Goal: Information Seeking & Learning: Learn about a topic

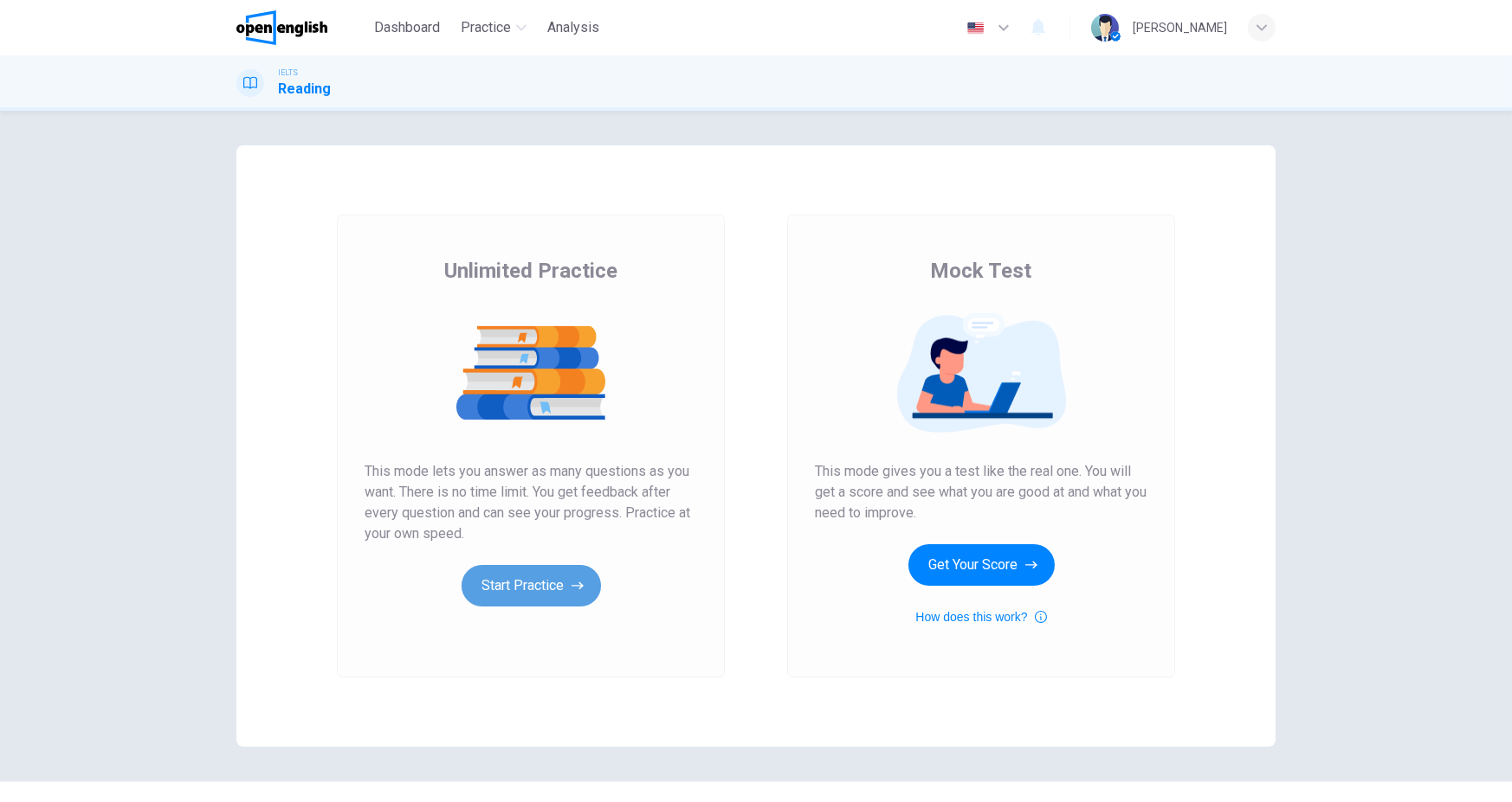
click at [555, 593] on button "Start Practice" at bounding box center [530, 586] width 139 height 42
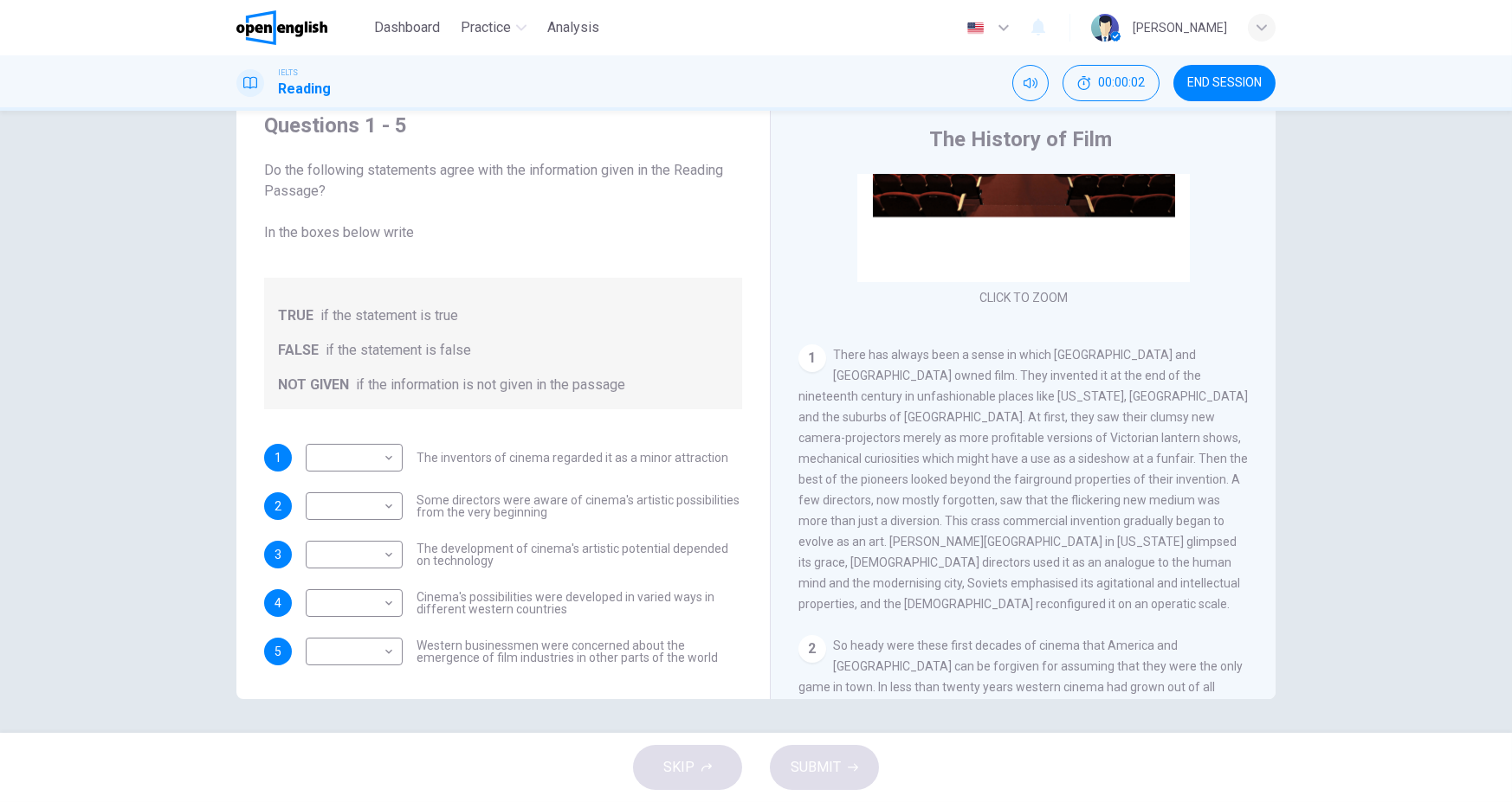
scroll to position [86, 0]
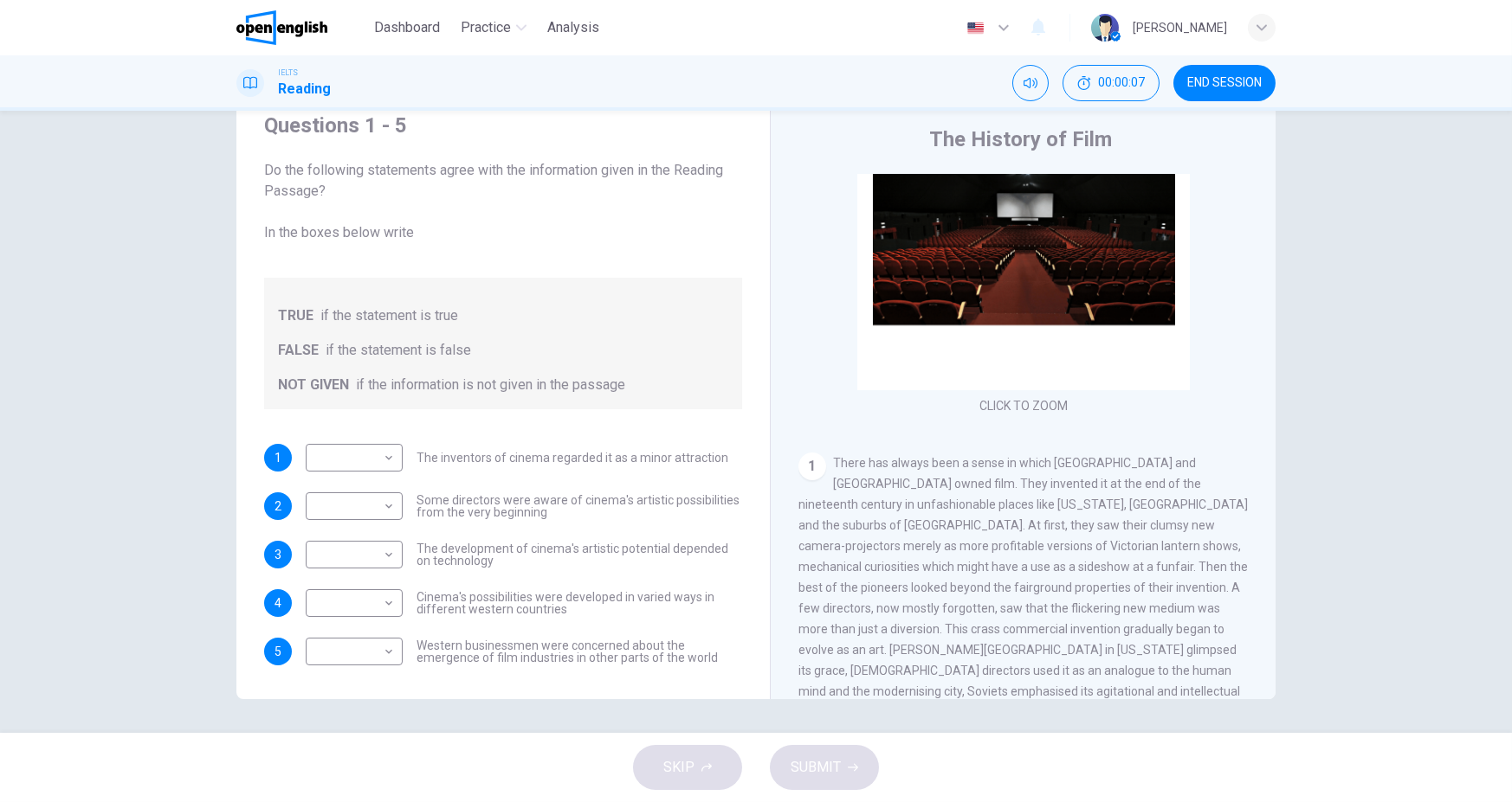
drag, startPoint x: 422, startPoint y: 461, endPoint x: 635, endPoint y: 488, distance: 214.7
click at [620, 469] on div "​ ​ The inventors of cinema regarded it as a minor attraction" at bounding box center [516, 457] width 422 height 27
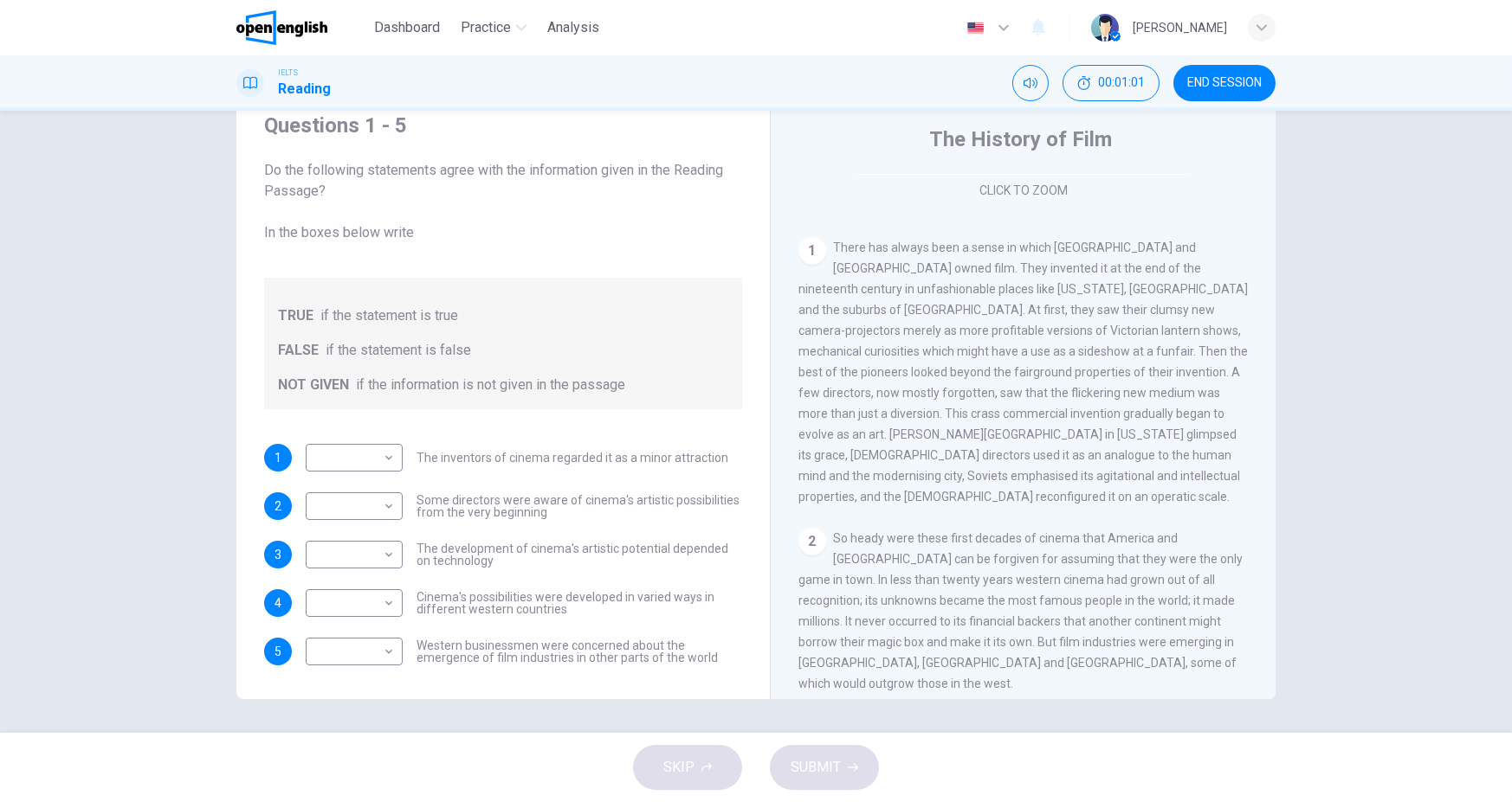
scroll to position [346, 0]
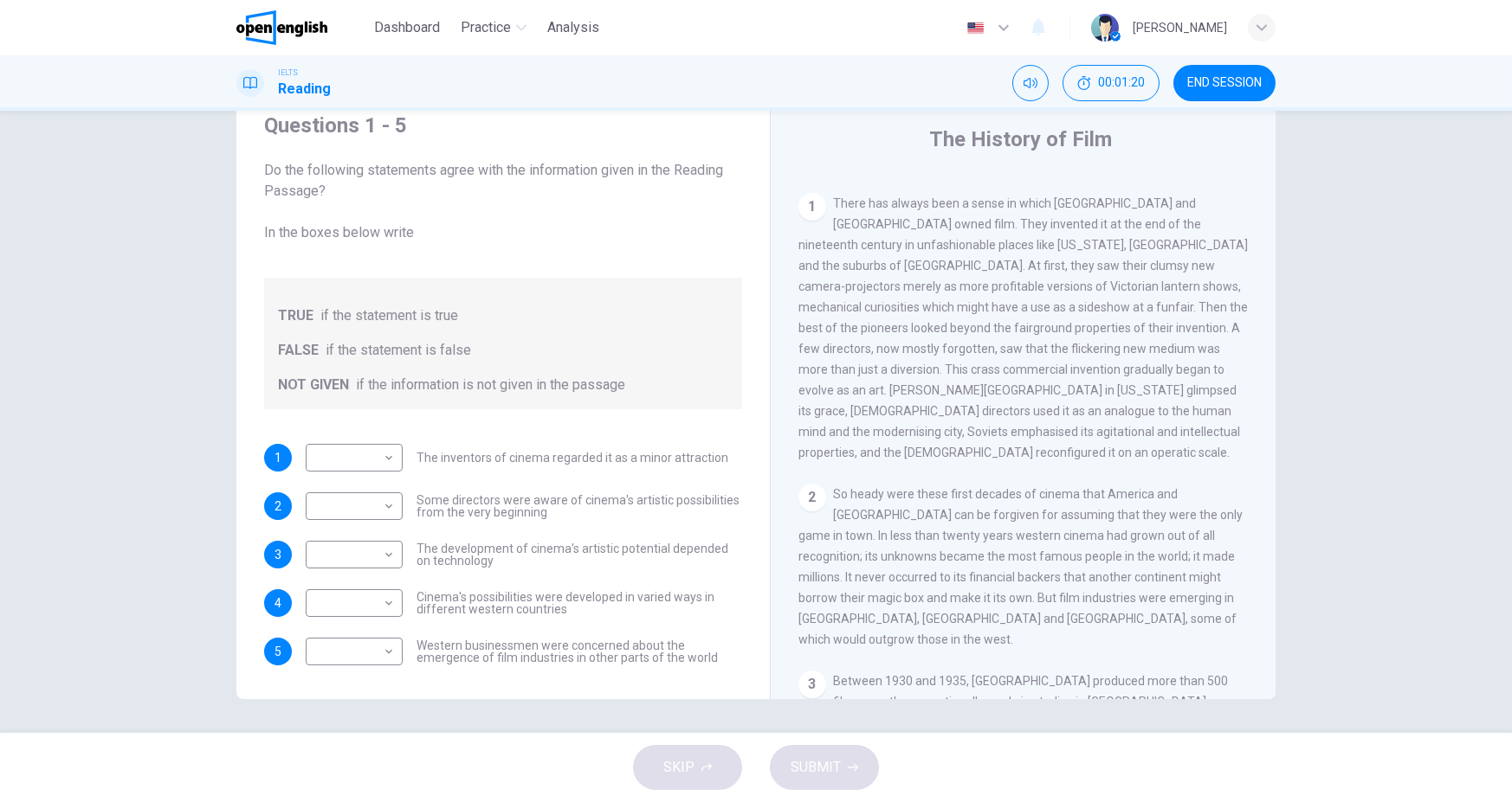
click at [1234, 79] on span "END SESSION" at bounding box center [1224, 83] width 75 height 14
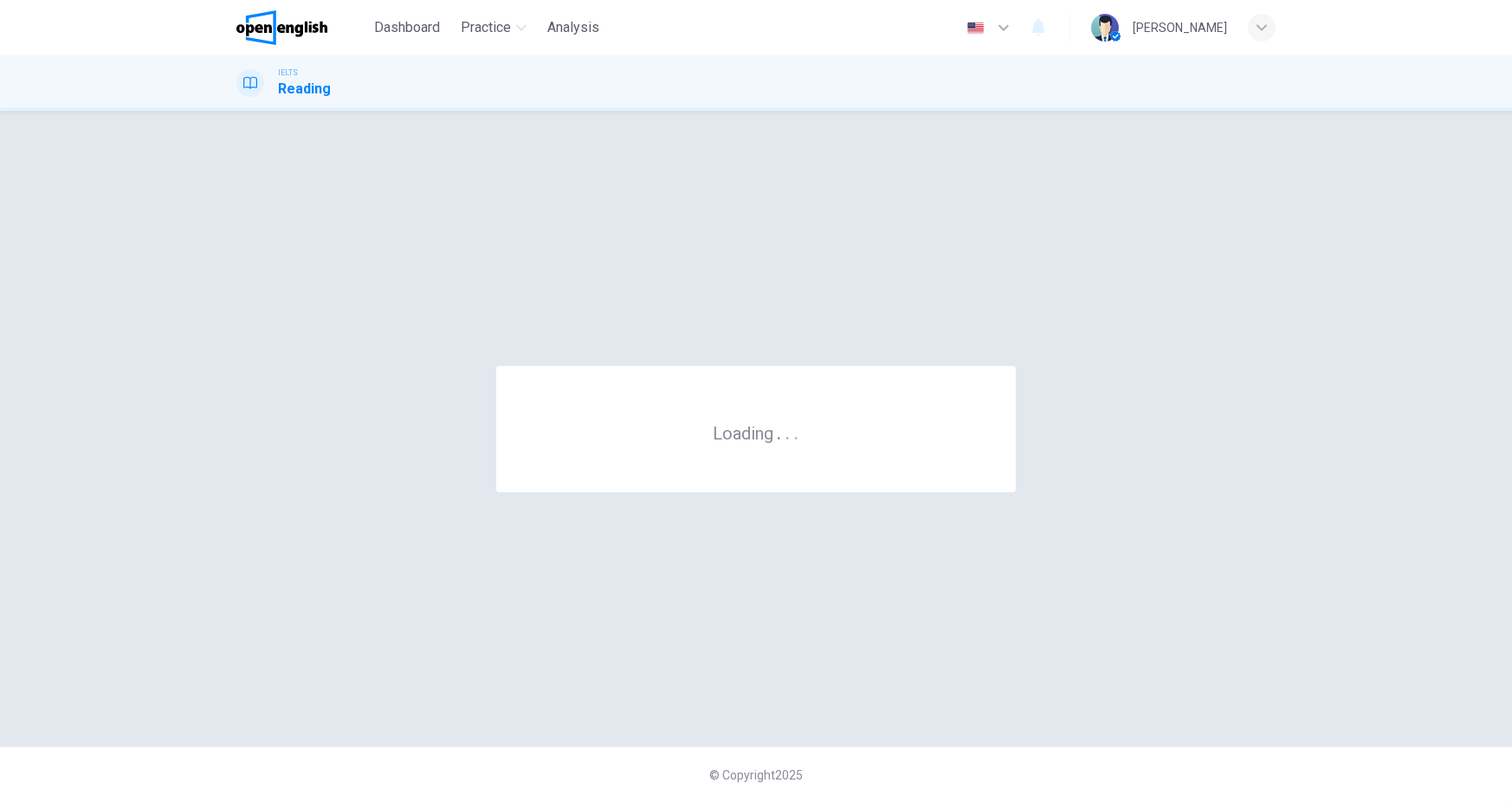
scroll to position [0, 0]
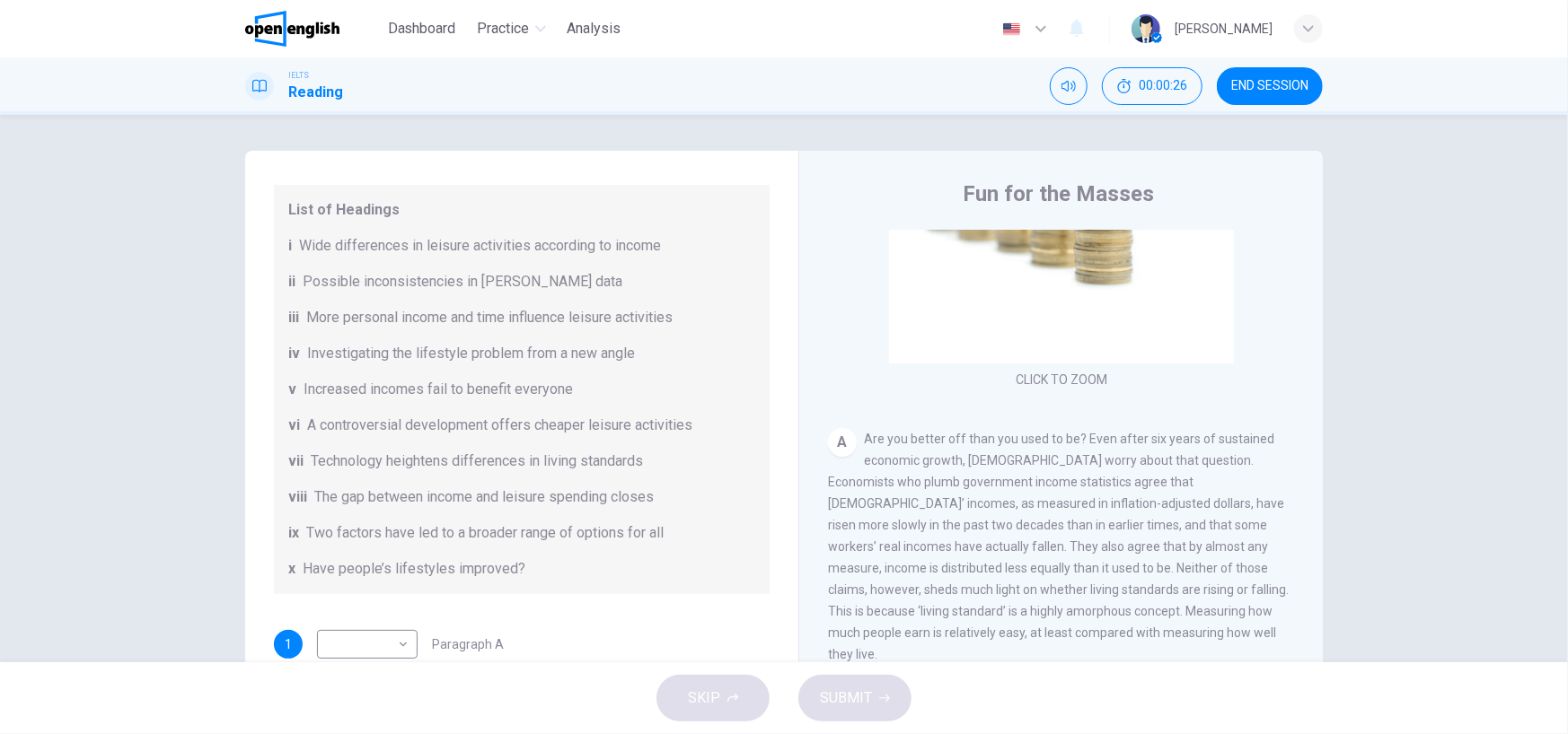
scroll to position [194, 0]
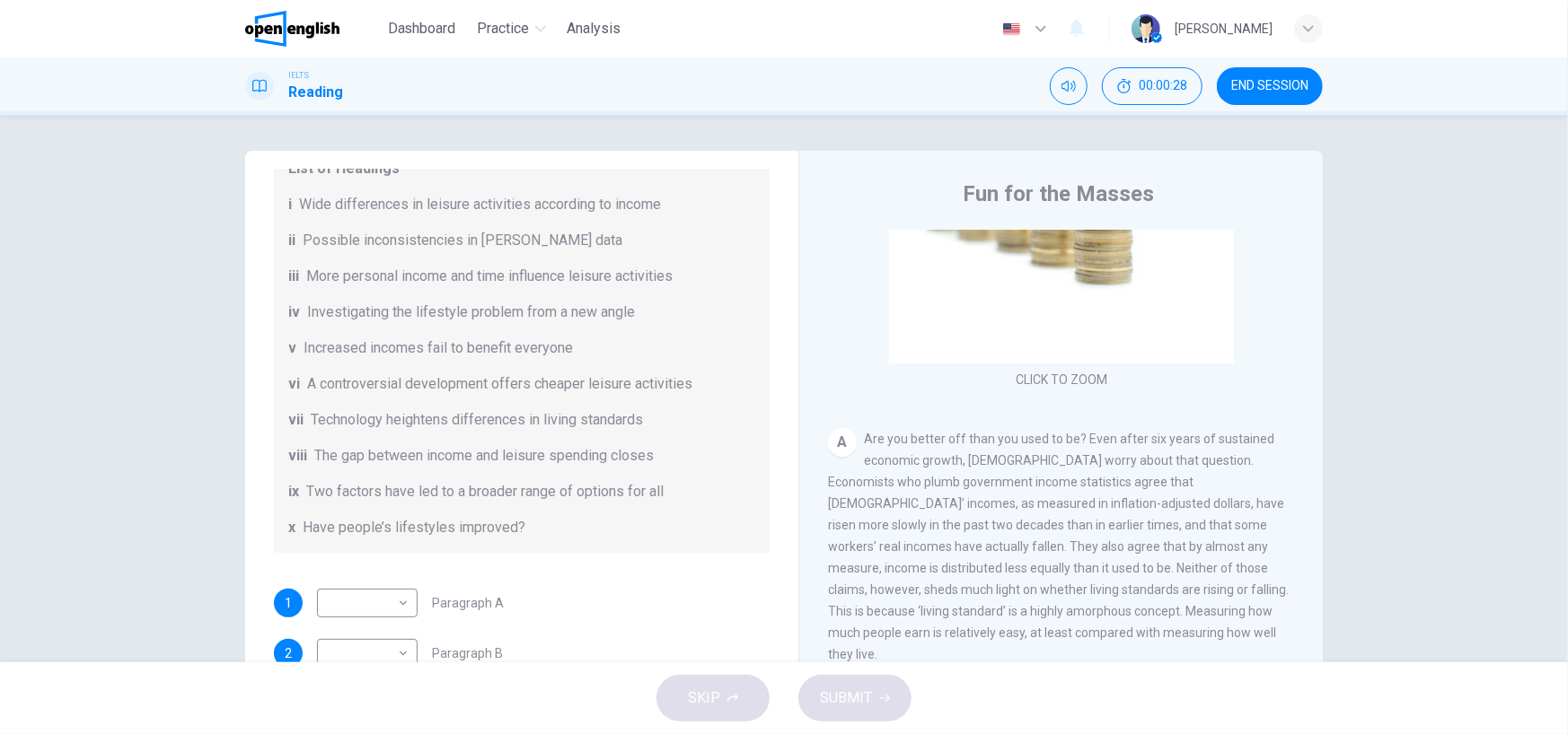
drag, startPoint x: 300, startPoint y: 278, endPoint x: 616, endPoint y: 271, distance: 316.1
click at [615, 269] on div "iii More personal income and time influence leisure activities" at bounding box center [521, 276] width 466 height 22
drag, startPoint x: 301, startPoint y: 310, endPoint x: 612, endPoint y: 328, distance: 311.5
click at [612, 328] on div "List of Headings i Wide differences in leisure activities according to income i…" at bounding box center [521, 349] width 496 height 410
drag, startPoint x: 298, startPoint y: 385, endPoint x: 719, endPoint y: 387, distance: 421.0
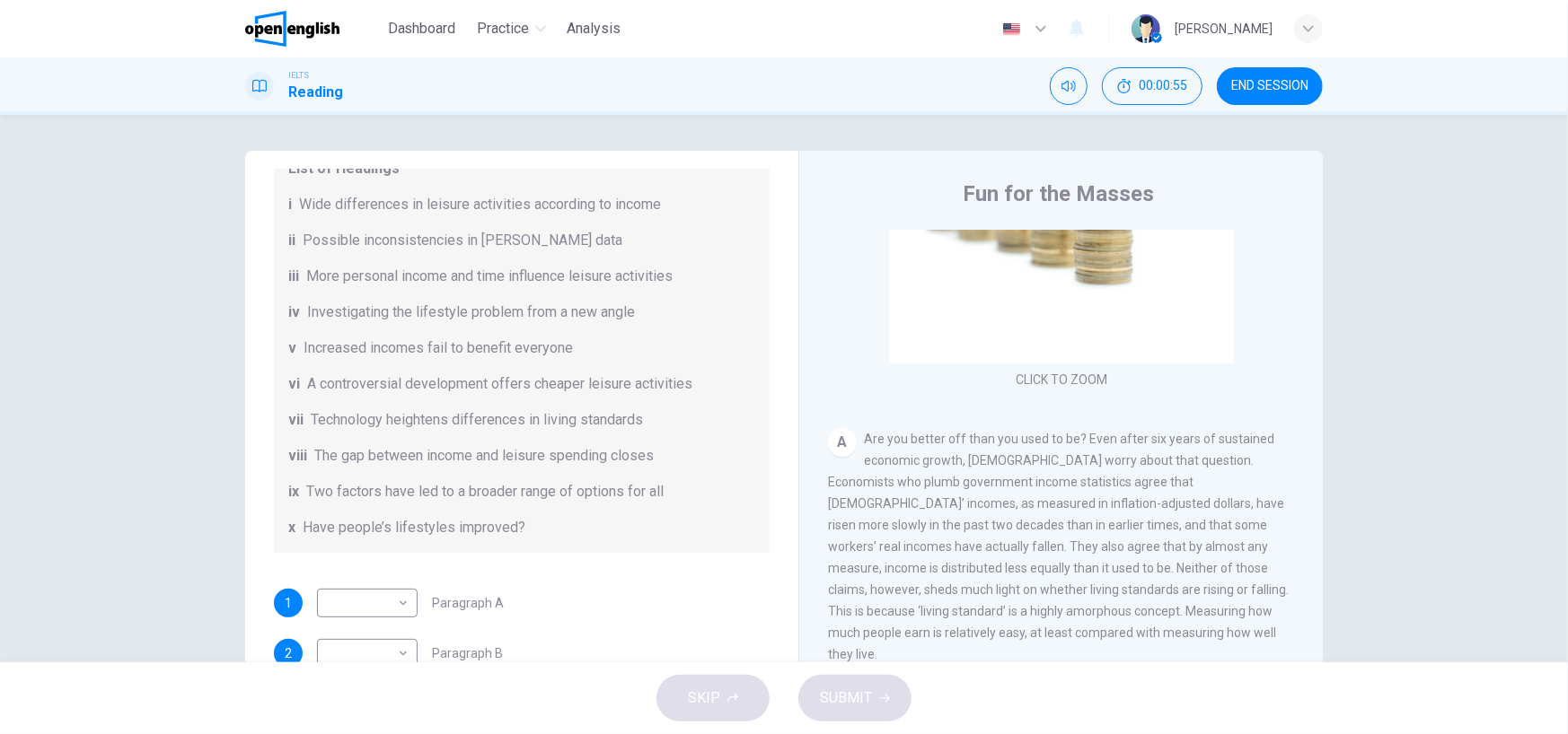
click at [719, 387] on div "vi A controversial development offers cheaper leisure activities" at bounding box center [521, 384] width 466 height 22
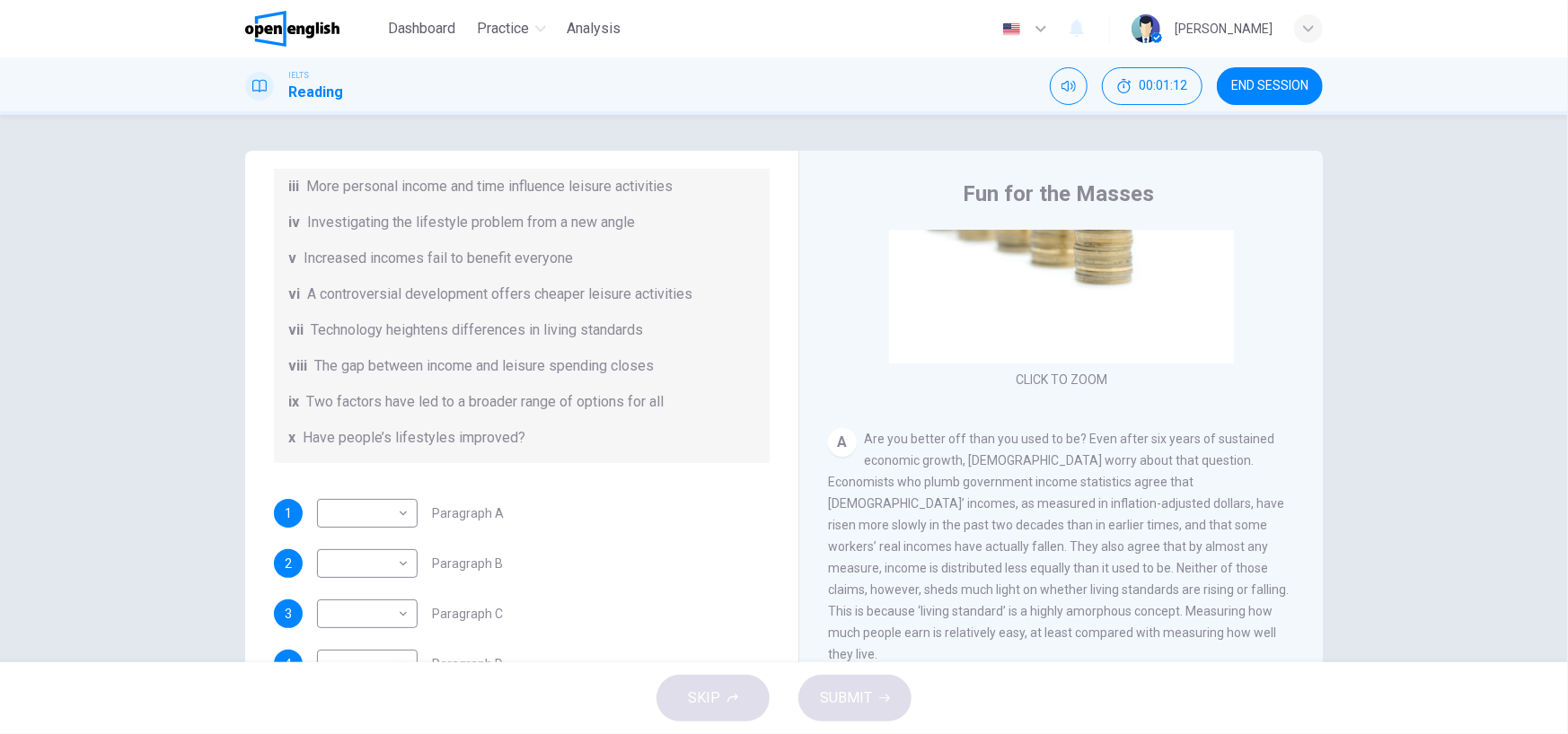
scroll to position [269, 0]
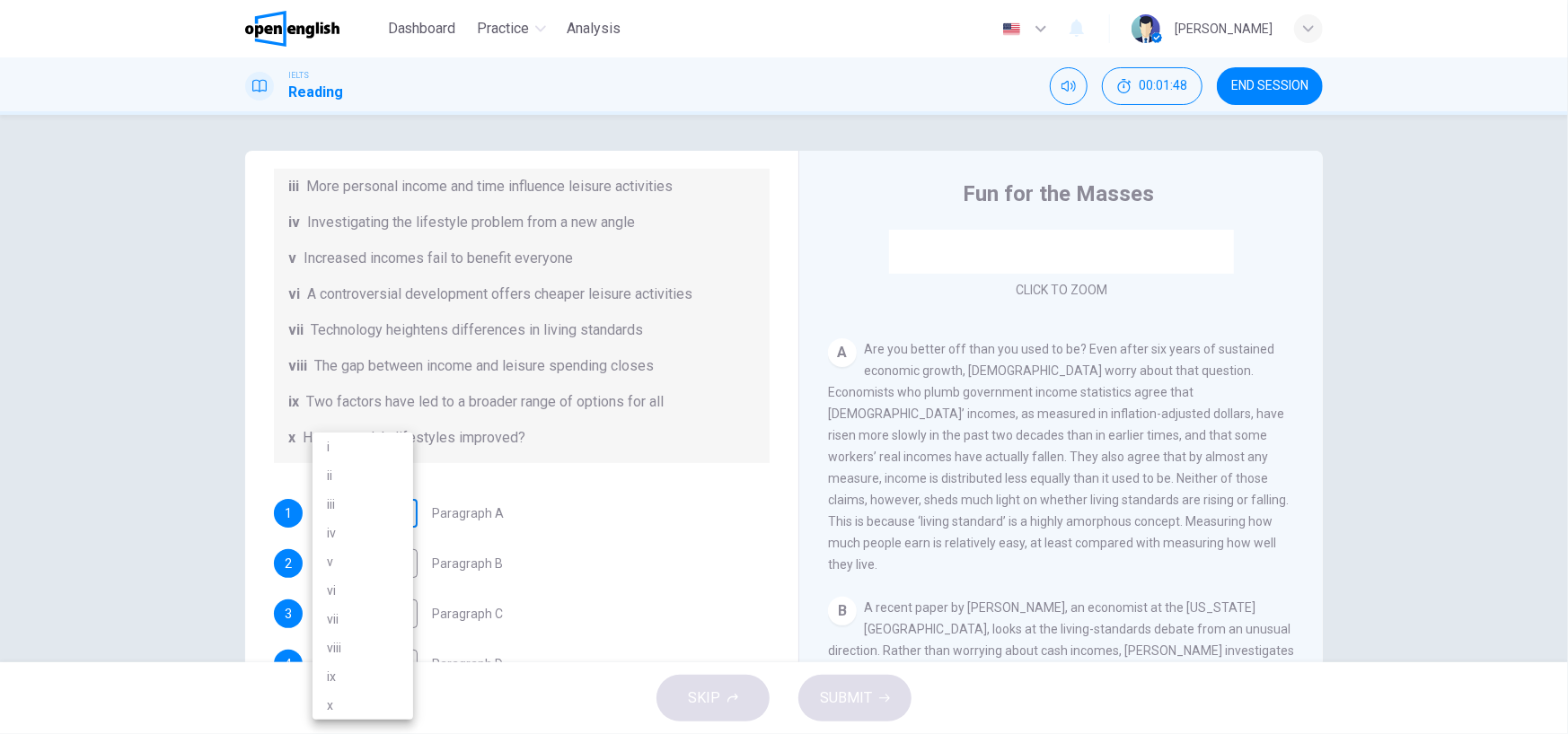
click at [344, 511] on body "This site uses cookies, as explained in our Privacy Policy . If you agree to th…" at bounding box center [784, 367] width 1568 height 734
click at [578, 482] on div at bounding box center [784, 367] width 1568 height 734
click at [376, 509] on body "This site uses cookies, as explained in our Privacy Policy . If you agree to th…" at bounding box center [784, 367] width 1568 height 734
click at [361, 712] on li "x" at bounding box center [363, 705] width 101 height 28
type input "*"
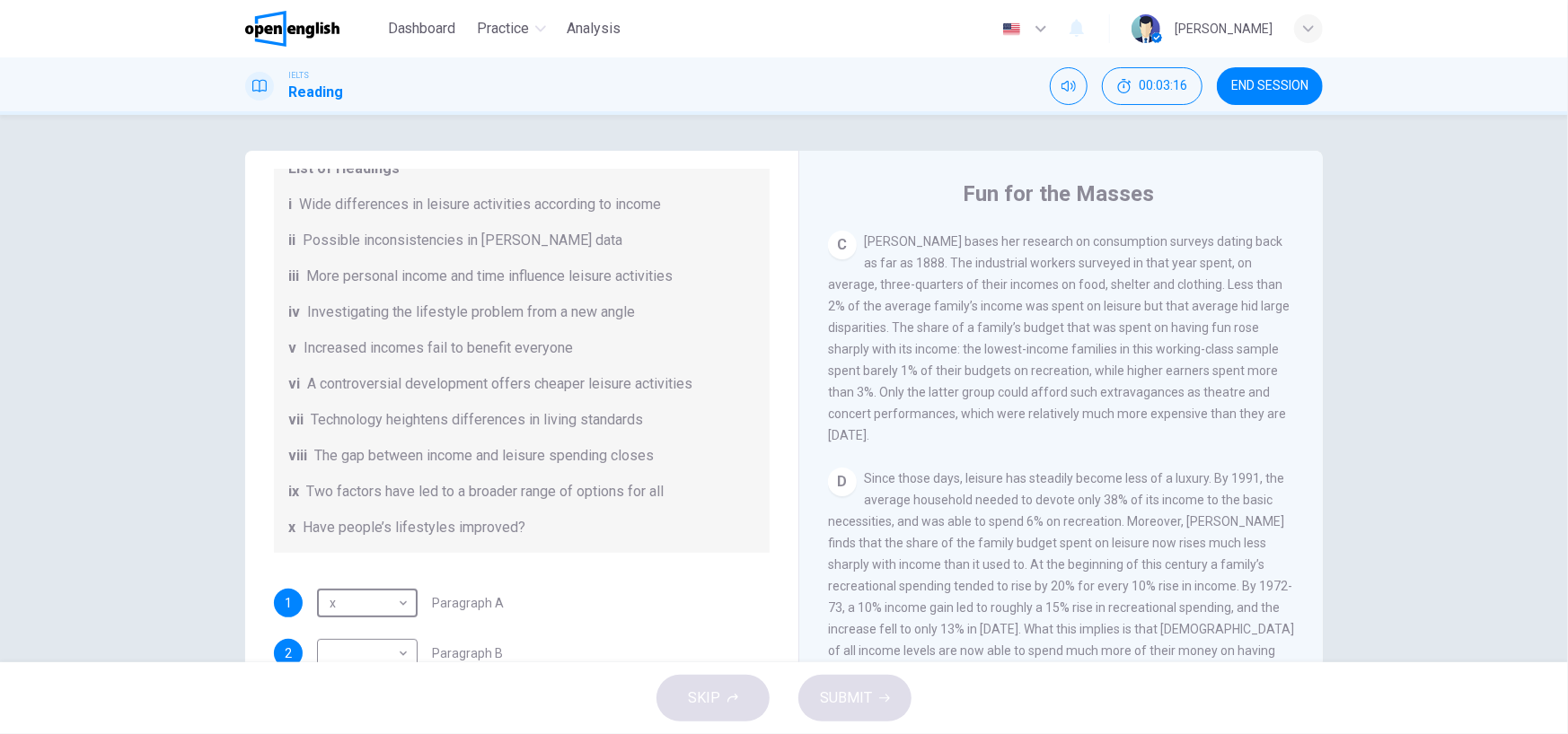
scroll to position [284, 0]
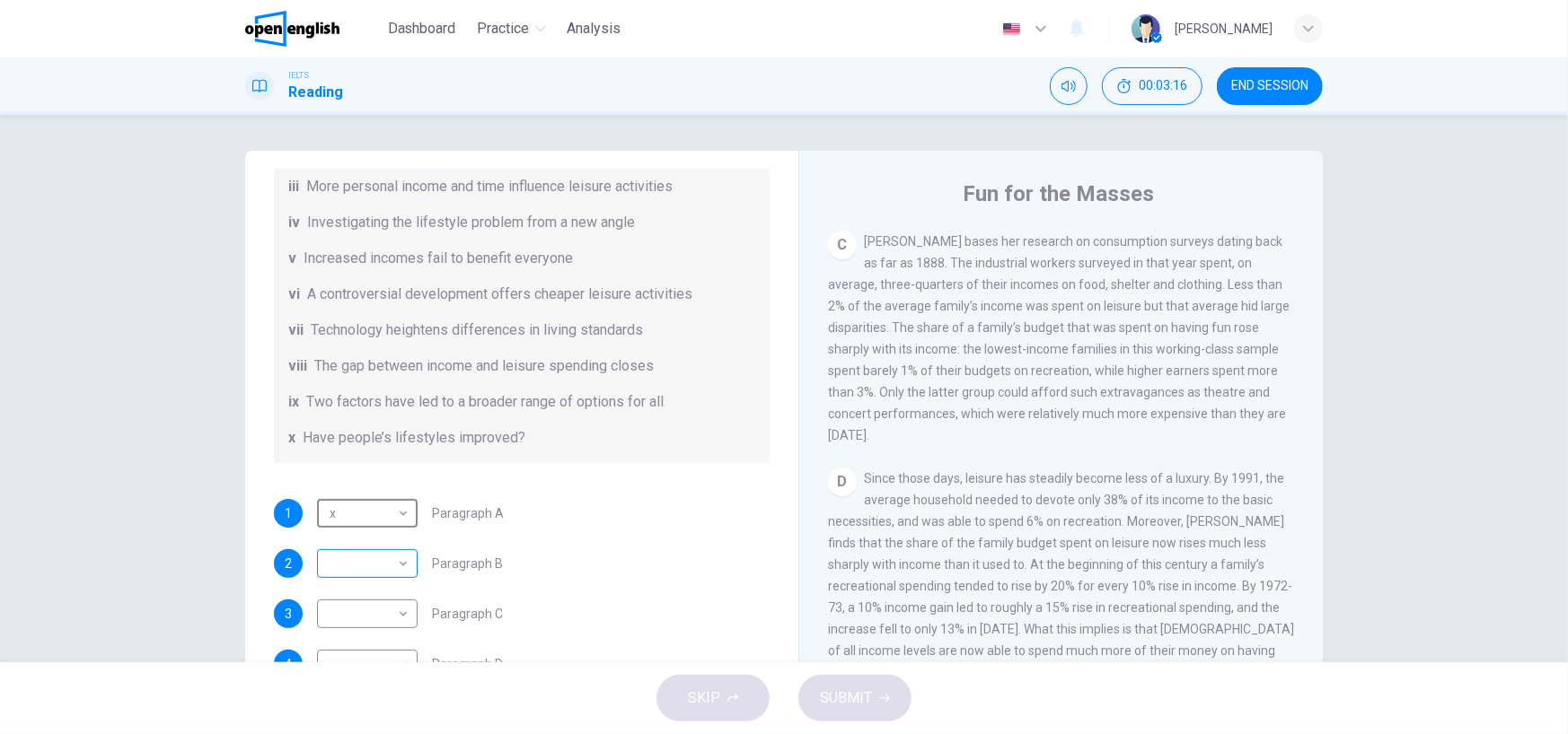
click at [342, 568] on body "This site uses cookies, as explained in our Privacy Policy . If you agree to th…" at bounding box center [784, 367] width 1568 height 734
click at [348, 450] on li "i" at bounding box center [363, 447] width 101 height 28
type input "*"
click at [588, 550] on div "2 i * ​ Paragraph B" at bounding box center [521, 563] width 496 height 28
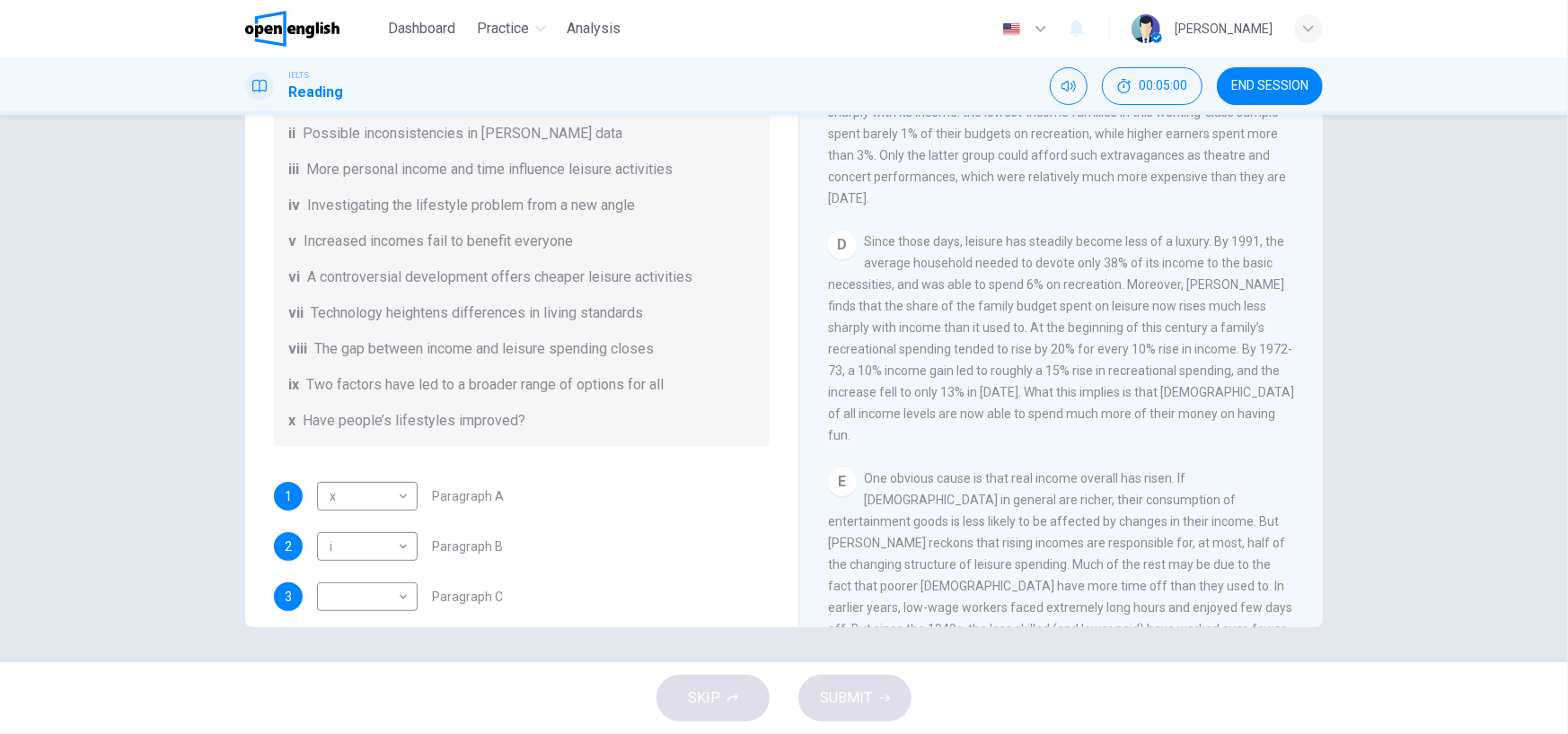
scroll to position [194, 0]
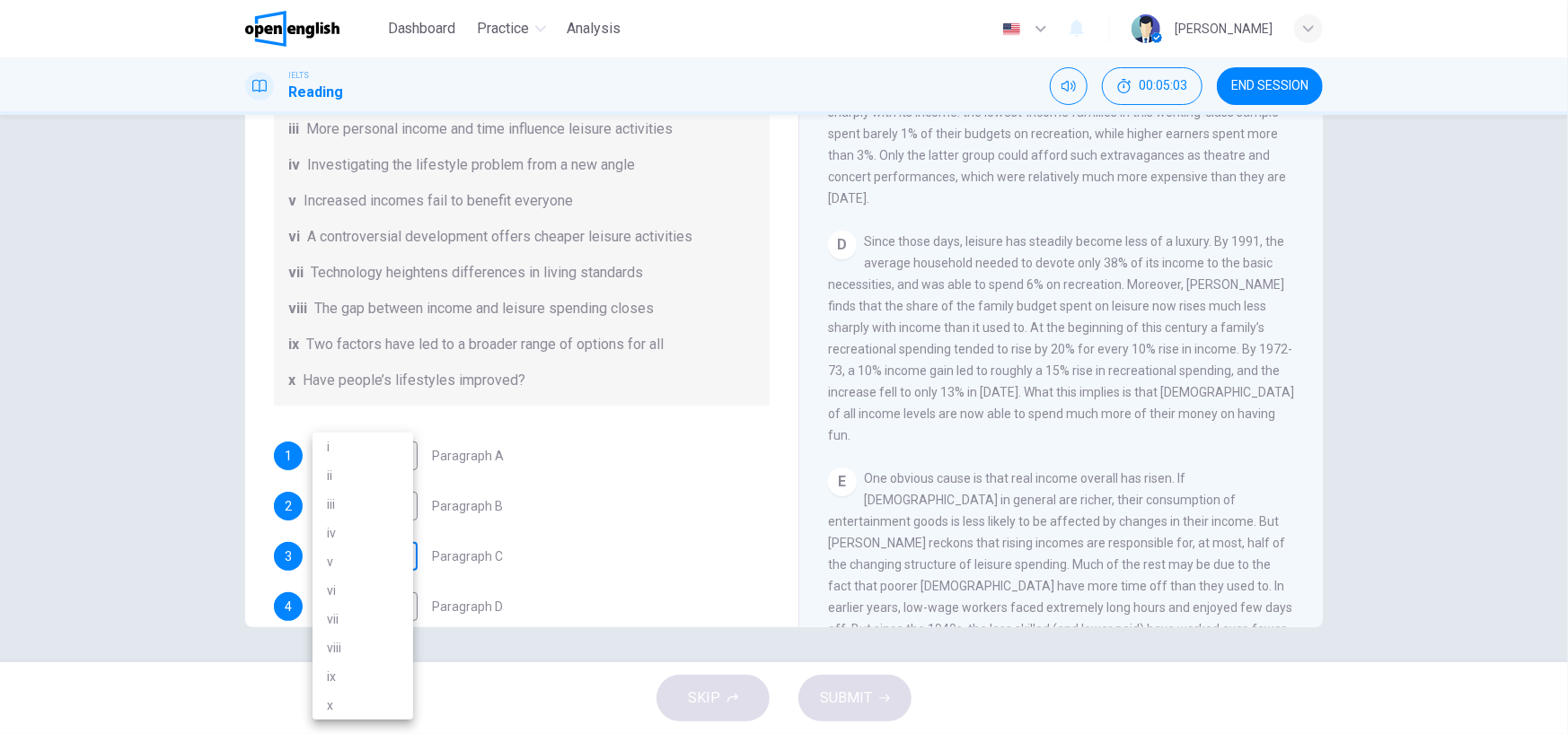
click at [379, 557] on body "This site uses cookies, as explained in our Privacy Policy . If you agree to th…" at bounding box center [784, 367] width 1568 height 734
click at [365, 646] on li "viii" at bounding box center [363, 648] width 101 height 28
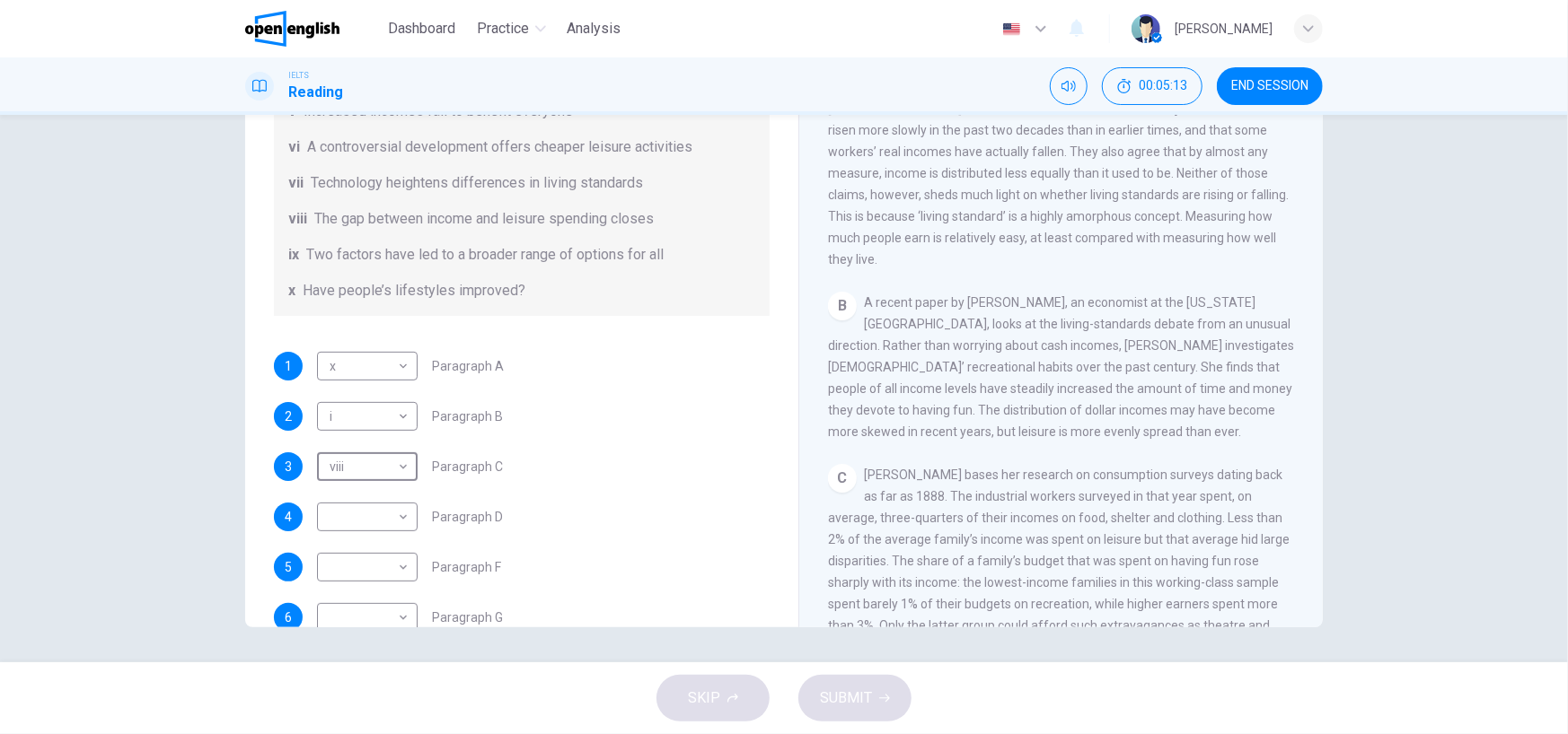
scroll to position [359, 0]
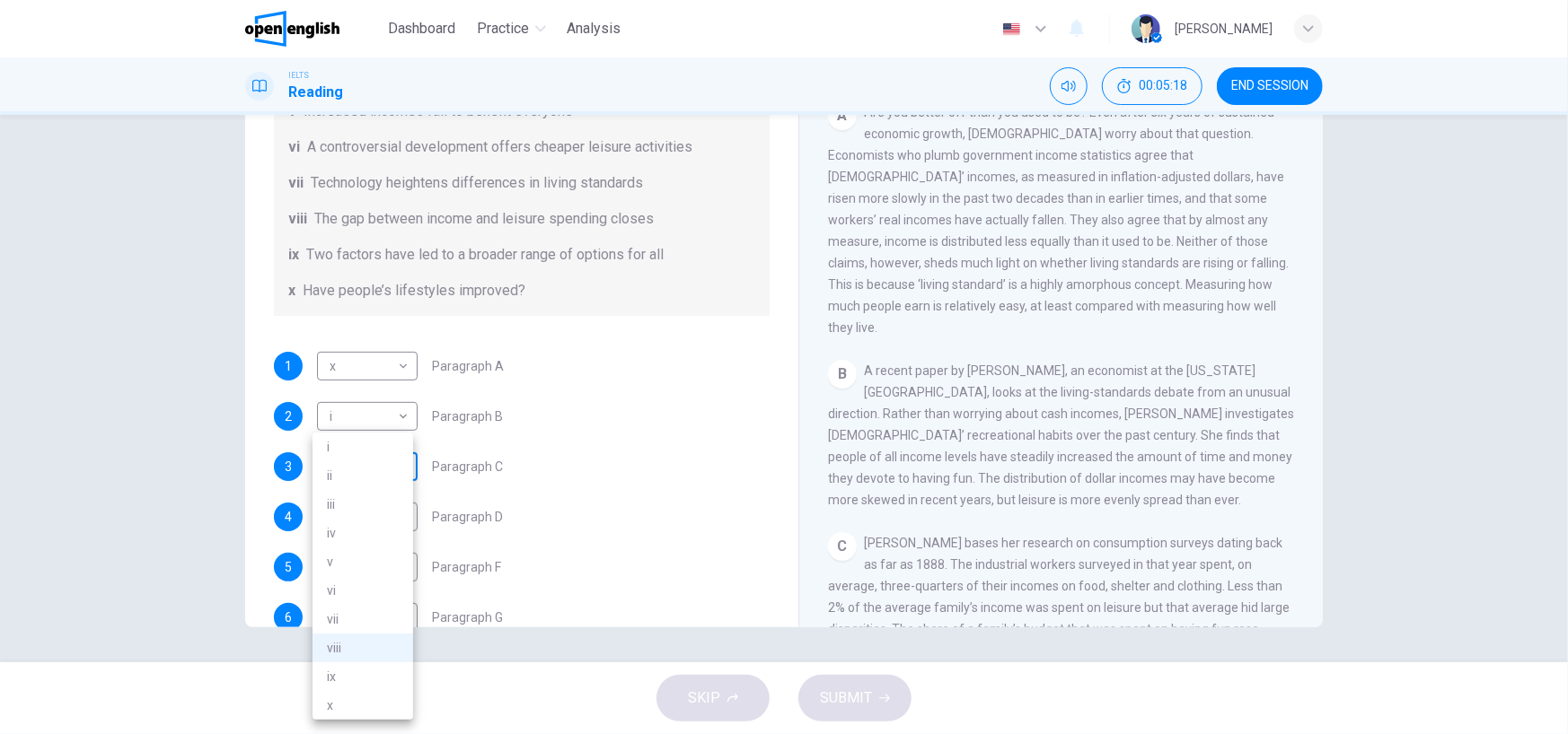
click at [386, 465] on body "This site uses cookies, as explained in our Privacy Policy . If you agree to th…" at bounding box center [784, 367] width 1568 height 734
click at [375, 456] on li "i" at bounding box center [363, 447] width 101 height 28
type input "*"
click at [402, 527] on body "This site uses cookies, as explained in our Privacy Policy . If you agree to th…" at bounding box center [784, 367] width 1568 height 734
click at [378, 637] on li "viii" at bounding box center [363, 648] width 101 height 28
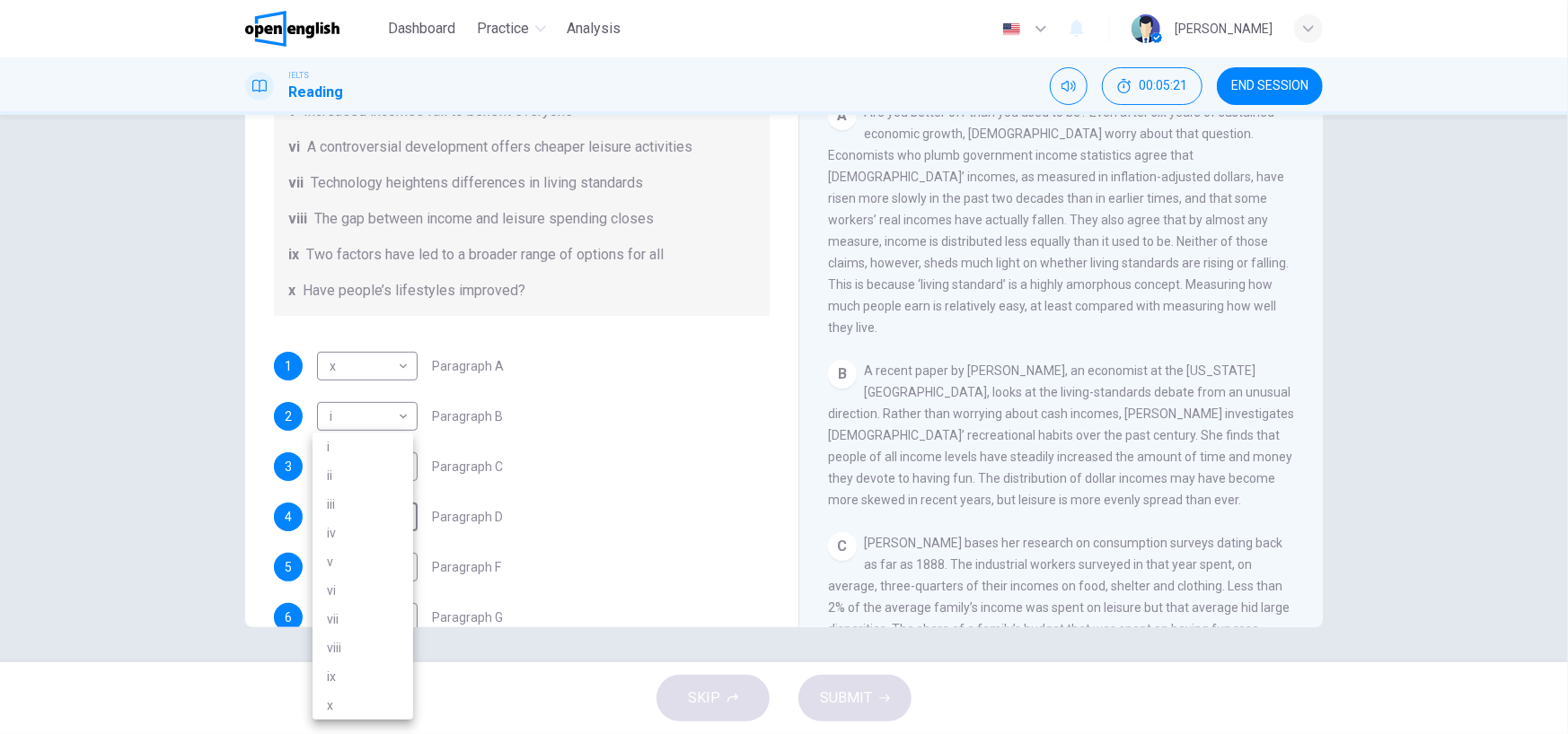
type input "****"
click at [530, 376] on div "1 x * ​ Paragraph A" at bounding box center [521, 366] width 496 height 28
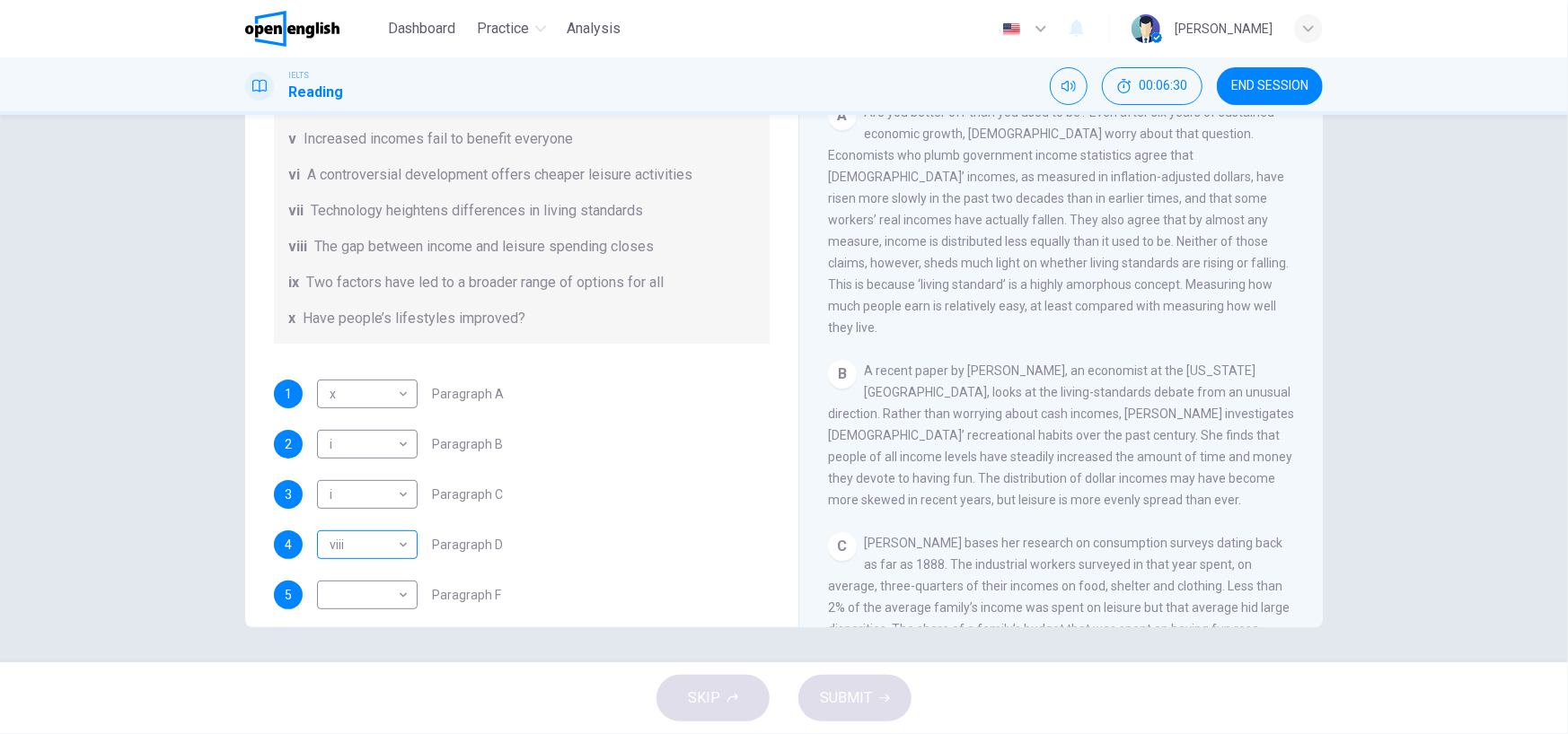
scroll to position [373, 0]
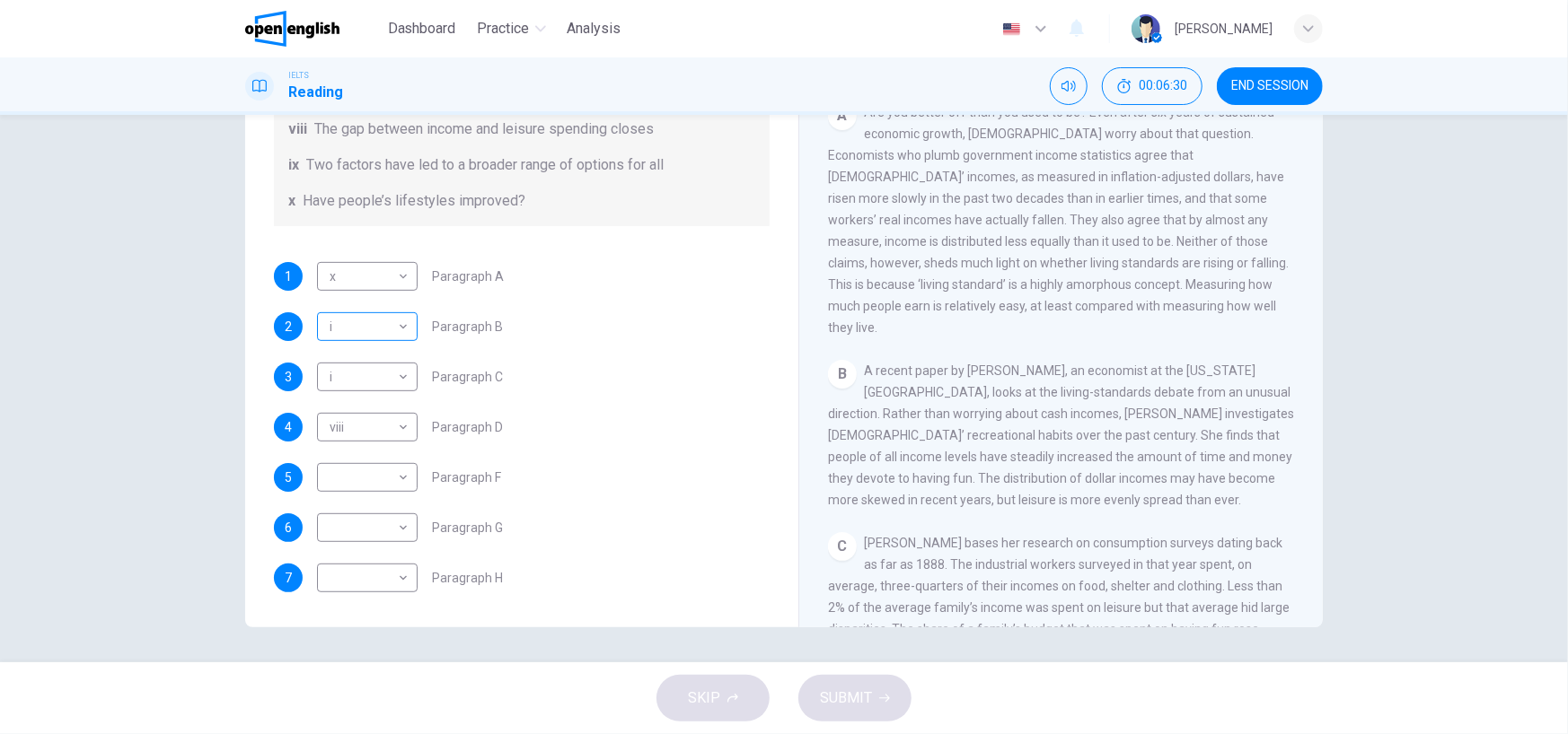
click at [394, 324] on body "This site uses cookies, as explained in our Privacy Policy . If you agree to th…" at bounding box center [784, 367] width 1568 height 734
click at [367, 437] on li "iv" at bounding box center [363, 440] width 101 height 28
type input "**"
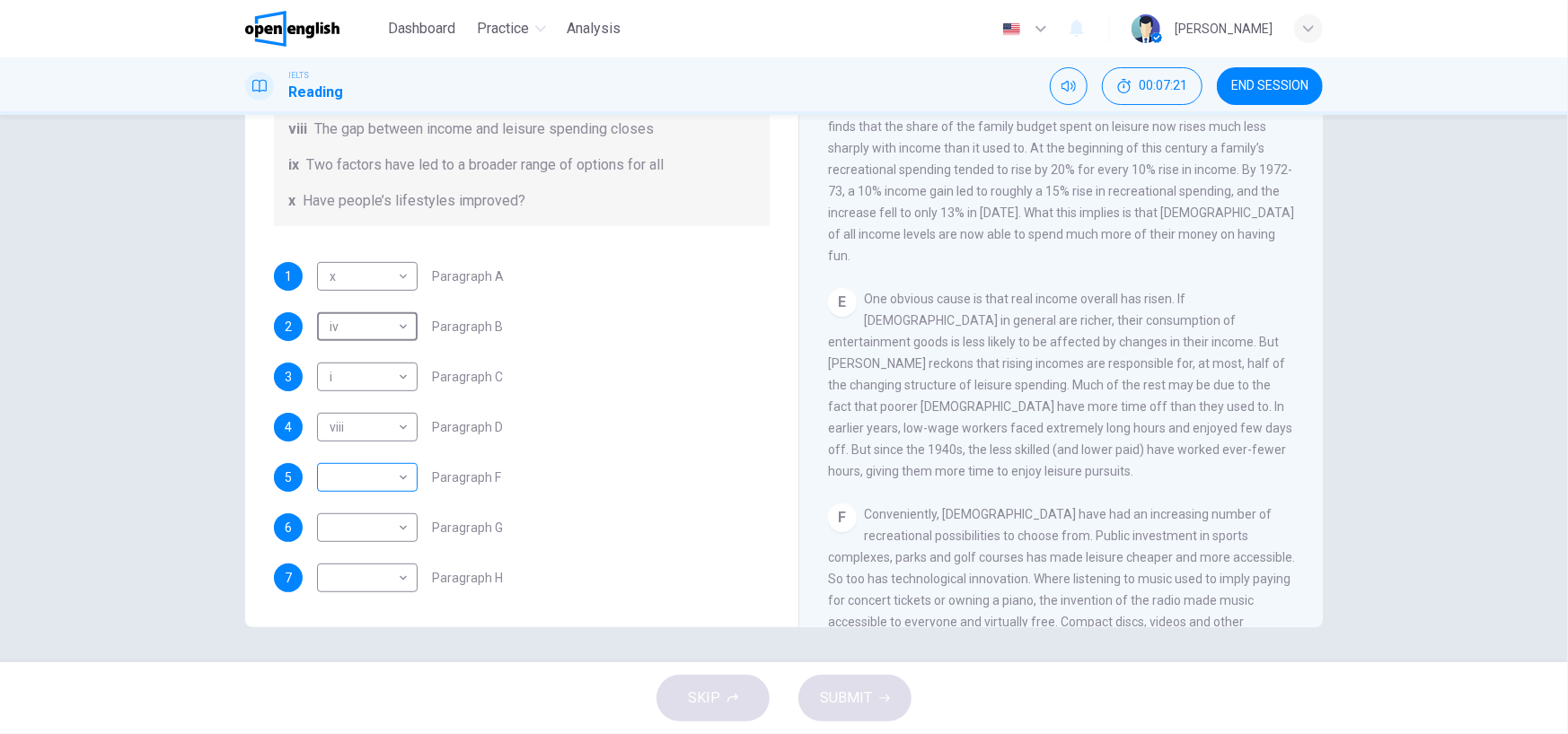
click at [399, 476] on body "This site uses cookies, as explained in our Privacy Policy . If you agree to th…" at bounding box center [784, 367] width 1568 height 734
click at [363, 681] on li "ix" at bounding box center [363, 676] width 101 height 28
type input "**"
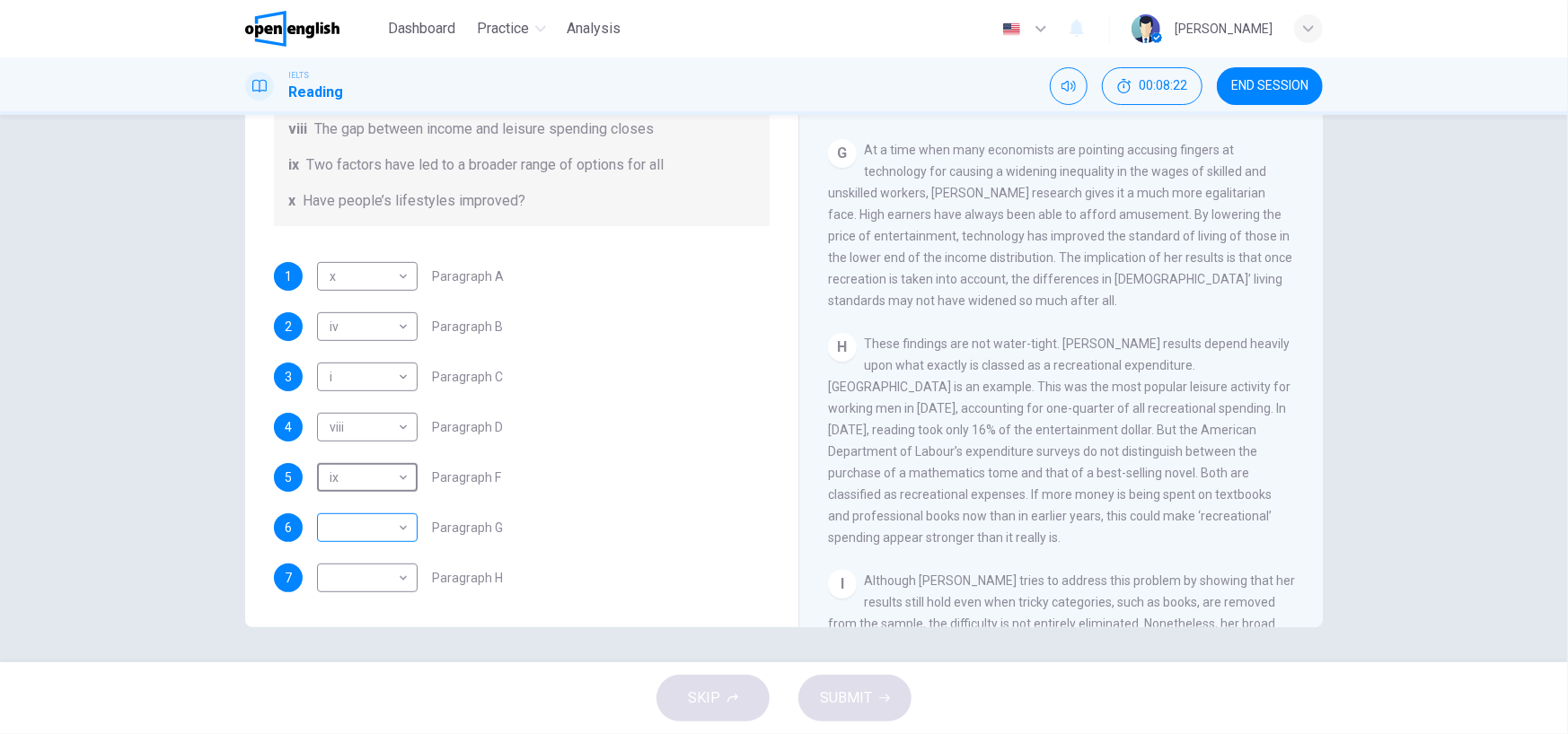
click at [377, 521] on body "This site uses cookies, as explained in our Privacy Policy . If you agree to th…" at bounding box center [784, 367] width 1568 height 734
click at [374, 613] on li "vii" at bounding box center [363, 618] width 101 height 28
type input "***"
click at [397, 572] on body "This site uses cookies, as explained in our Privacy Policy . If you agree to th…" at bounding box center [784, 367] width 1568 height 734
click at [391, 476] on li "ii" at bounding box center [363, 475] width 101 height 28
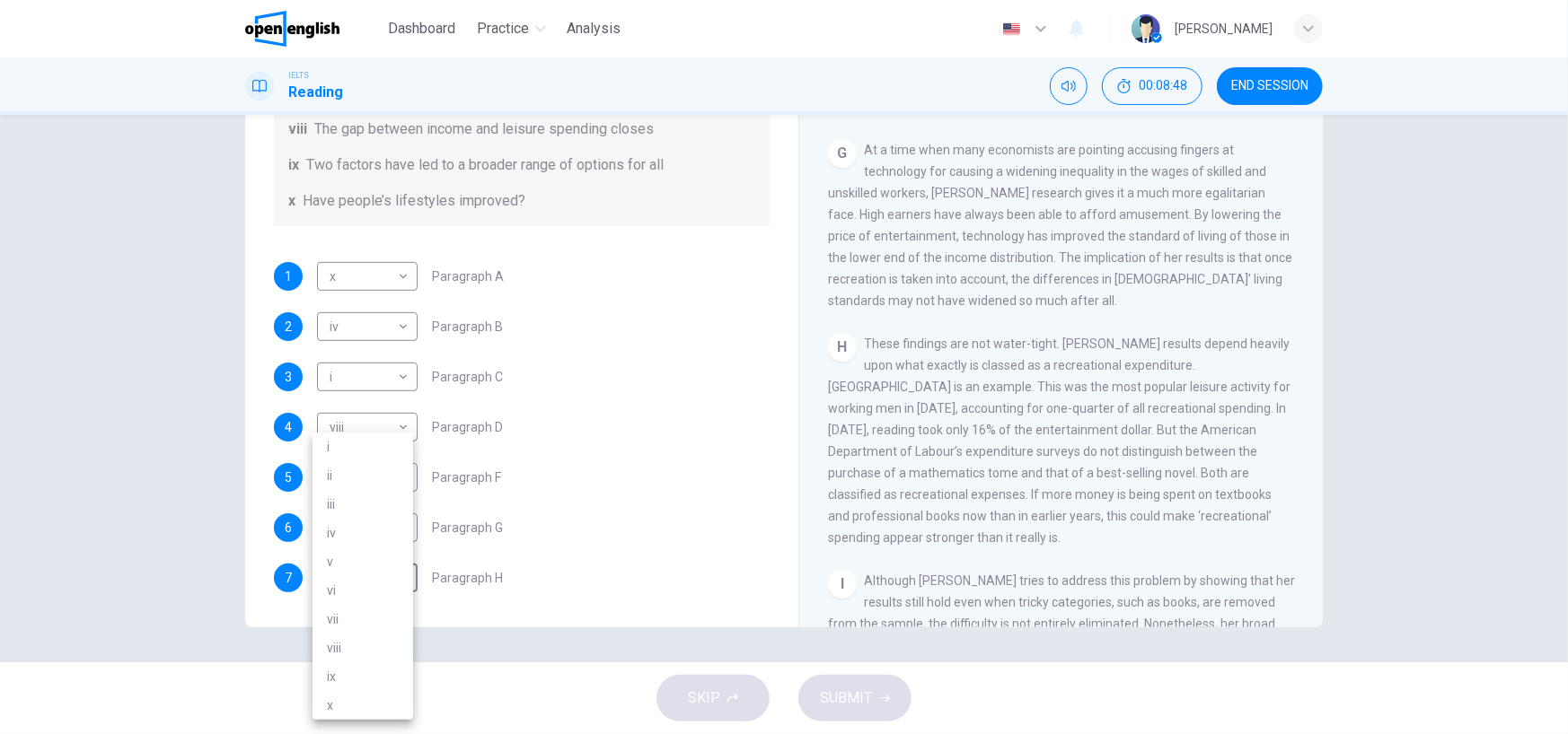
type input "**"
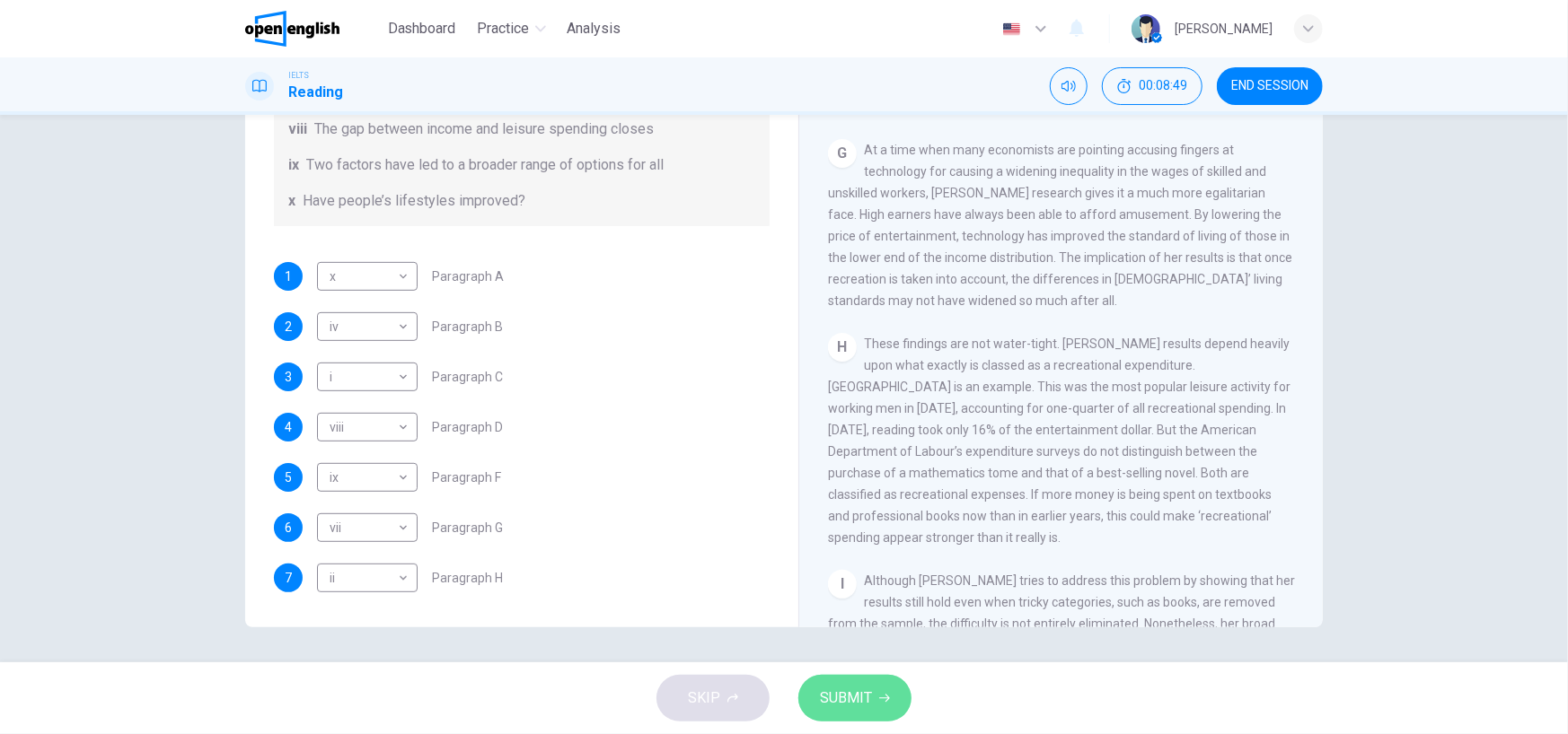
click at [886, 710] on button "SUBMIT" at bounding box center [854, 699] width 113 height 47
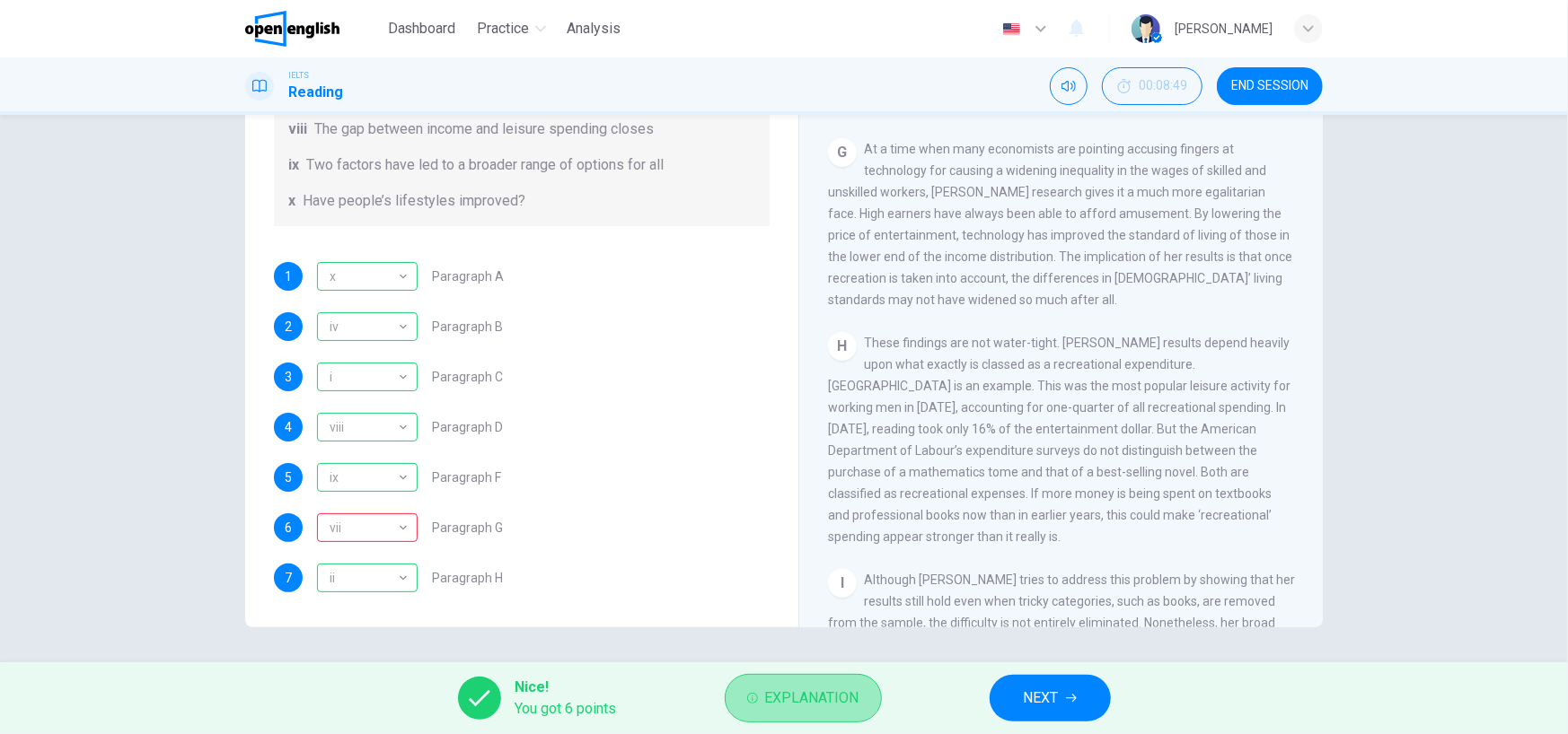
click at [824, 710] on span "Explanation" at bounding box center [812, 699] width 94 height 25
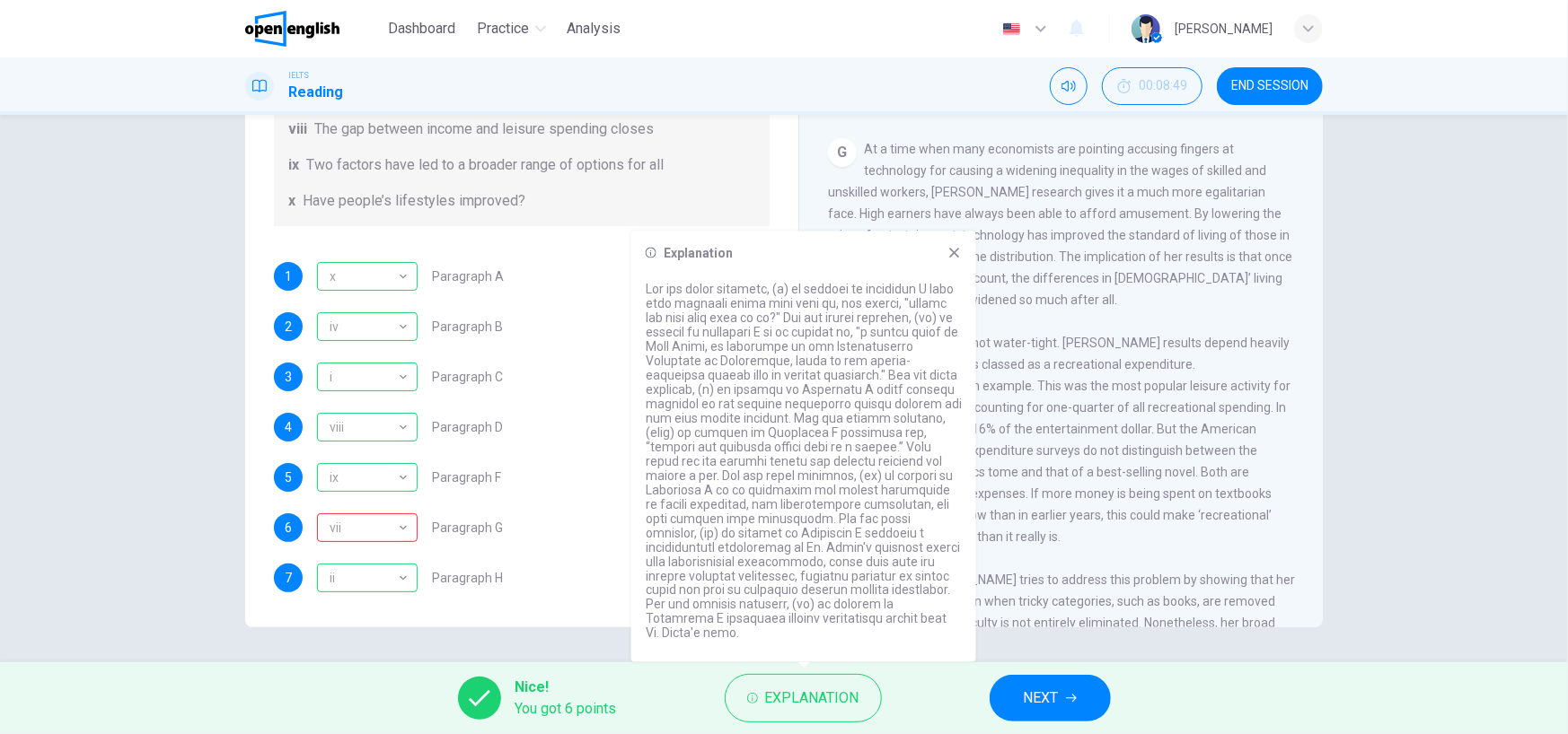
click at [964, 272] on div "Explanation" at bounding box center [804, 447] width 345 height 431
click at [961, 267] on div "Explanation" at bounding box center [804, 447] width 345 height 431
click at [958, 261] on icon at bounding box center [955, 253] width 15 height 15
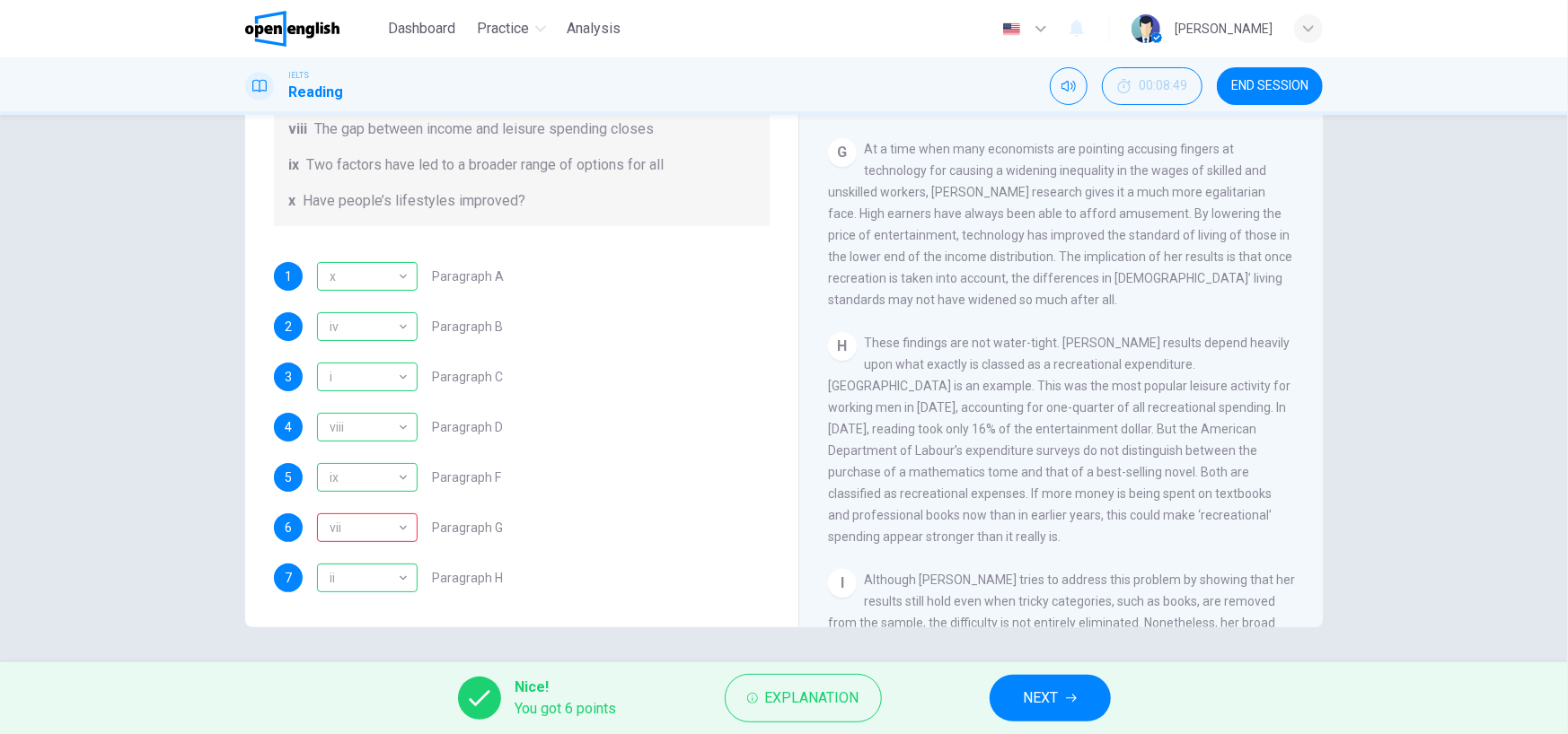
click at [1074, 693] on icon "button" at bounding box center [1070, 698] width 11 height 11
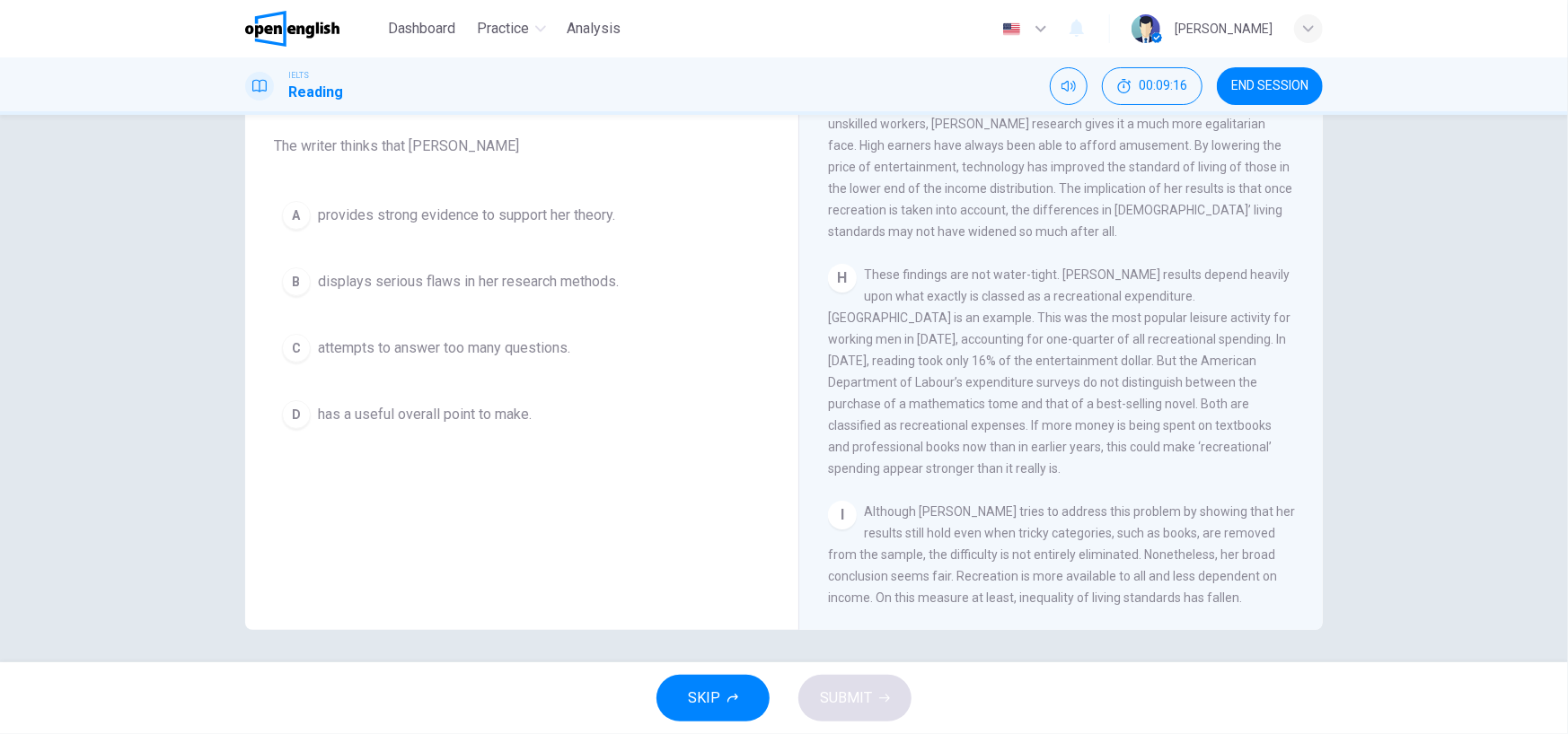
scroll to position [147, 0]
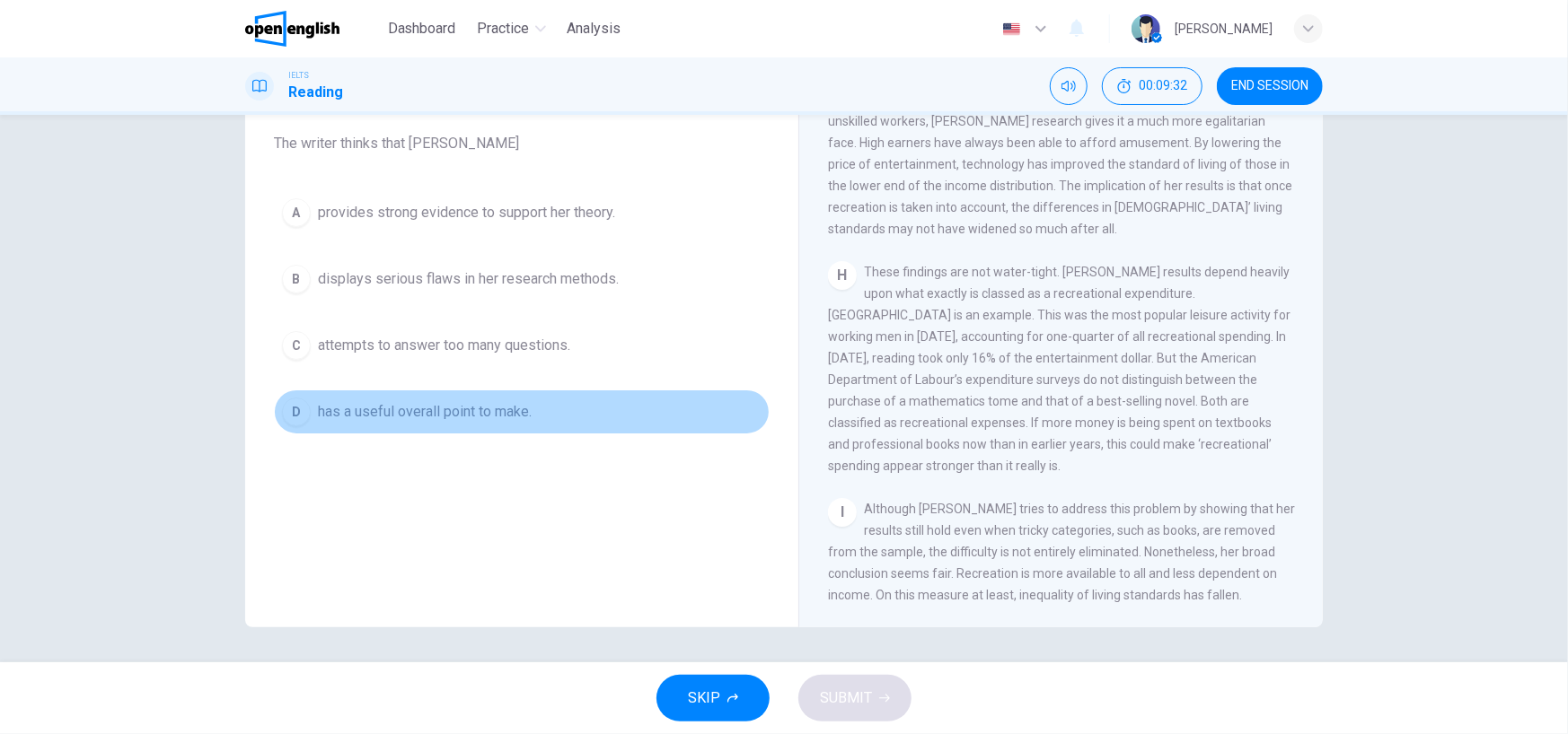
click at [297, 415] on div "D" at bounding box center [296, 412] width 28 height 28
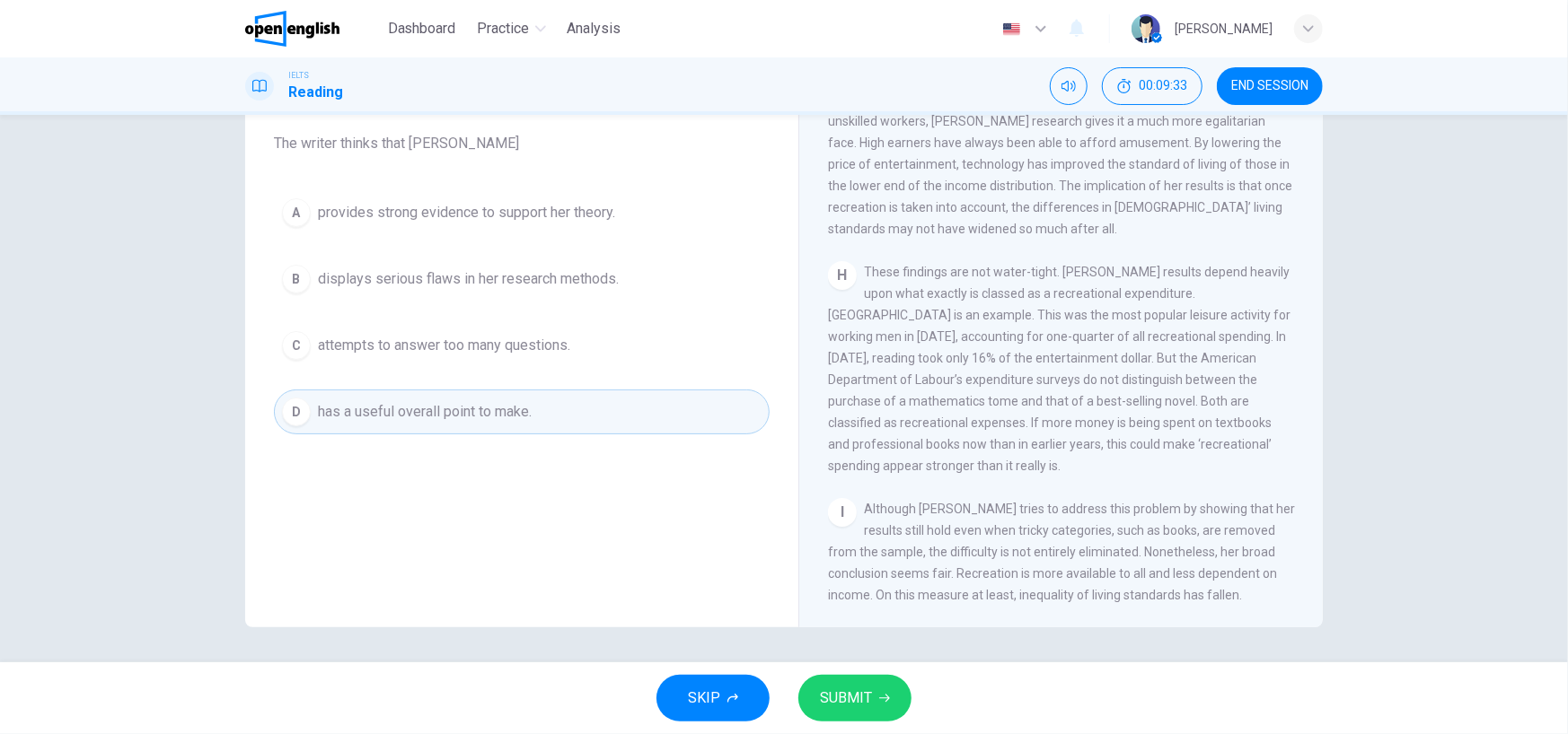
click at [880, 691] on button "SUBMIT" at bounding box center [854, 699] width 113 height 47
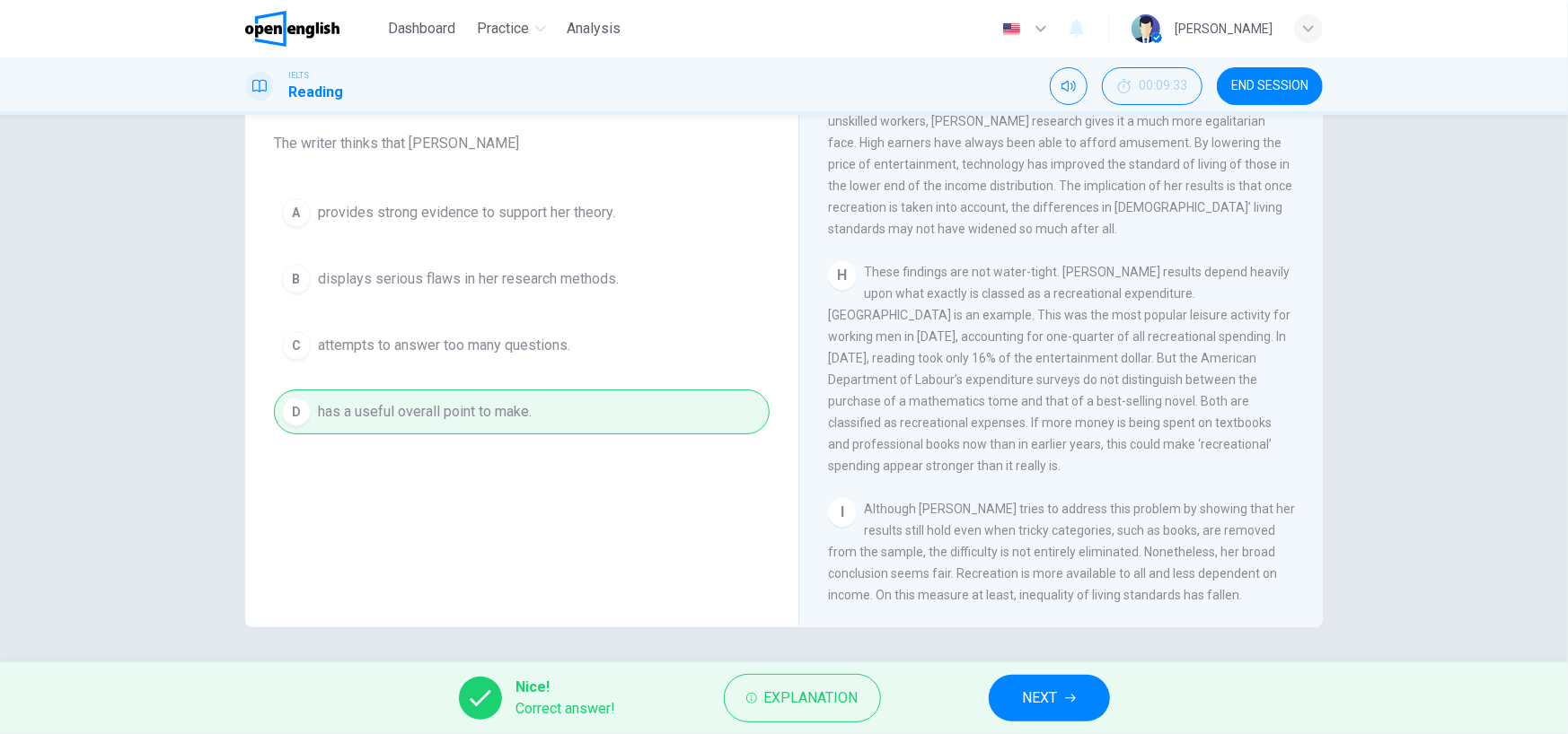
click at [1055, 697] on span "NEXT" at bounding box center [1040, 699] width 35 height 25
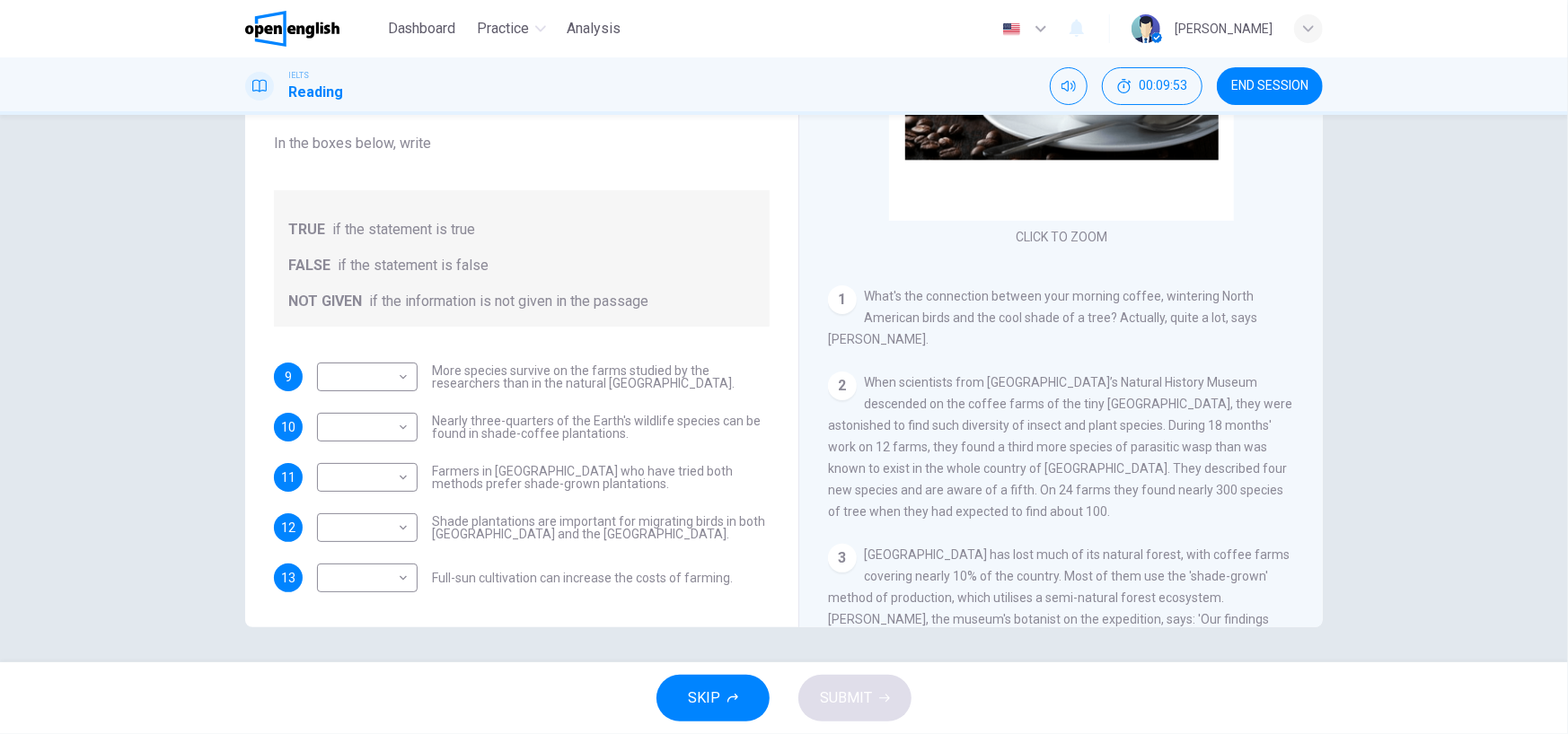
scroll to position [179, 0]
drag, startPoint x: 435, startPoint y: 485, endPoint x: 584, endPoint y: 488, distance: 149.0
click at [584, 488] on span "Farmers in El Salvador who have tried both methods prefer shade-grown plantatio…" at bounding box center [601, 478] width 337 height 25
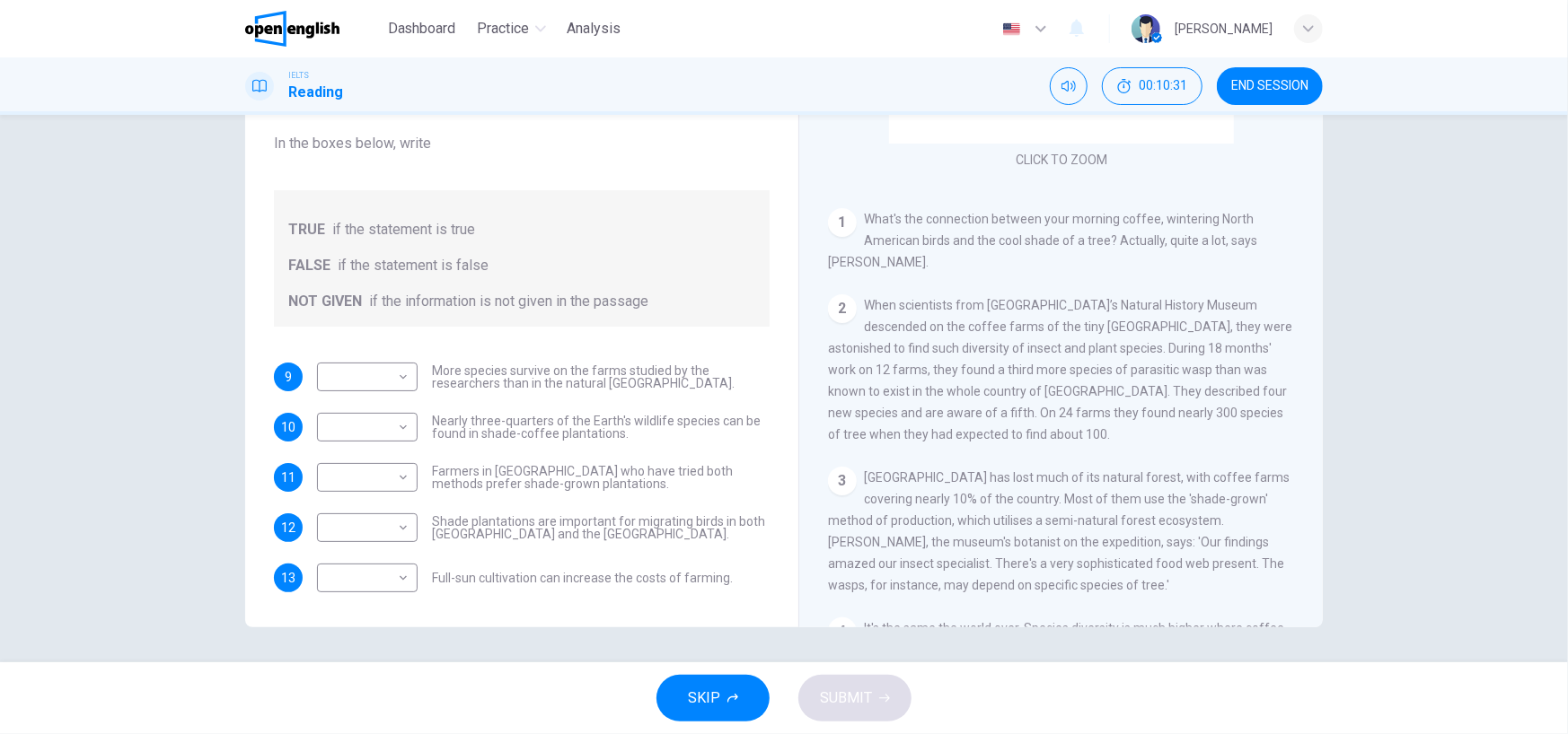
scroll to position [359, 0]
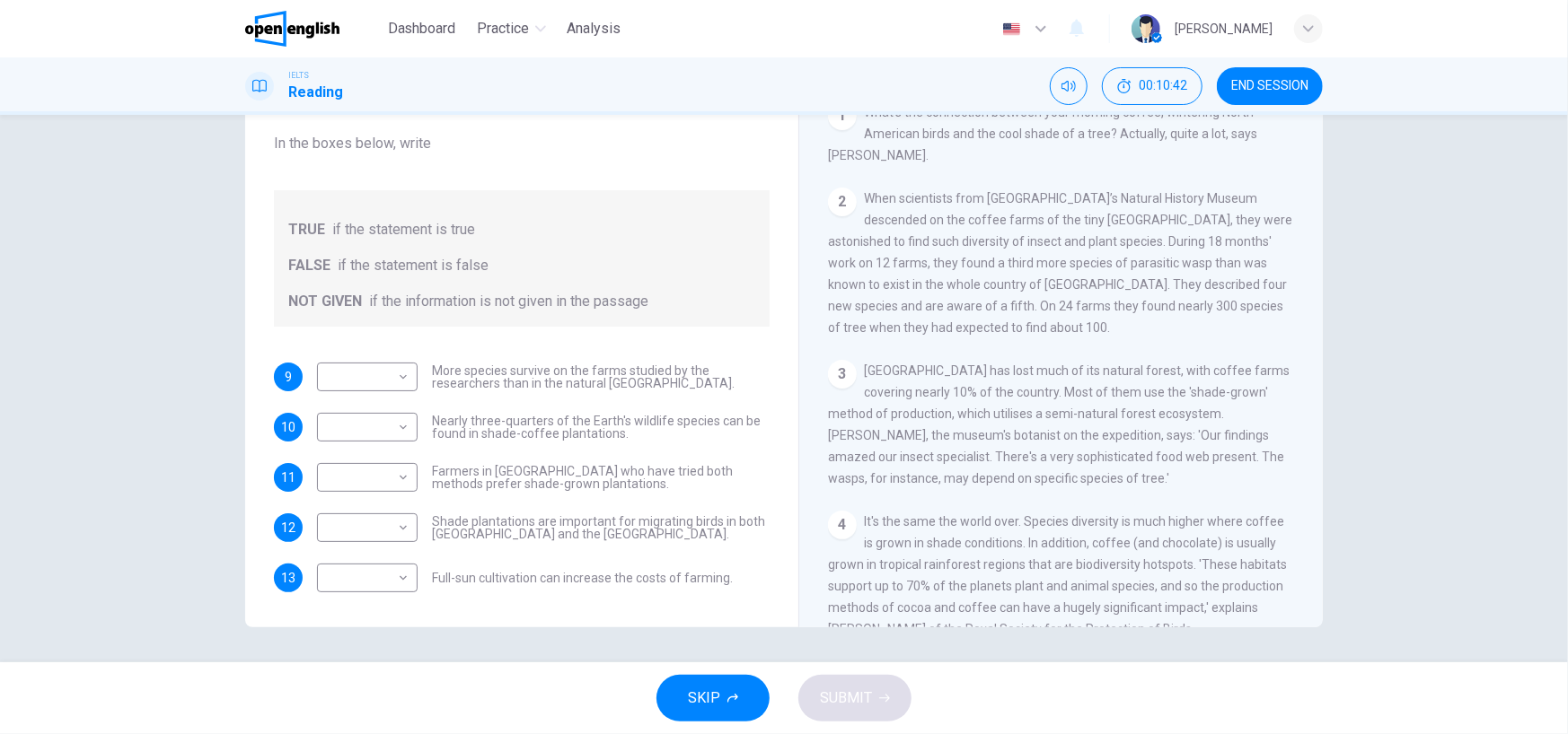
drag, startPoint x: 940, startPoint y: 223, endPoint x: 1077, endPoint y: 242, distance: 138.3
click at [1077, 241] on span "When scientists from London’s Natural History Museum descended on the coffee fa…" at bounding box center [1060, 263] width 465 height 144
click at [380, 372] on body "This site uses cookies, as explained in our Privacy Policy . If you agree to th…" at bounding box center [784, 367] width 1568 height 734
click at [361, 465] on li "NOT GIVEN" at bounding box center [363, 462] width 101 height 28
type input "*********"
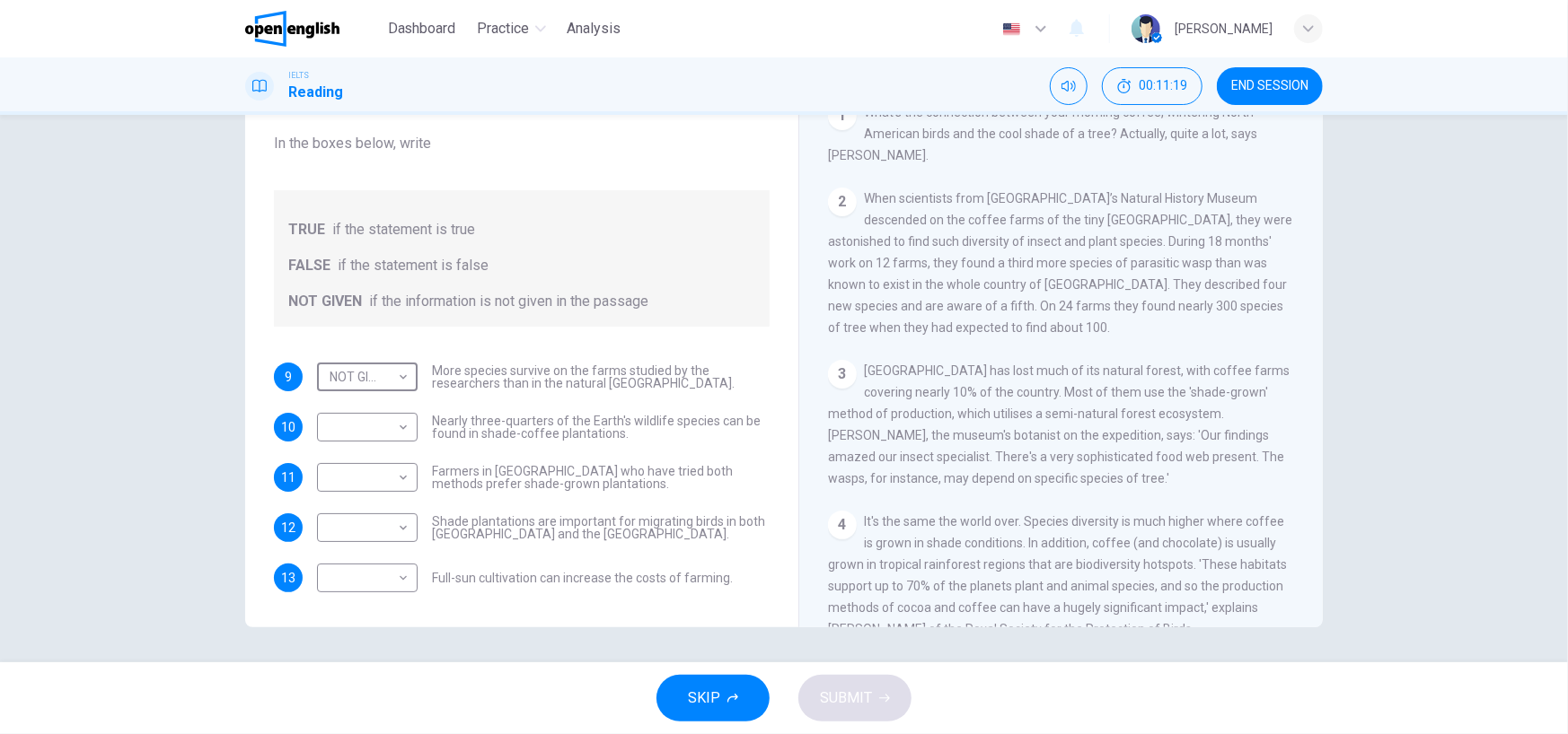
click at [584, 348] on div "Questions 9 - 13 Do the following statements agree with the information given i…" at bounding box center [521, 305] width 524 height 611
drag, startPoint x: 1273, startPoint y: 91, endPoint x: 864, endPoint y: 76, distance: 409.3
click at [1273, 91] on span "END SESSION" at bounding box center [1269, 86] width 77 height 15
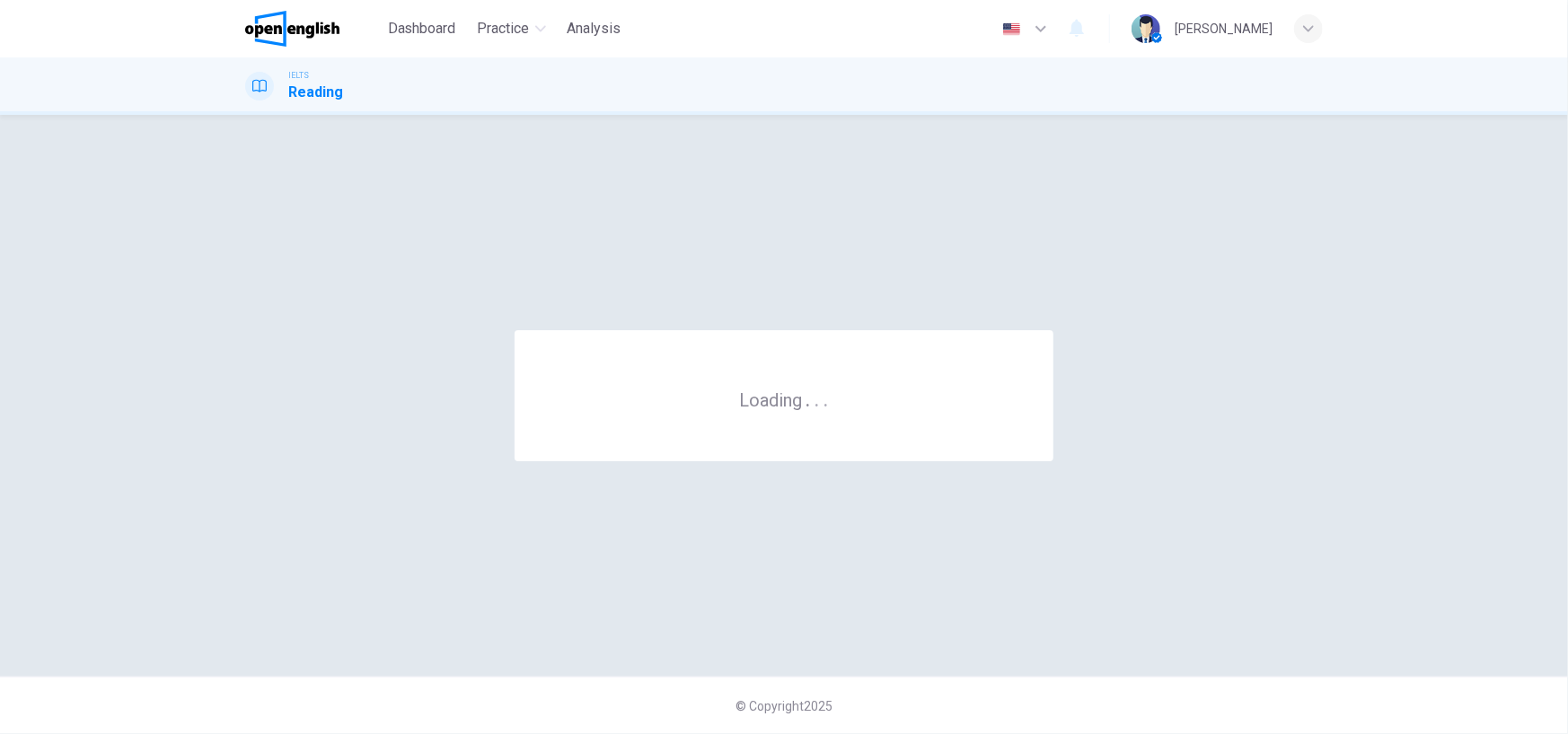
scroll to position [0, 0]
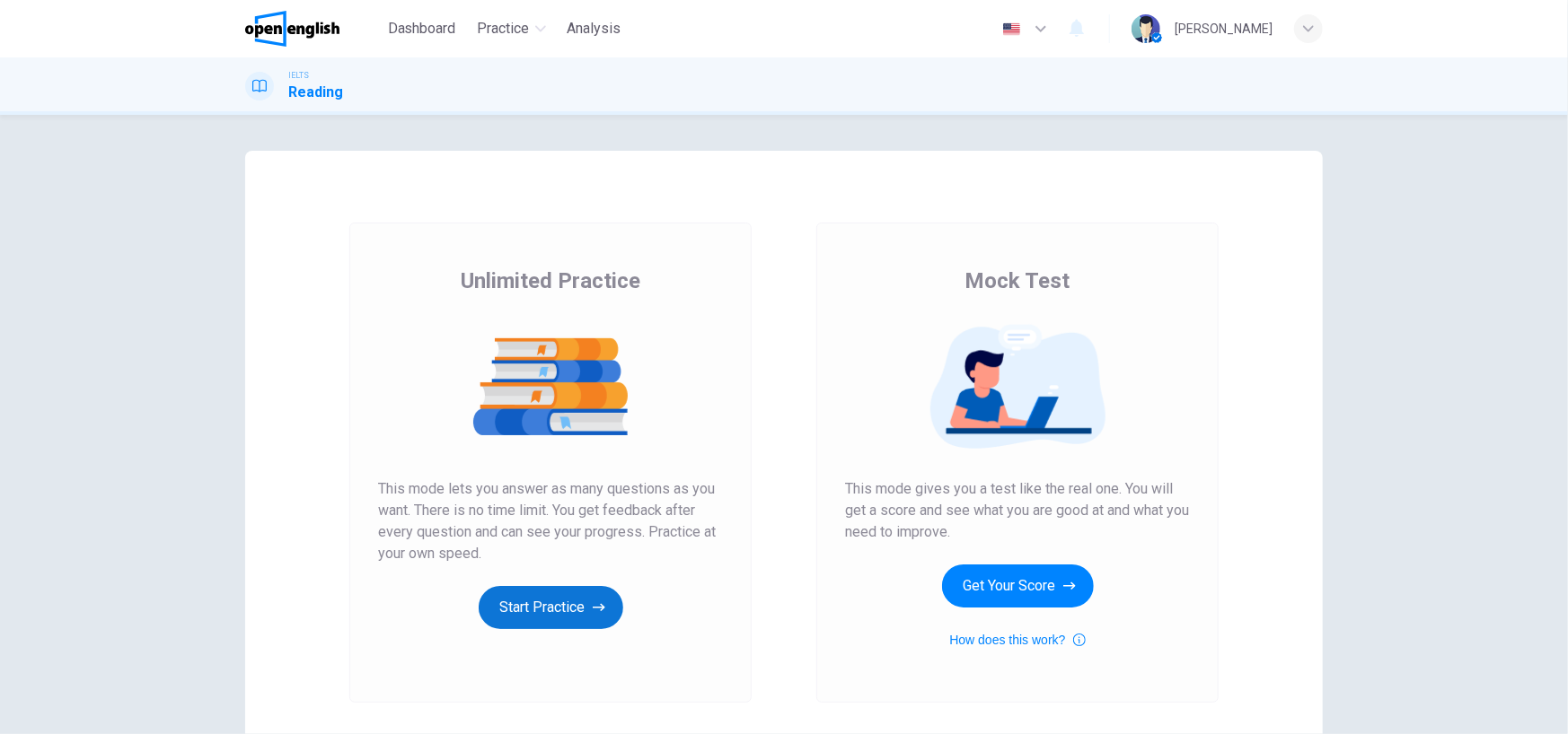
click at [559, 608] on button "Start Practice" at bounding box center [550, 608] width 144 height 43
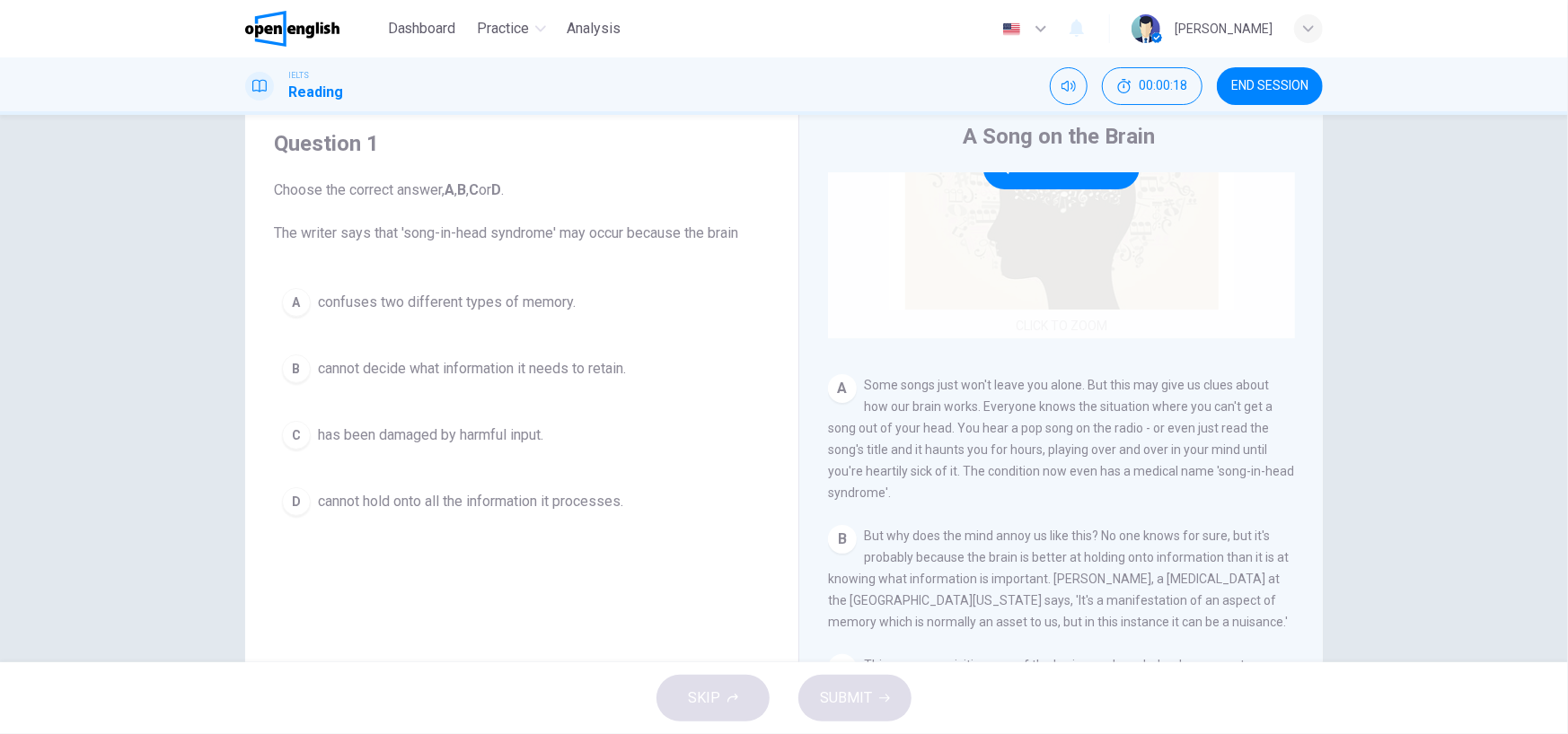
scroll to position [359, 0]
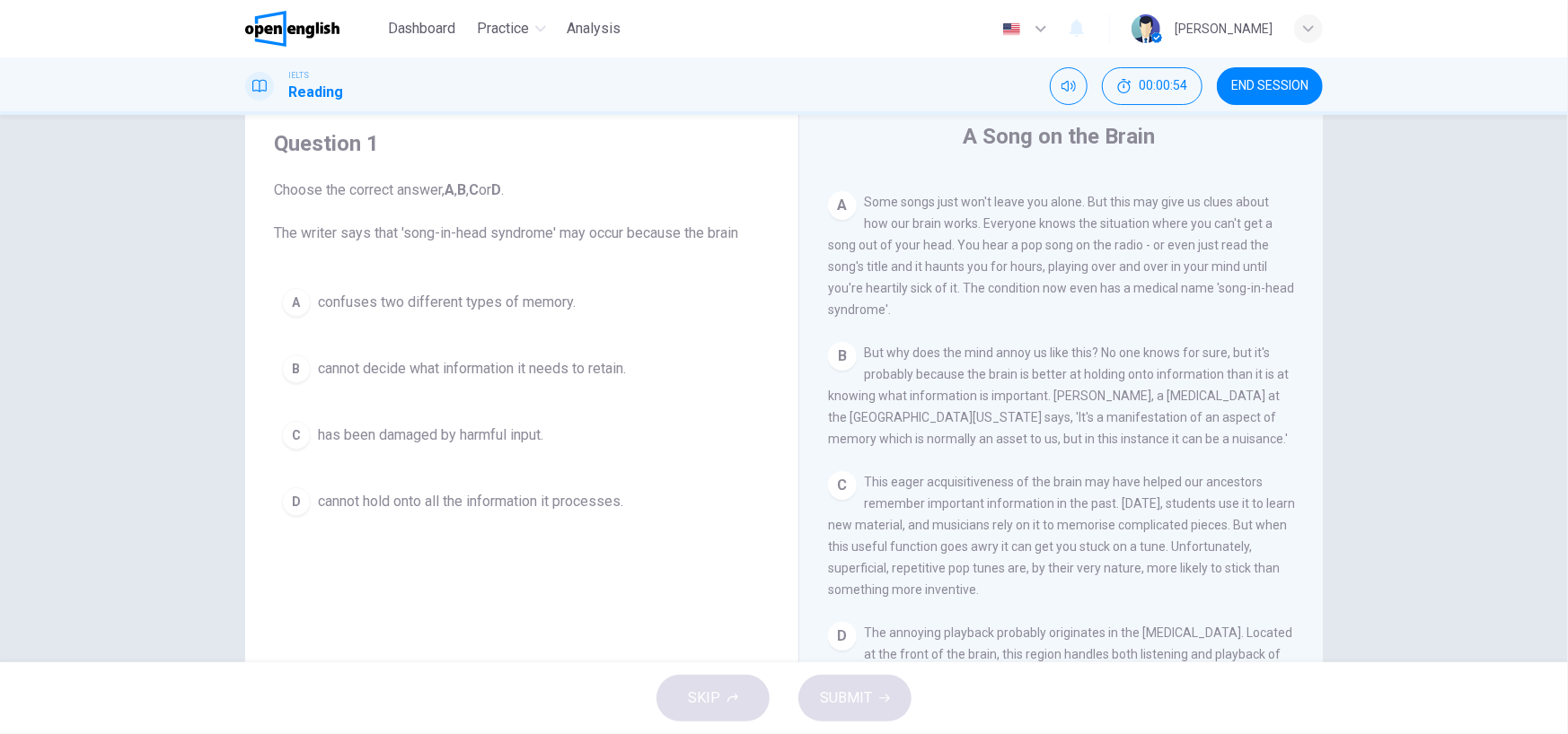
click at [606, 373] on span "cannot decide what information it needs to retain." at bounding box center [471, 369] width 308 height 22
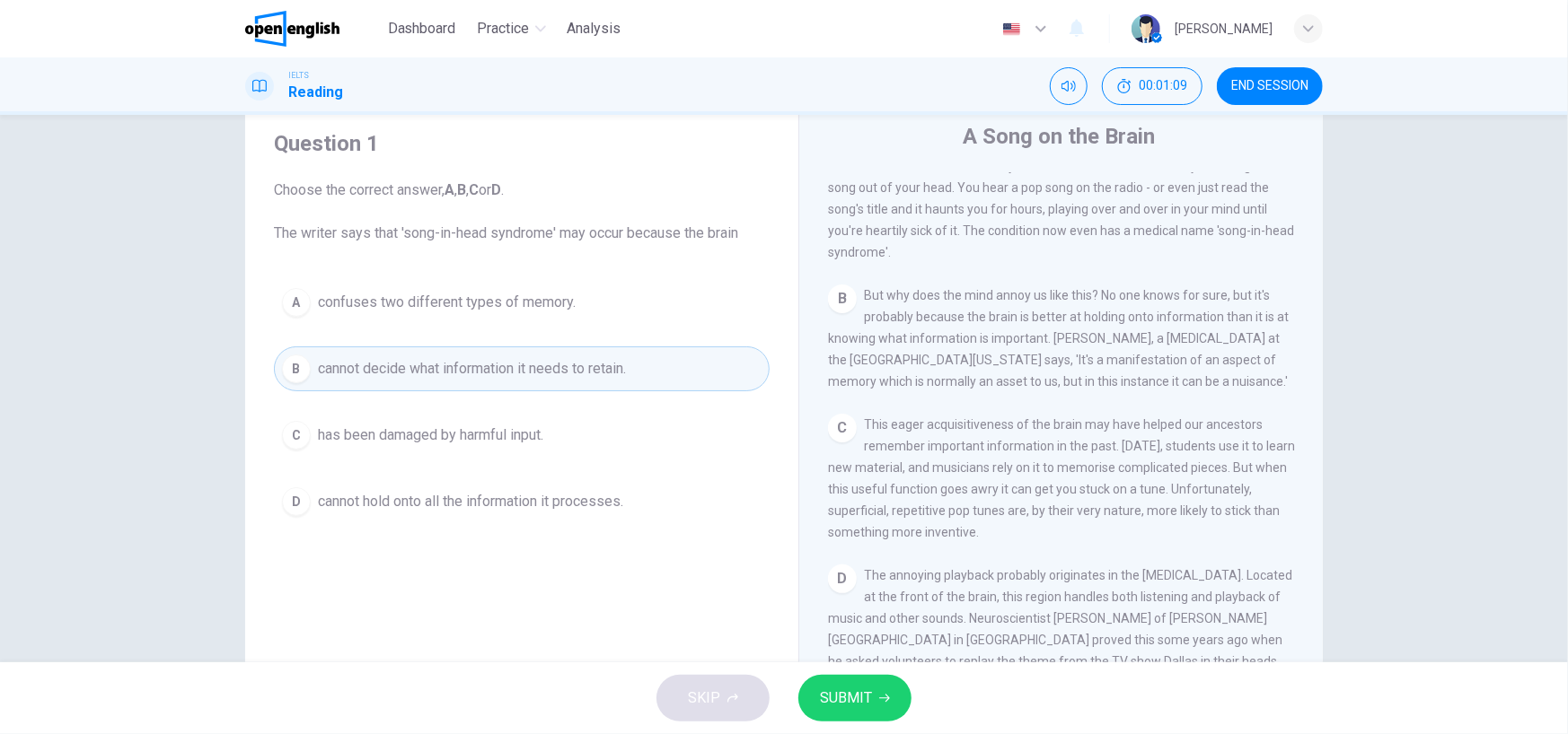
scroll to position [449, 0]
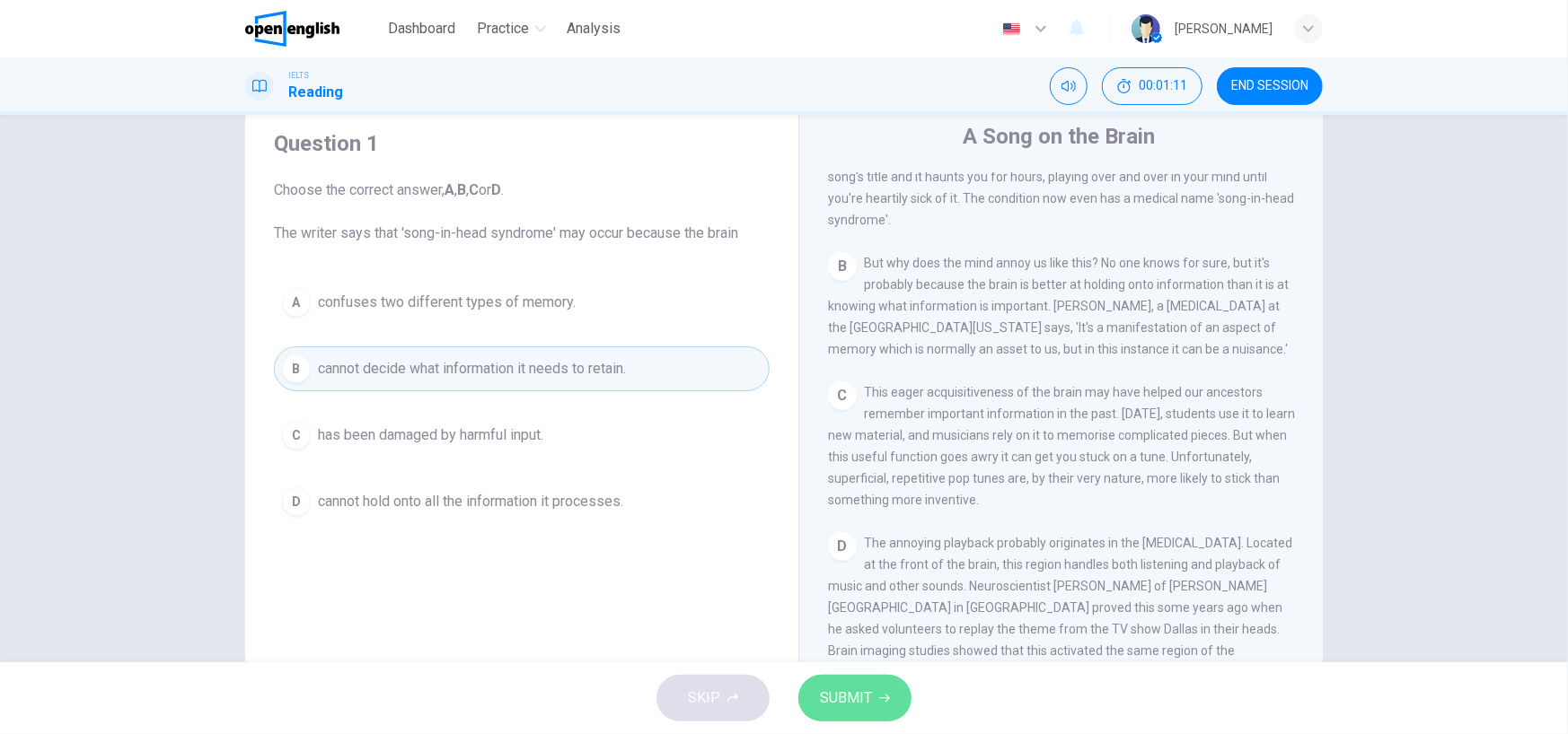
click at [825, 711] on button "SUBMIT" at bounding box center [854, 699] width 113 height 47
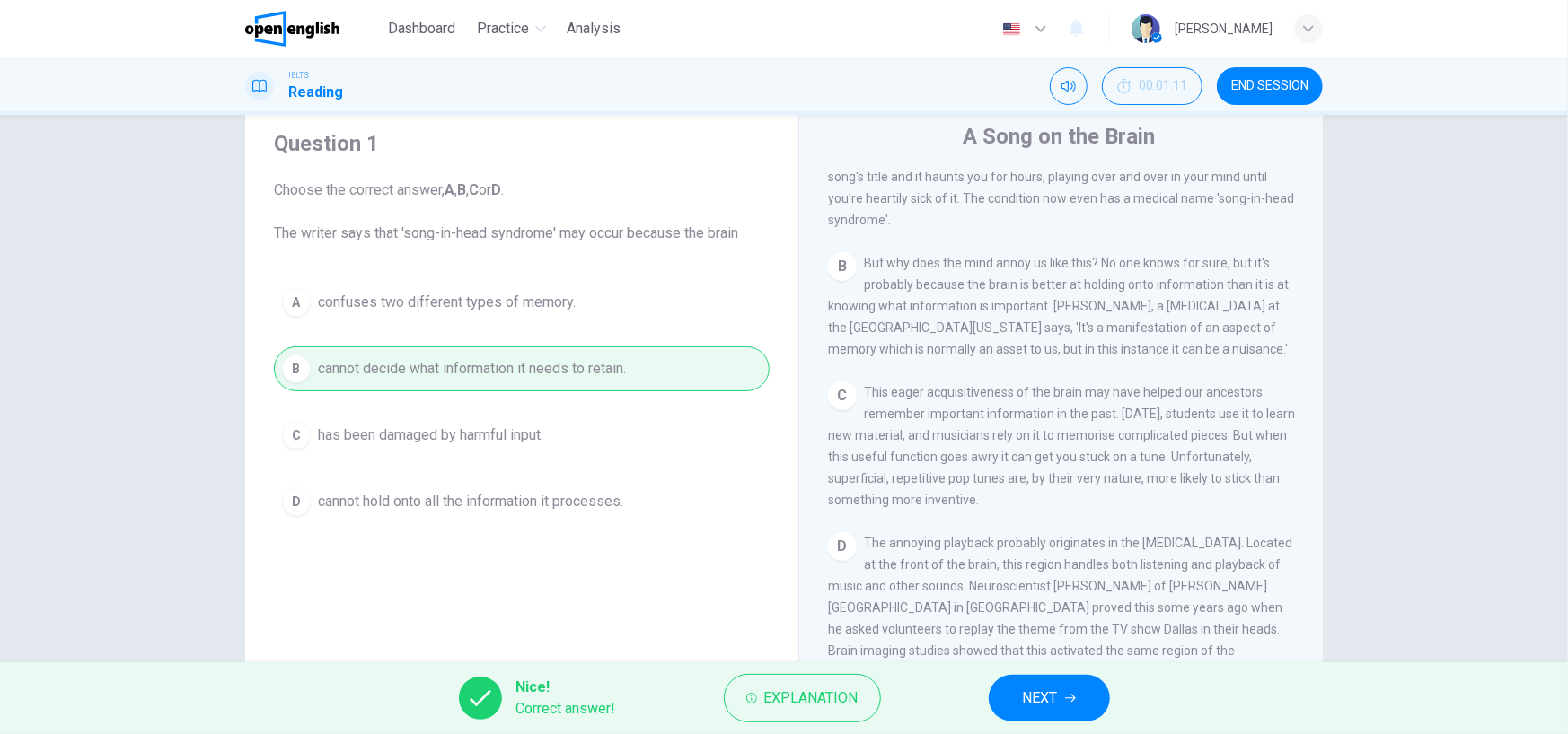
click at [1065, 695] on icon "button" at bounding box center [1070, 698] width 11 height 11
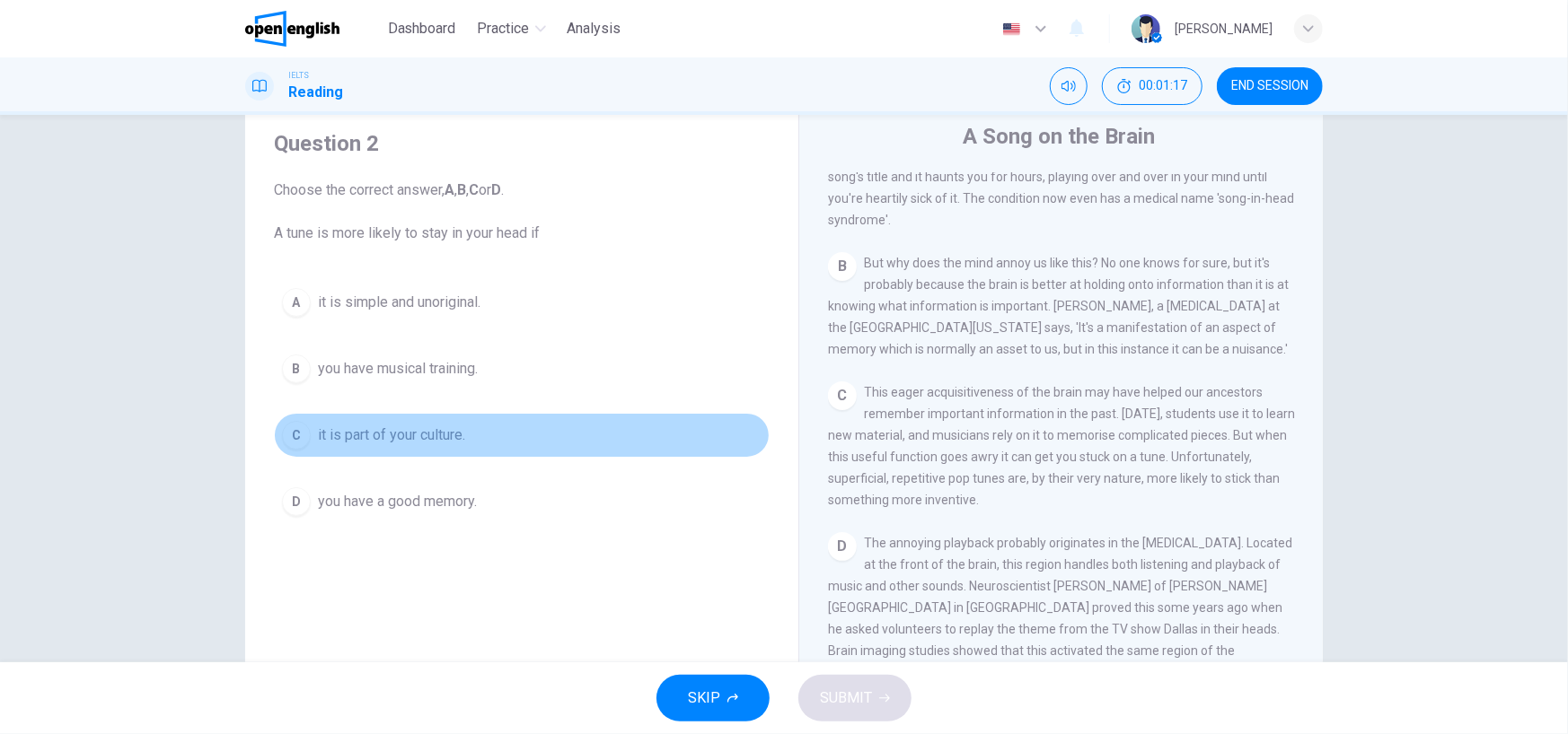
click at [509, 441] on button "C it is part of your culture." at bounding box center [521, 435] width 496 height 45
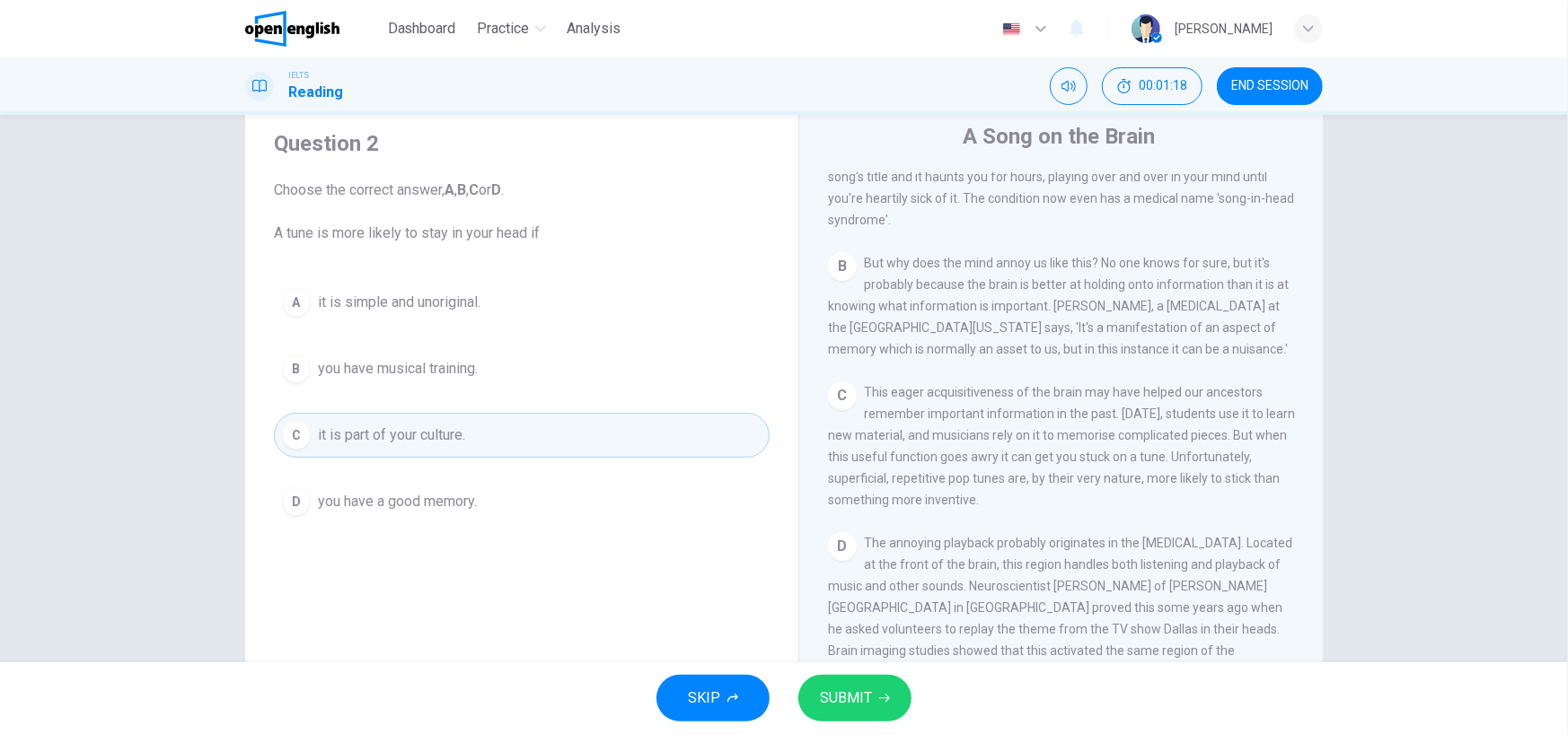
click at [870, 693] on button "SUBMIT" at bounding box center [854, 699] width 113 height 47
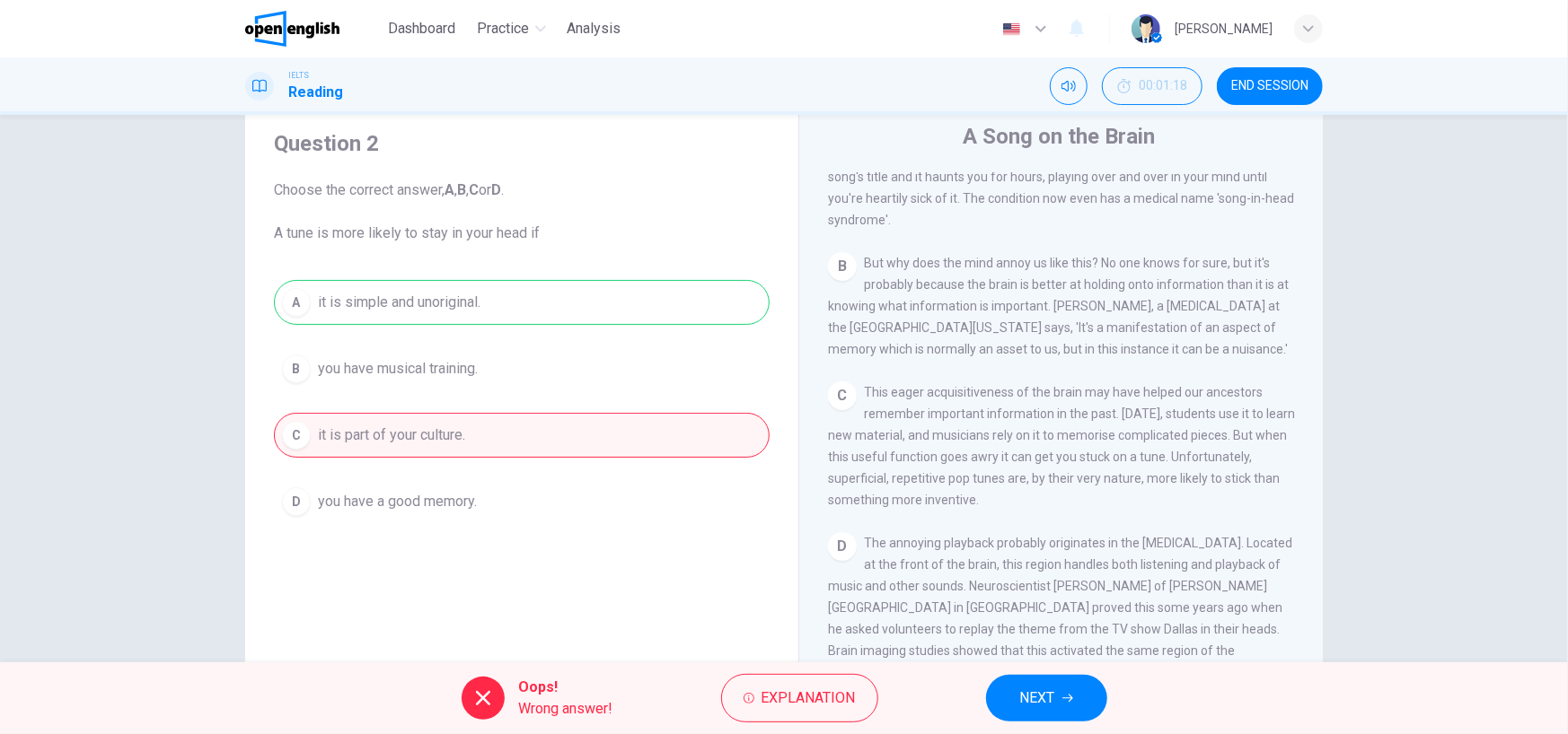
click at [500, 299] on div "A it is simple and unoriginal. B you have musical training. C it is part of you…" at bounding box center [521, 402] width 496 height 244
click at [1000, 699] on button "NEXT" at bounding box center [1047, 699] width 122 height 47
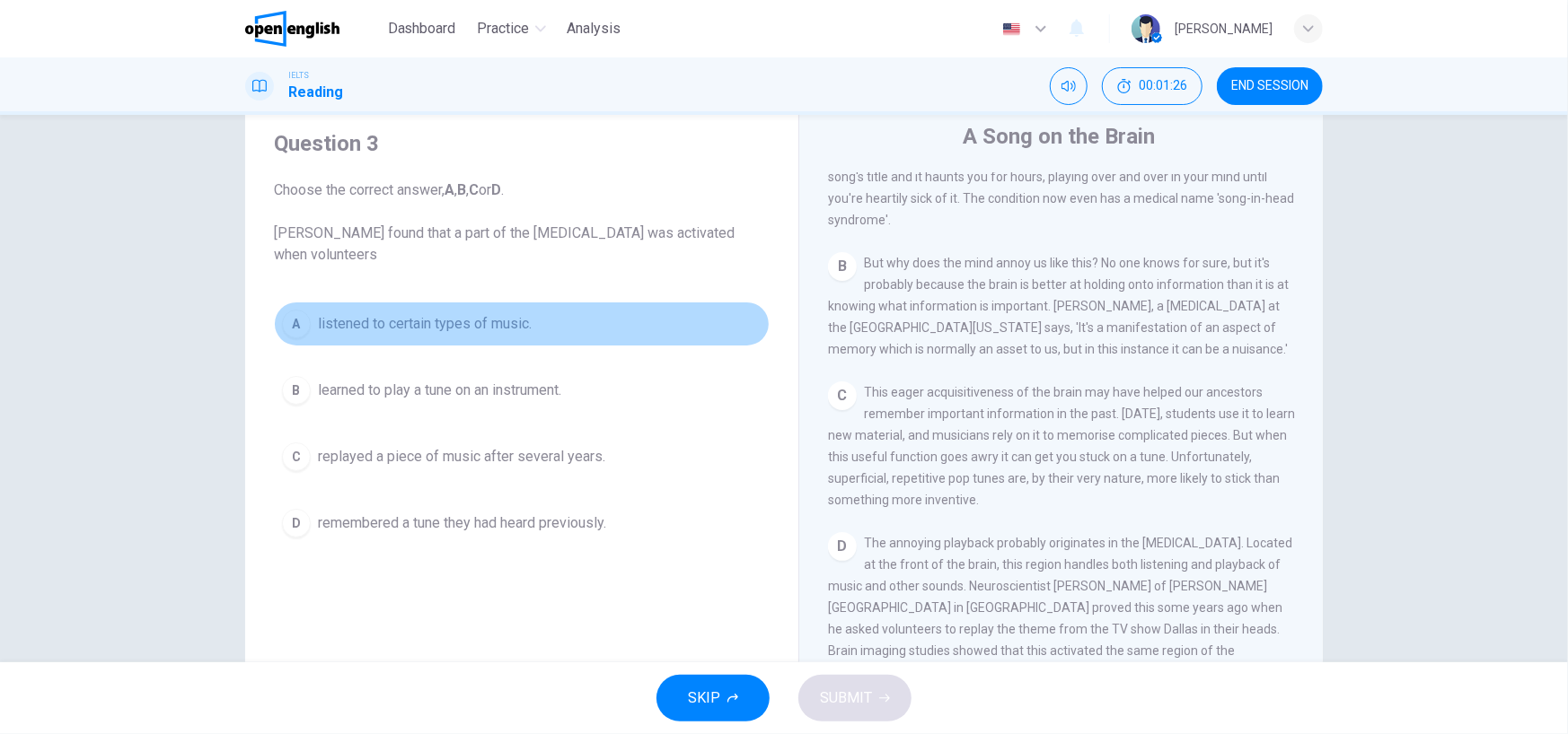
click at [673, 316] on button "A listened to certain types of music." at bounding box center [521, 324] width 496 height 45
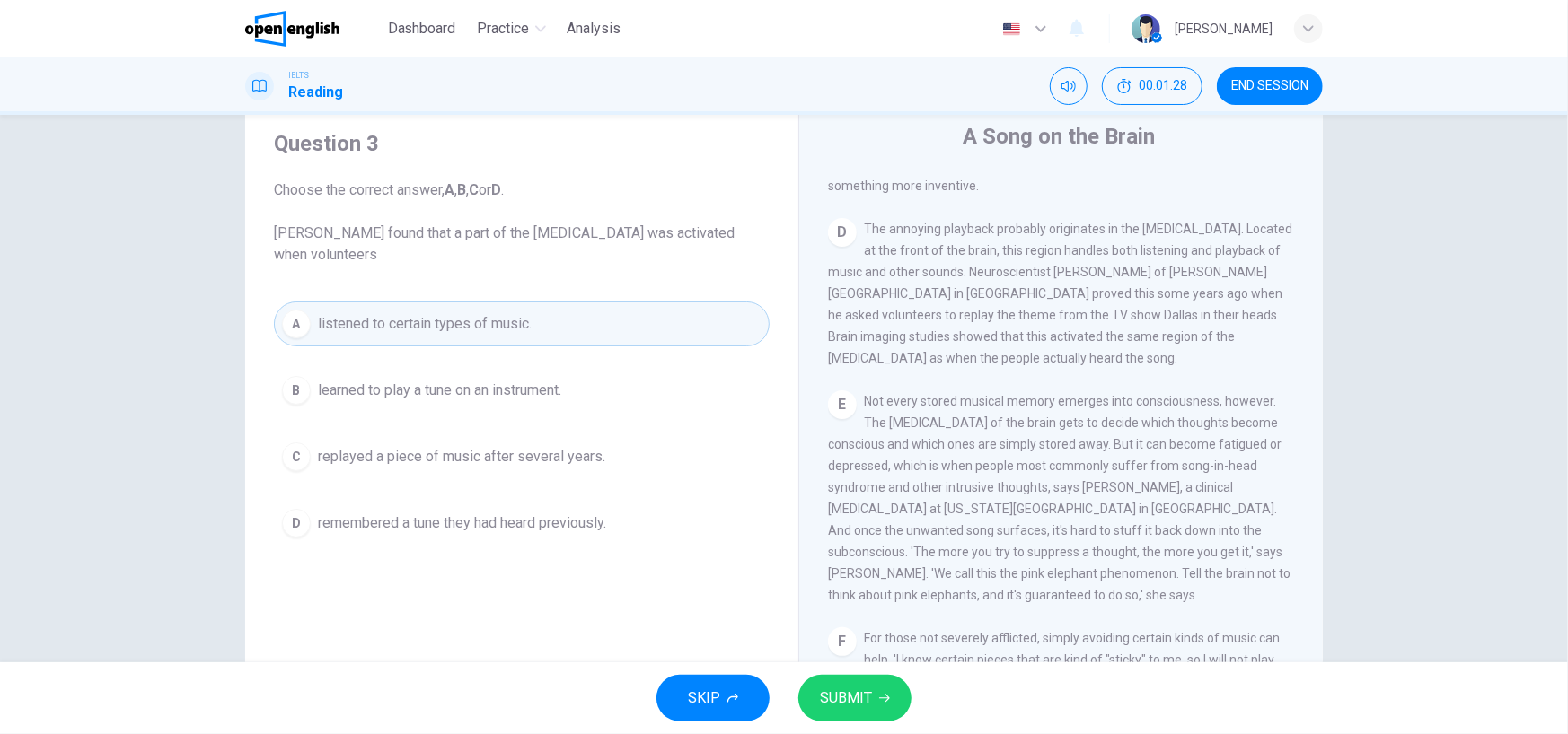
scroll to position [808, 0]
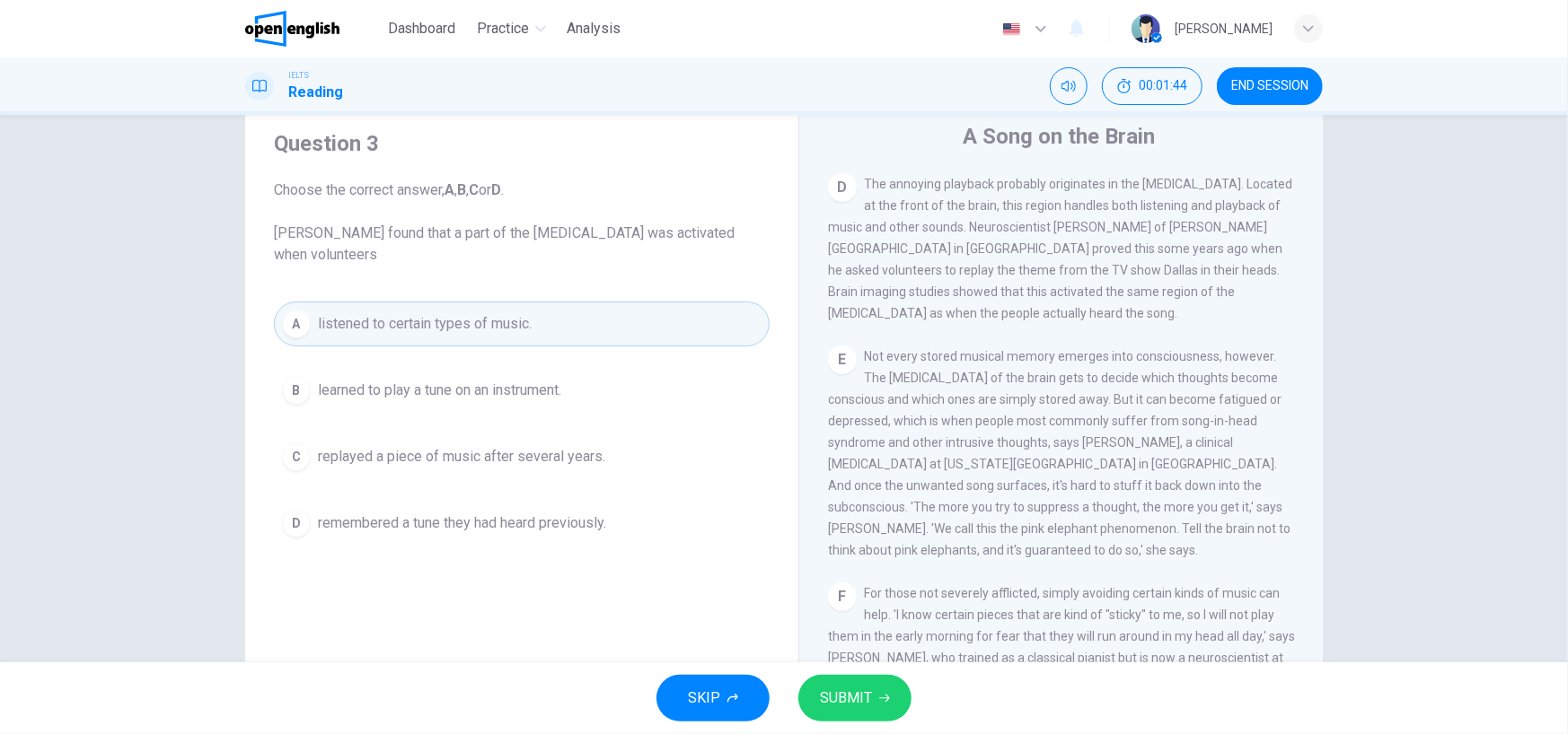
click at [589, 538] on button "D remembered a tune they had heard previously." at bounding box center [521, 523] width 496 height 45
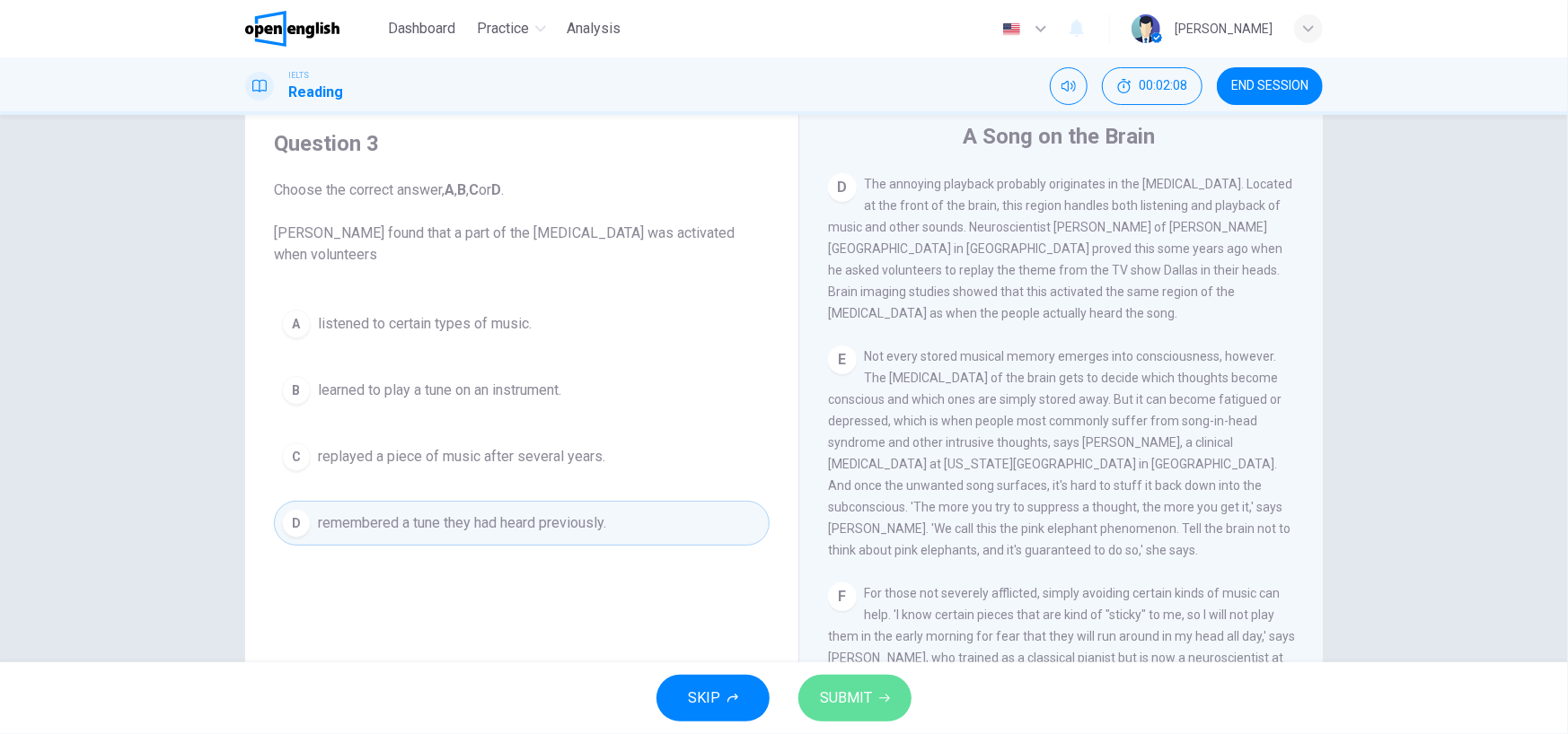
click at [874, 699] on button "SUBMIT" at bounding box center [854, 699] width 113 height 47
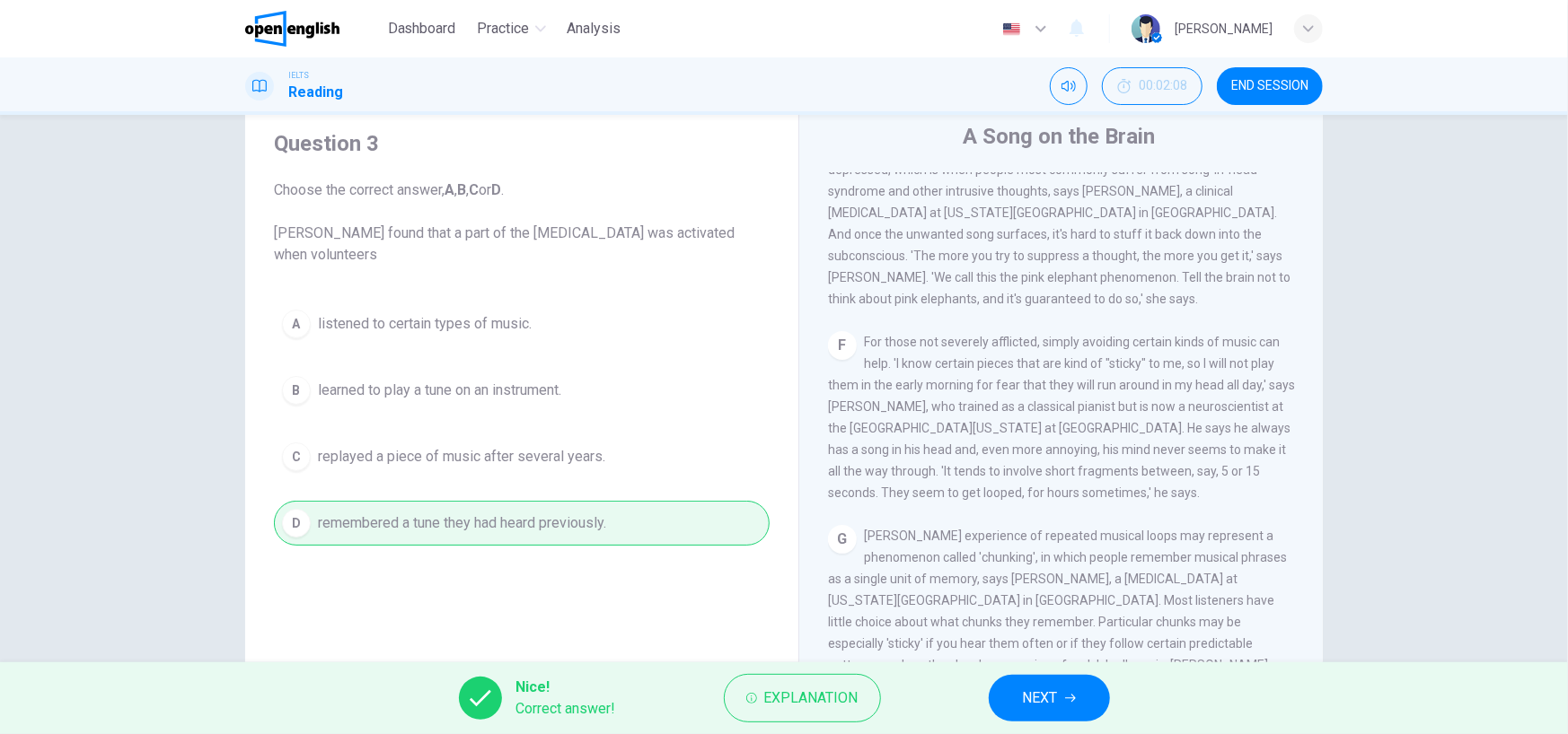
scroll to position [1077, 0]
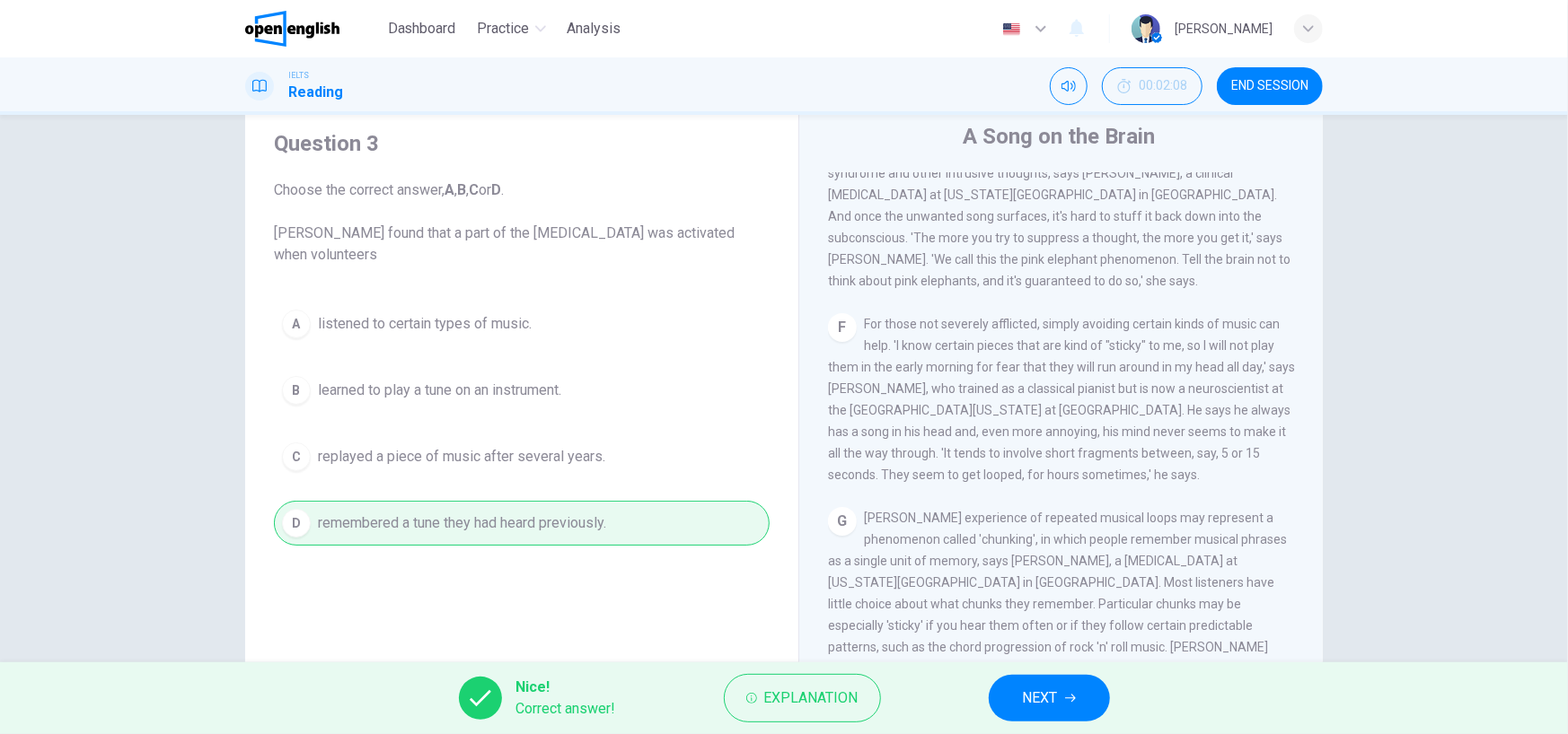
click at [1050, 709] on span "NEXT" at bounding box center [1040, 699] width 35 height 25
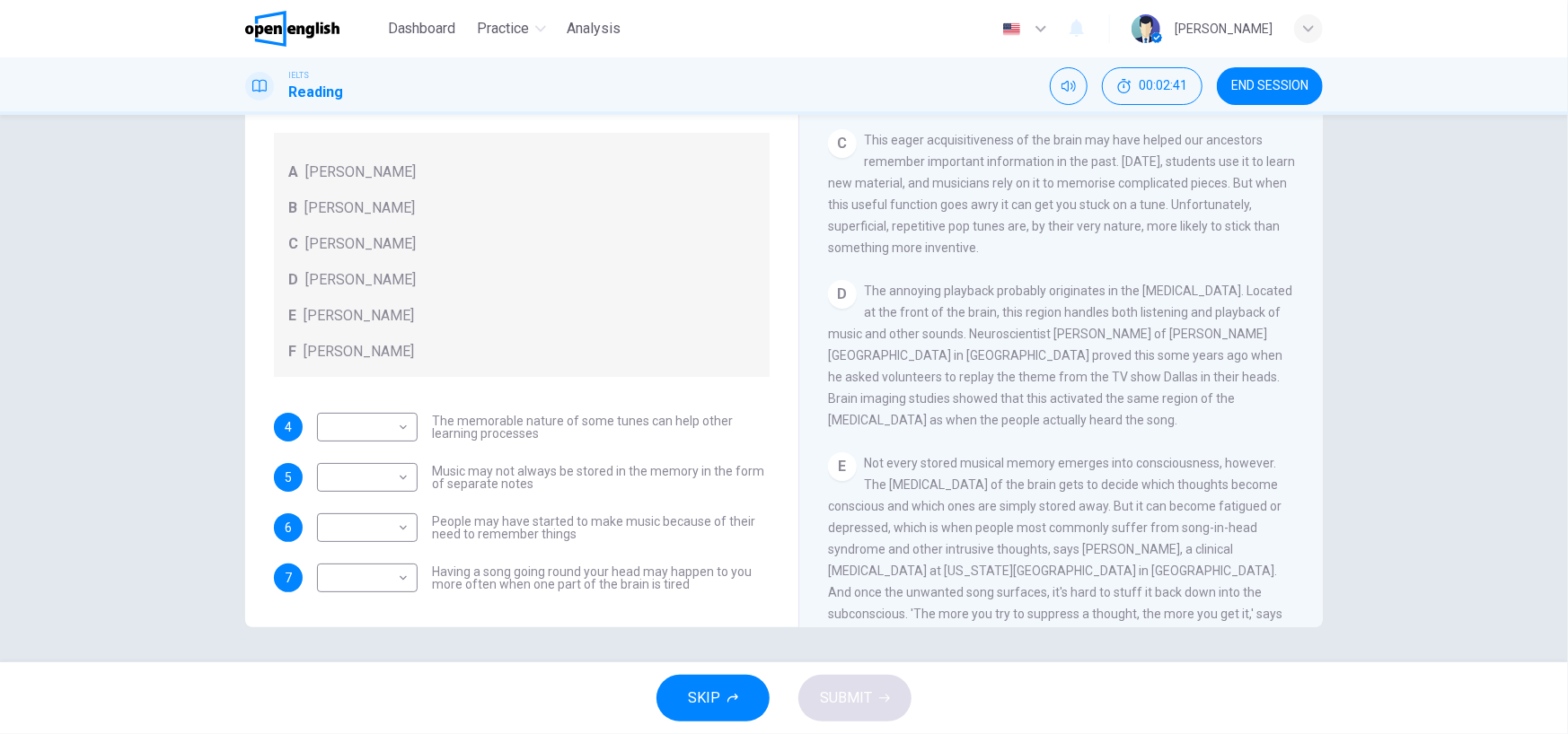
scroll to position [628, 0]
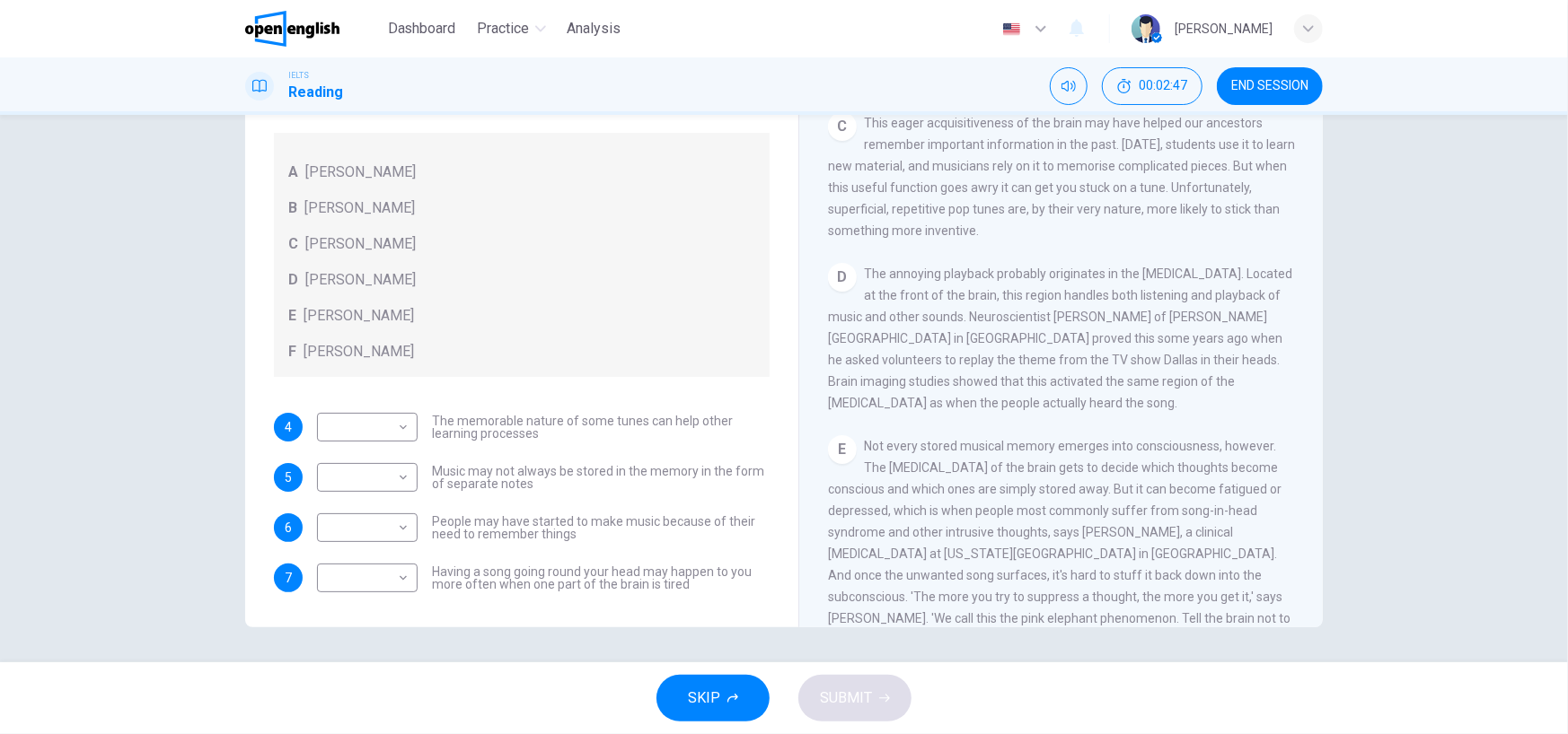
drag, startPoint x: 1040, startPoint y: 332, endPoint x: 1107, endPoint y: 346, distance: 68.4
click at [1107, 346] on div "D The annoying playback probably originates in the auditory cortex. Located at …" at bounding box center [1061, 338] width 466 height 151
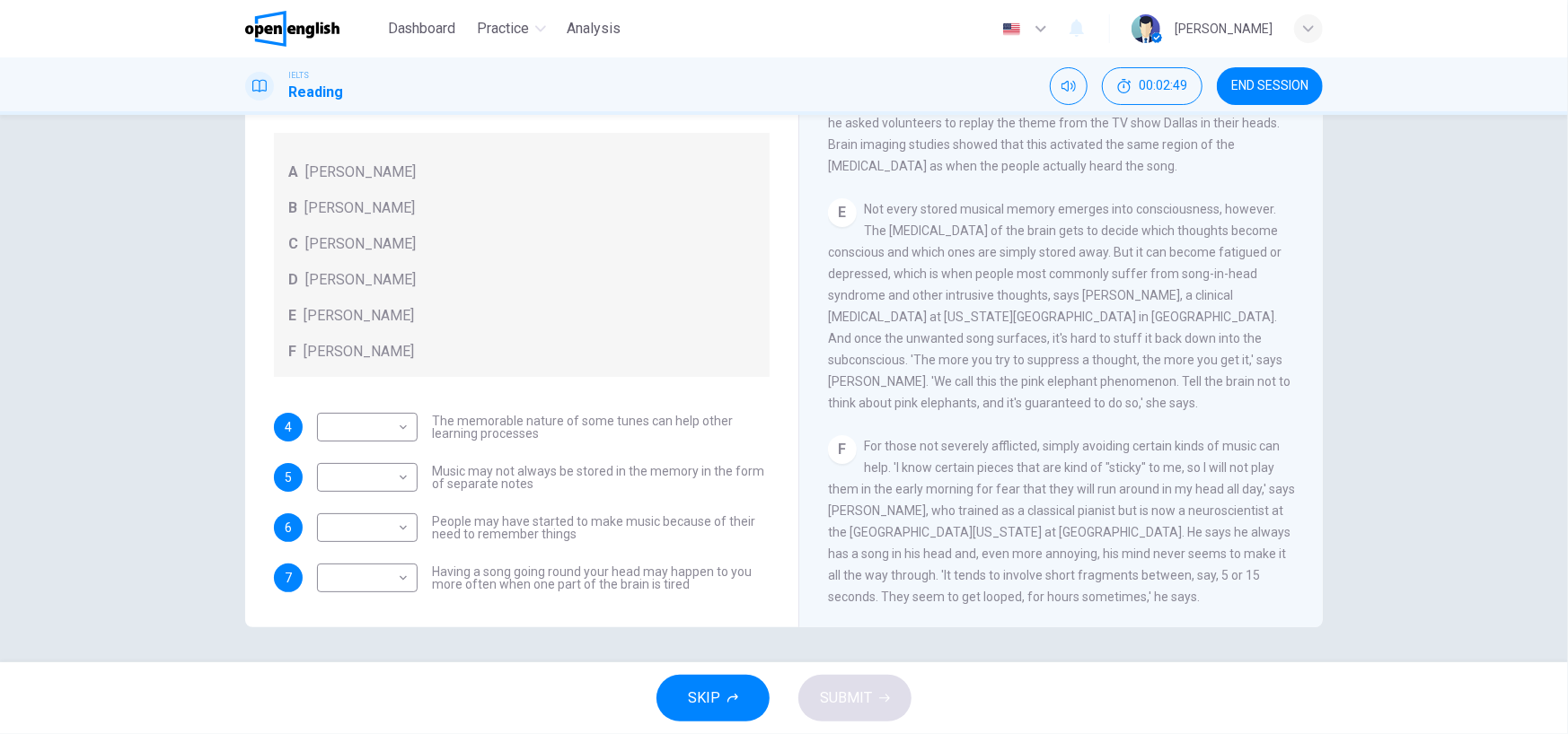
scroll to position [898, 0]
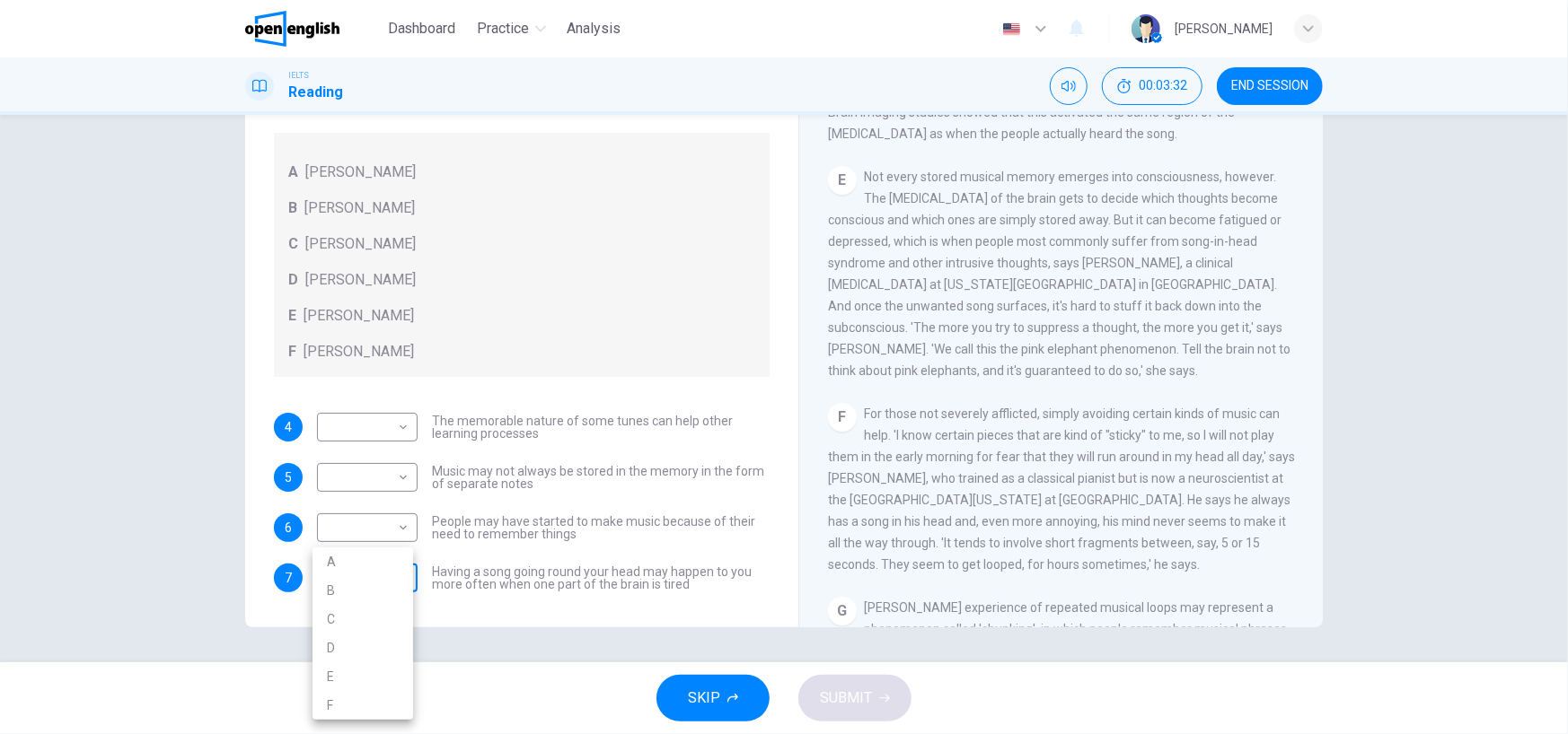
click at [368, 567] on body "This site uses cookies, as explained in our Privacy Policy . If you agree to th…" at bounding box center [784, 367] width 1568 height 734
click at [377, 589] on li "B" at bounding box center [363, 590] width 101 height 28
type input "*"
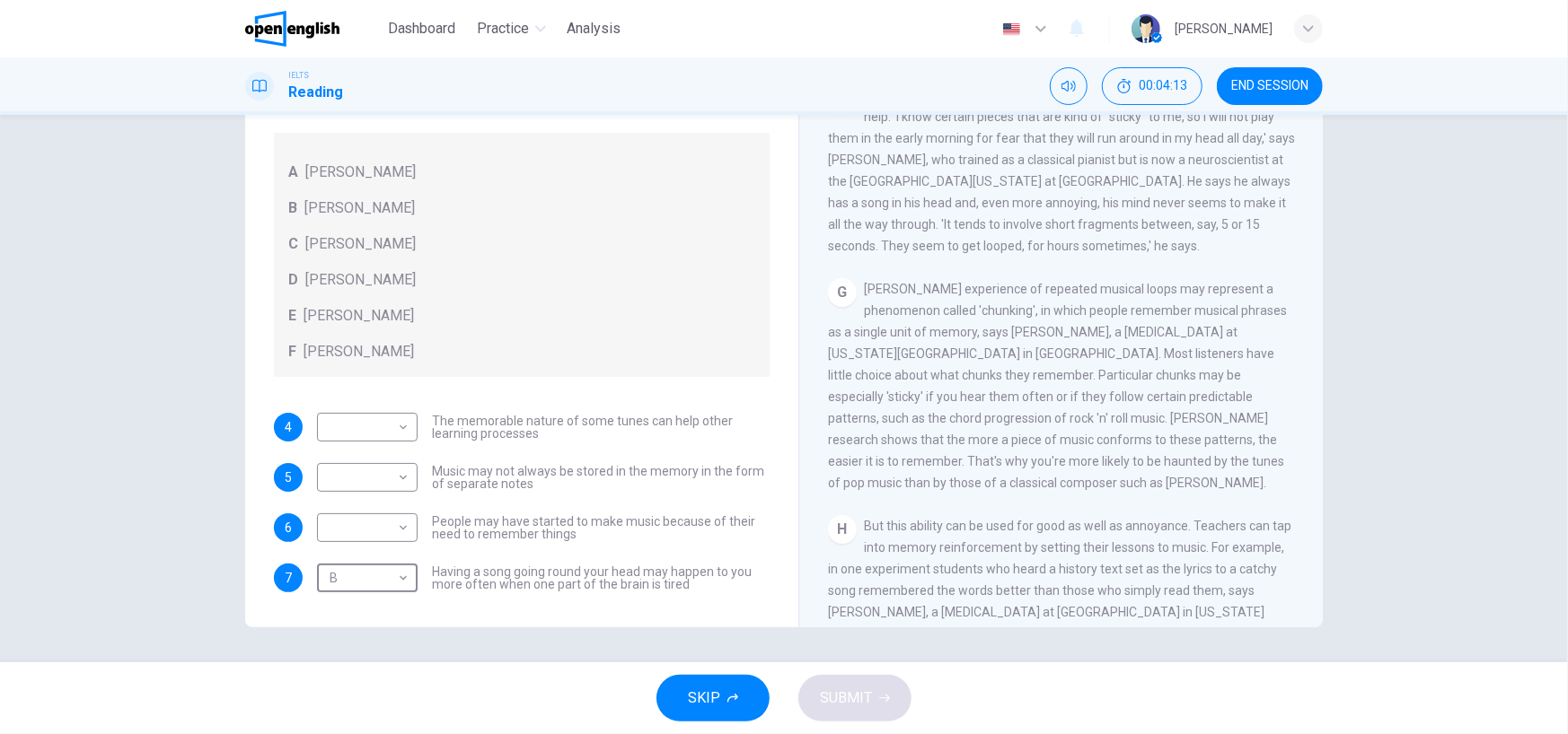
scroll to position [1257, 0]
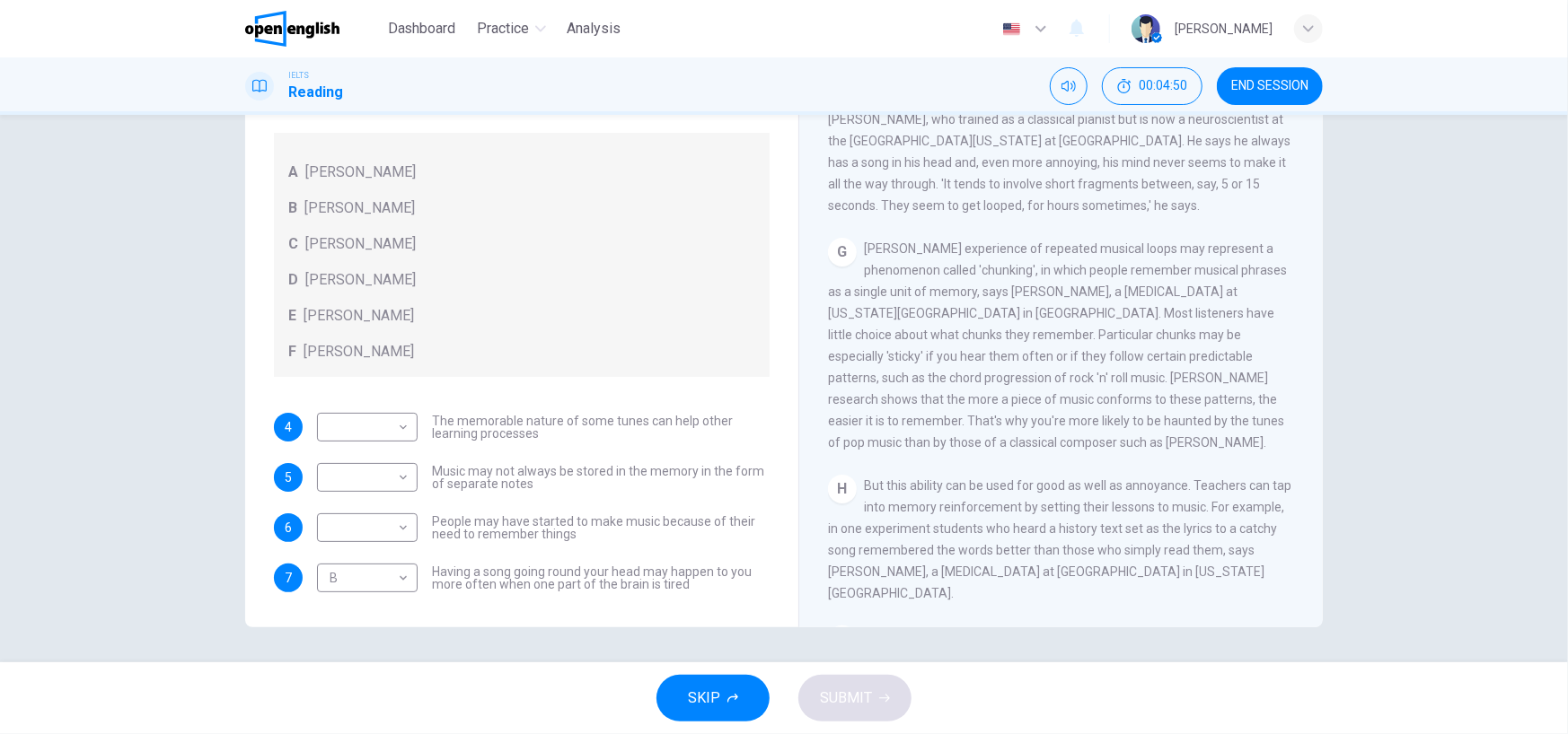
click at [545, 519] on span "People may have started to make music because of their need to remember things" at bounding box center [601, 528] width 337 height 25
click at [402, 487] on body "This site uses cookies, as explained in our Privacy Policy . If you agree to th…" at bounding box center [784, 367] width 1568 height 734
click at [362, 564] on li "C" at bounding box center [363, 563] width 101 height 28
type input "*"
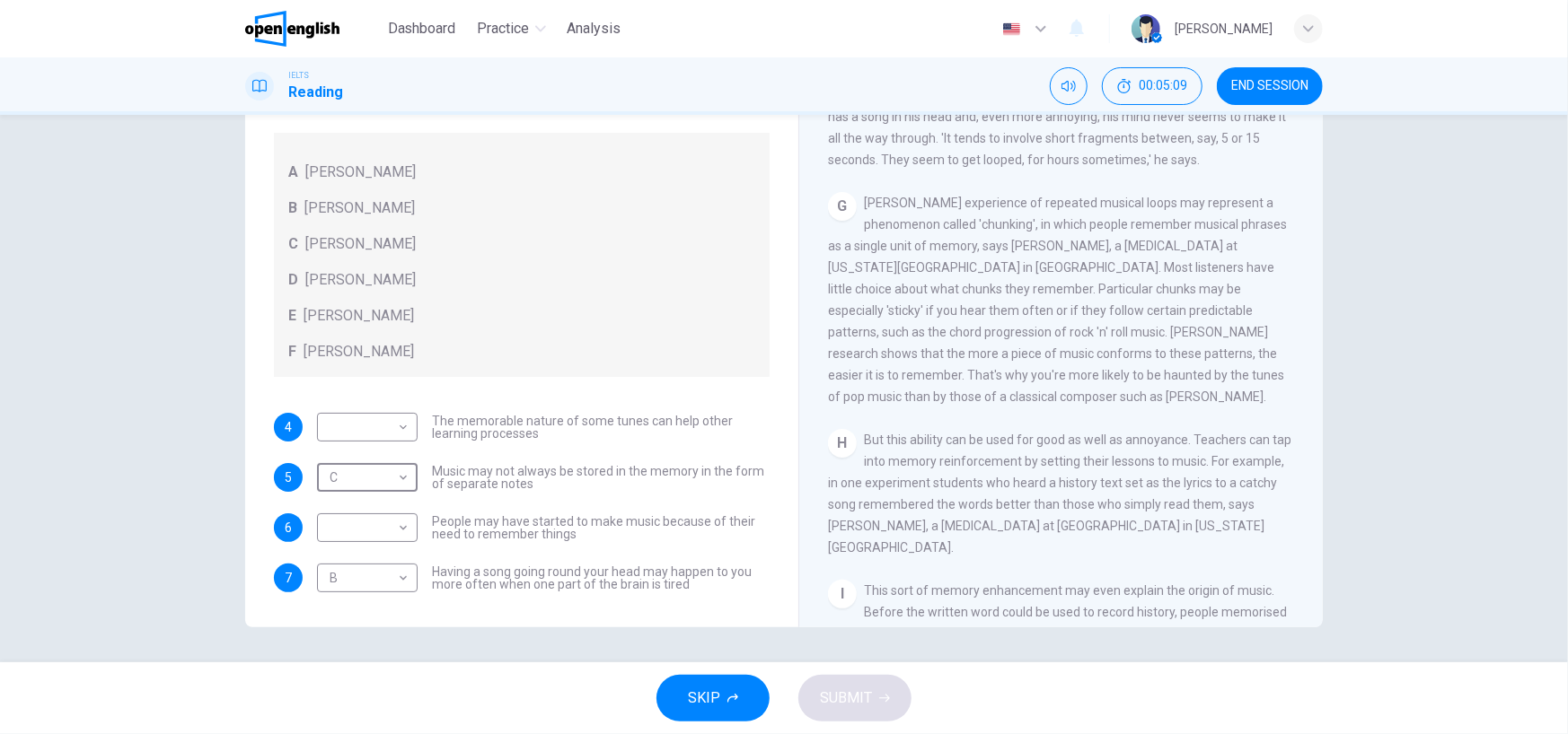
scroll to position [1346, 0]
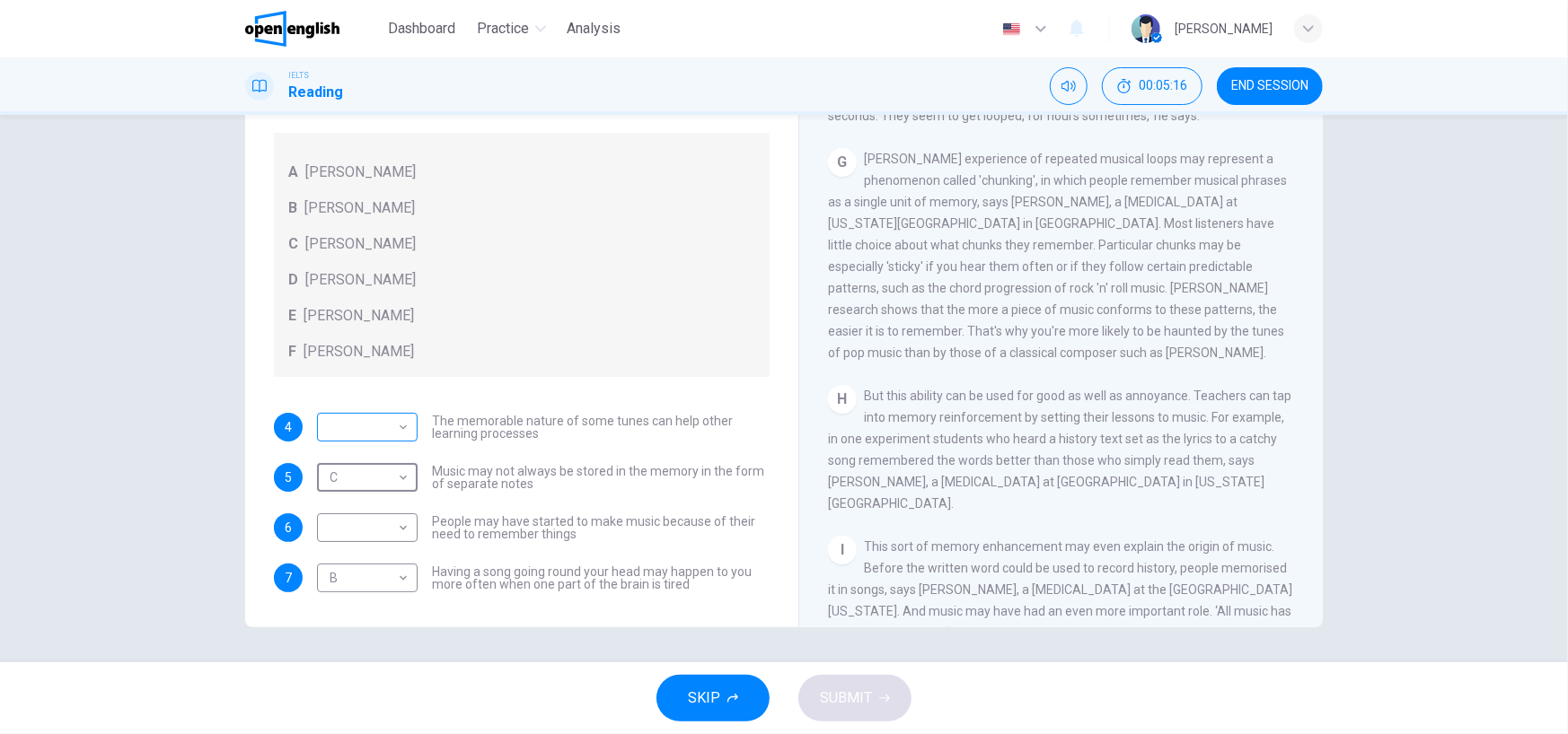
click at [361, 427] on body "This site uses cookies, as explained in our Privacy Policy . If you agree to th…" at bounding box center [784, 367] width 1568 height 734
click at [376, 564] on li "E" at bounding box center [363, 569] width 101 height 28
type input "*"
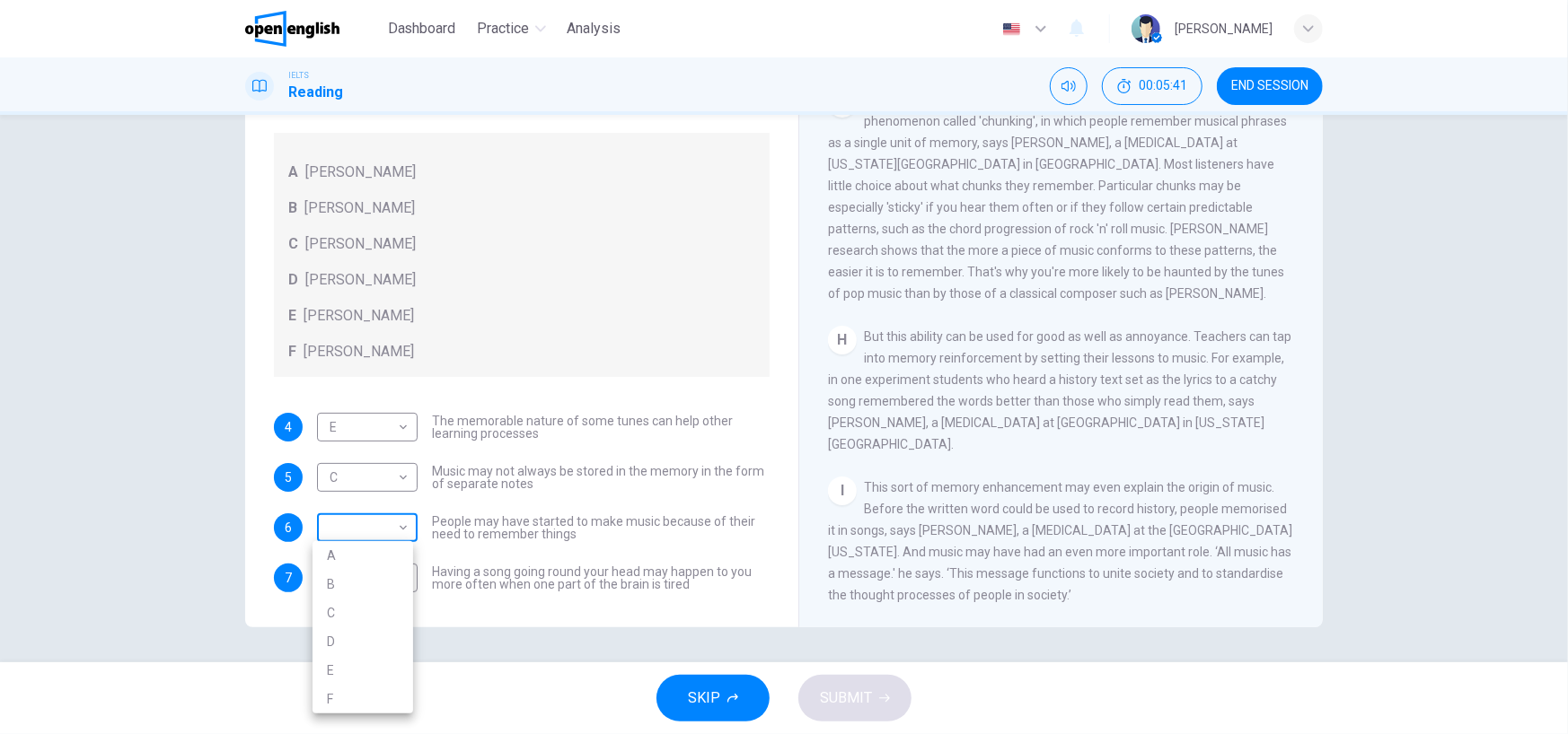
click at [394, 530] on body "This site uses cookies, as explained in our Privacy Policy . If you agree to th…" at bounding box center [784, 367] width 1568 height 734
click at [361, 709] on li "F" at bounding box center [363, 699] width 101 height 28
type input "*"
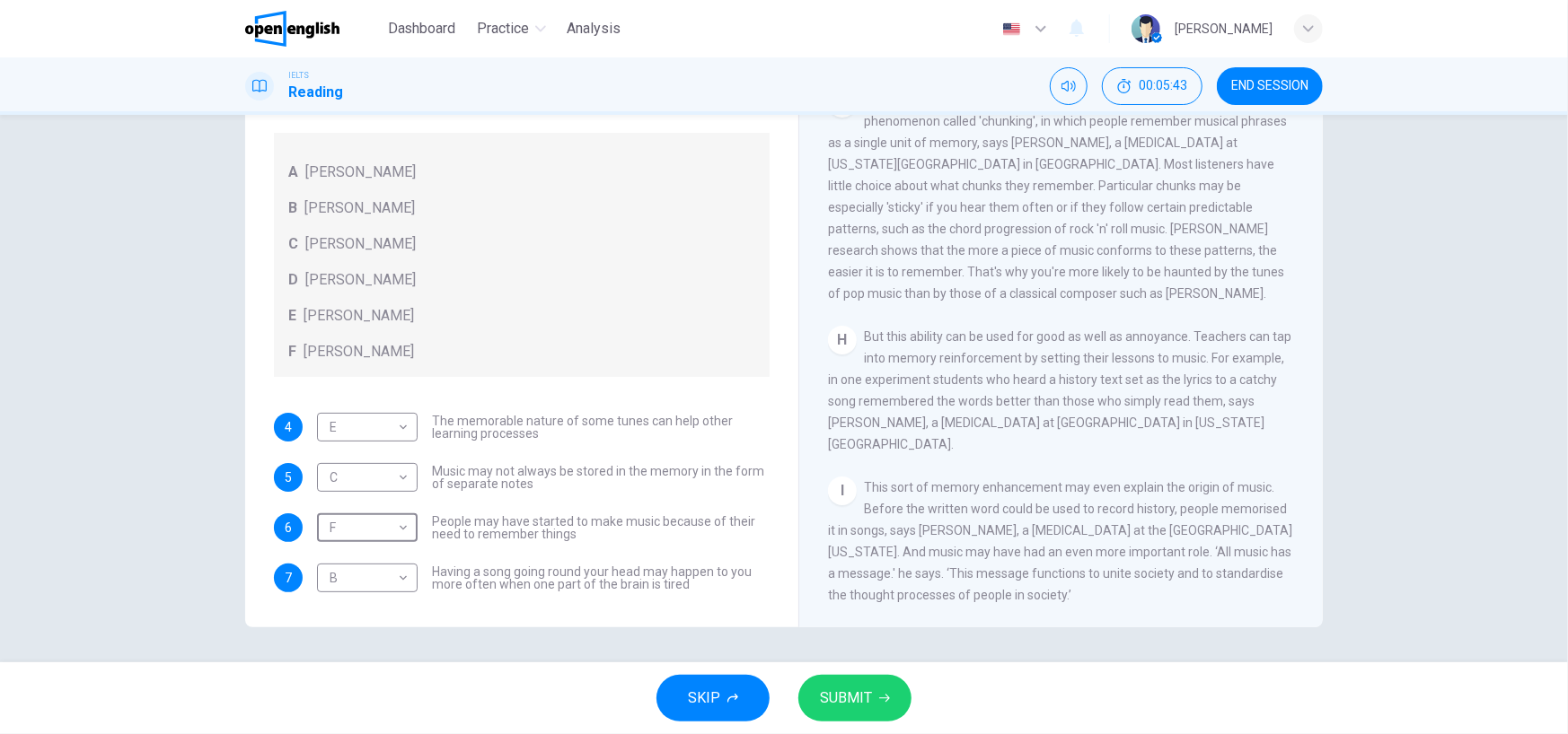
click at [897, 702] on button "SUBMIT" at bounding box center [854, 699] width 113 height 47
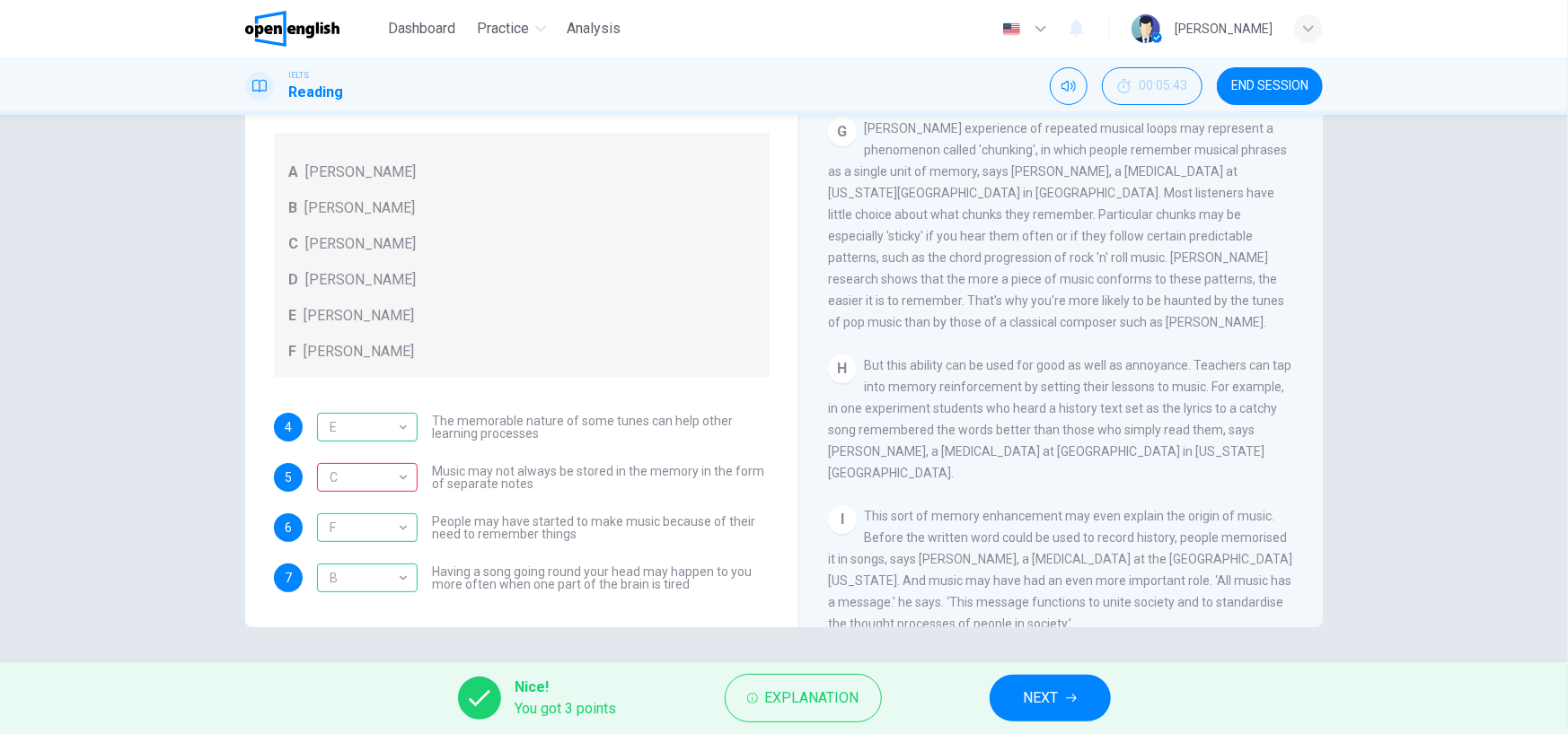
scroll to position [1346, 0]
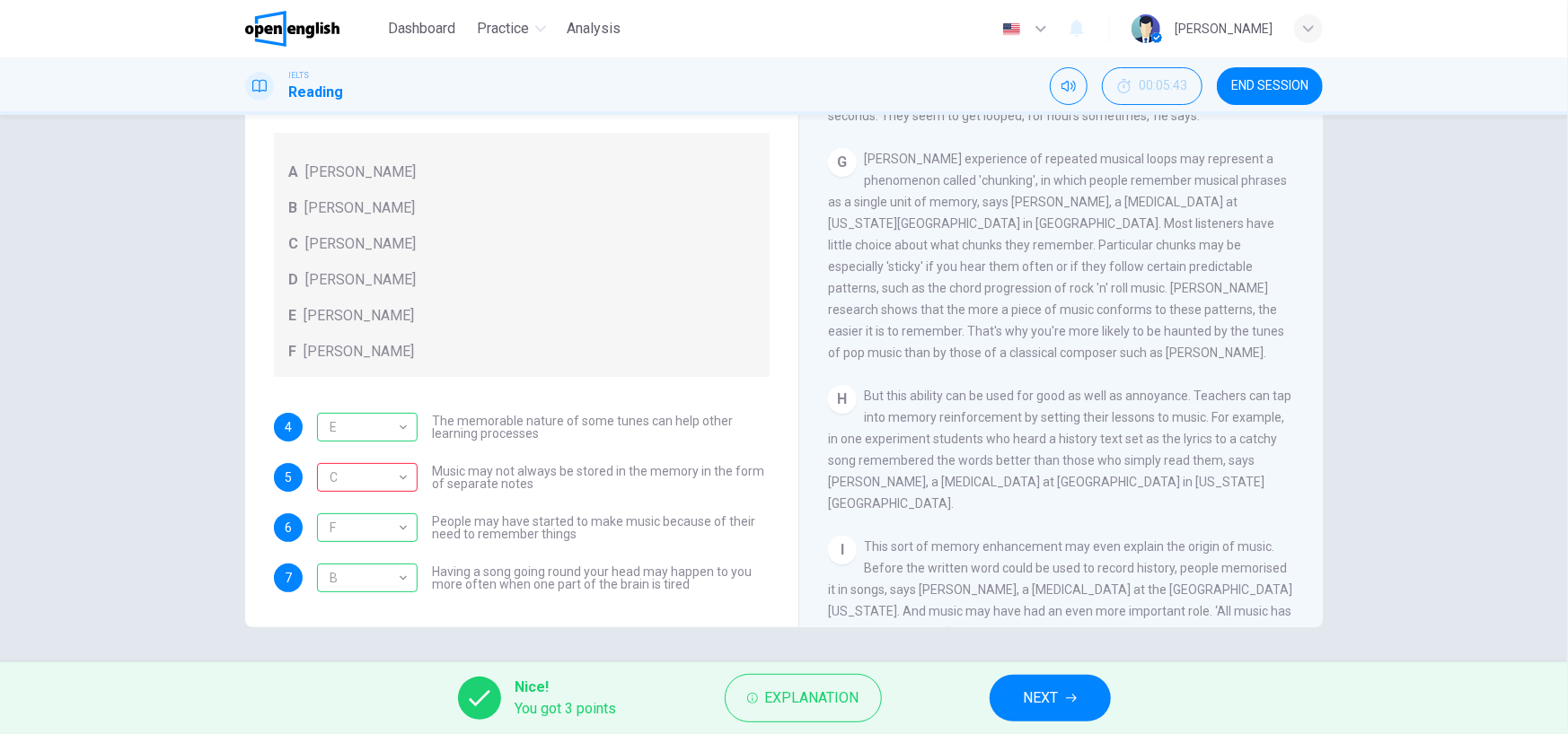
drag, startPoint x: 1013, startPoint y: 230, endPoint x: 1123, endPoint y: 232, distance: 110.0
click at [1123, 232] on span "Brown's experience of repeated musical loops may represent a phenomenon called …" at bounding box center [1057, 256] width 459 height 209
click at [1091, 692] on button "NEXT" at bounding box center [1051, 699] width 122 height 47
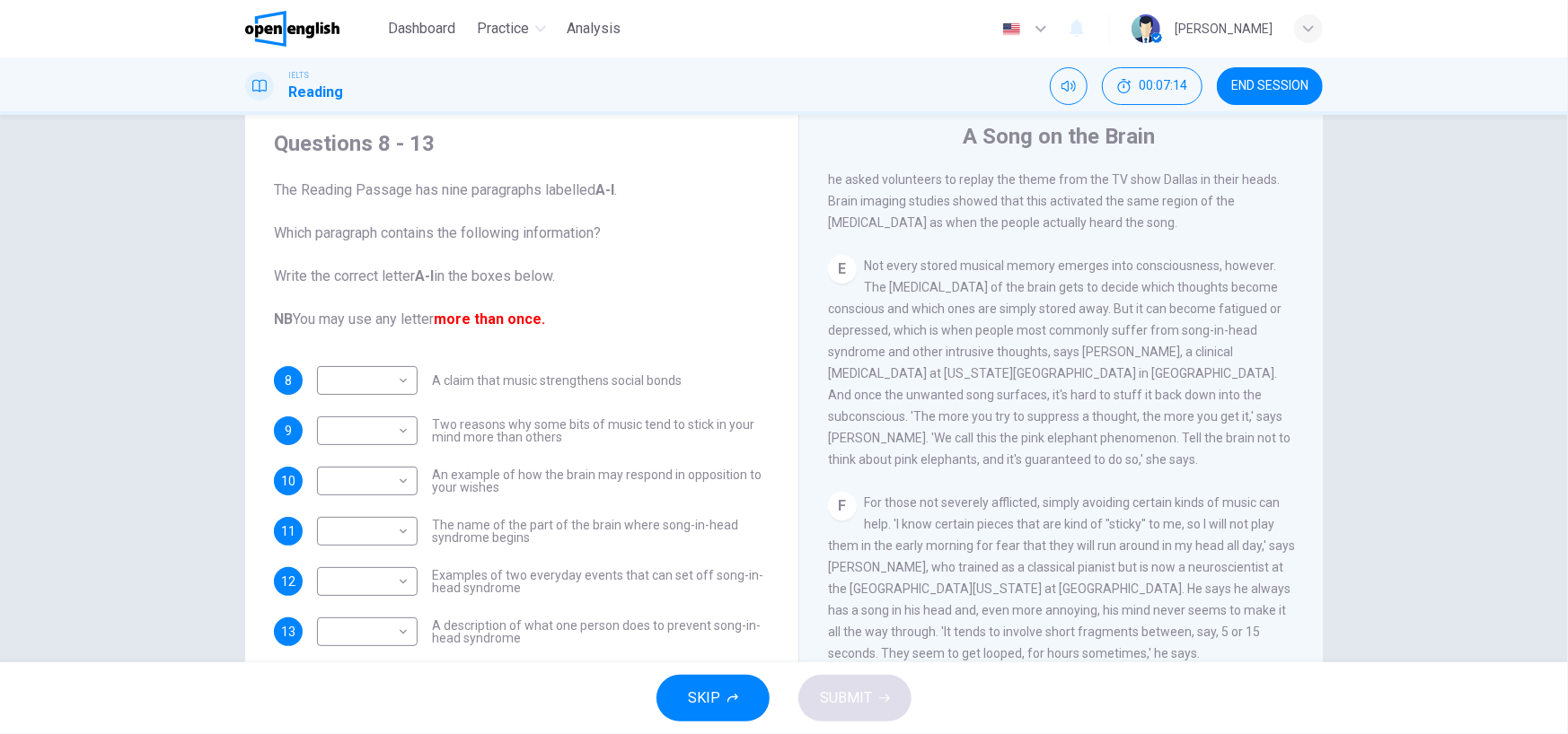
scroll to position [897, 0]
click at [340, 438] on body "This site uses cookies, as explained in our Privacy Policy . If you agree to th…" at bounding box center [784, 367] width 1568 height 734
click at [359, 582] on li "E" at bounding box center [363, 573] width 101 height 28
type input "*"
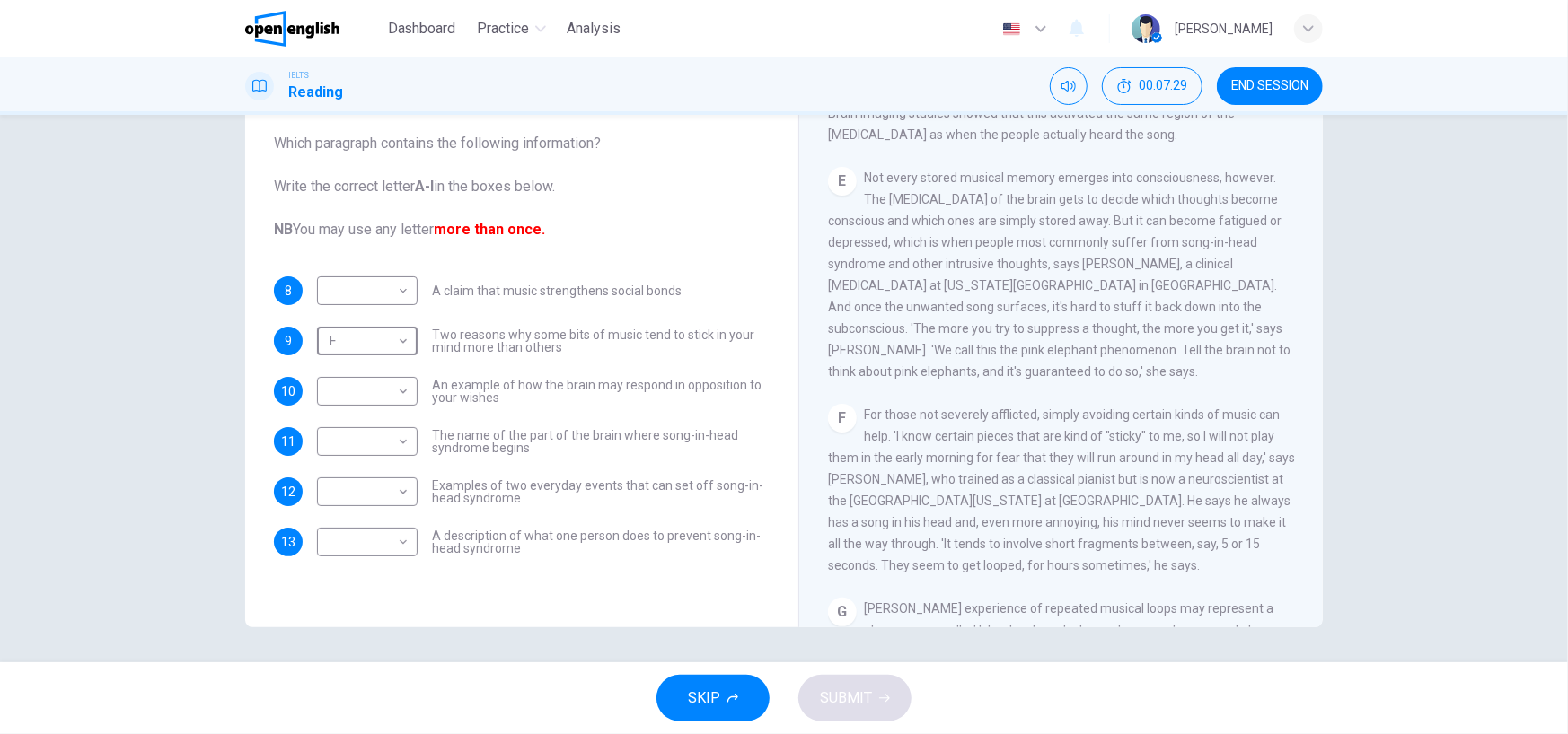
scroll to position [807, 0]
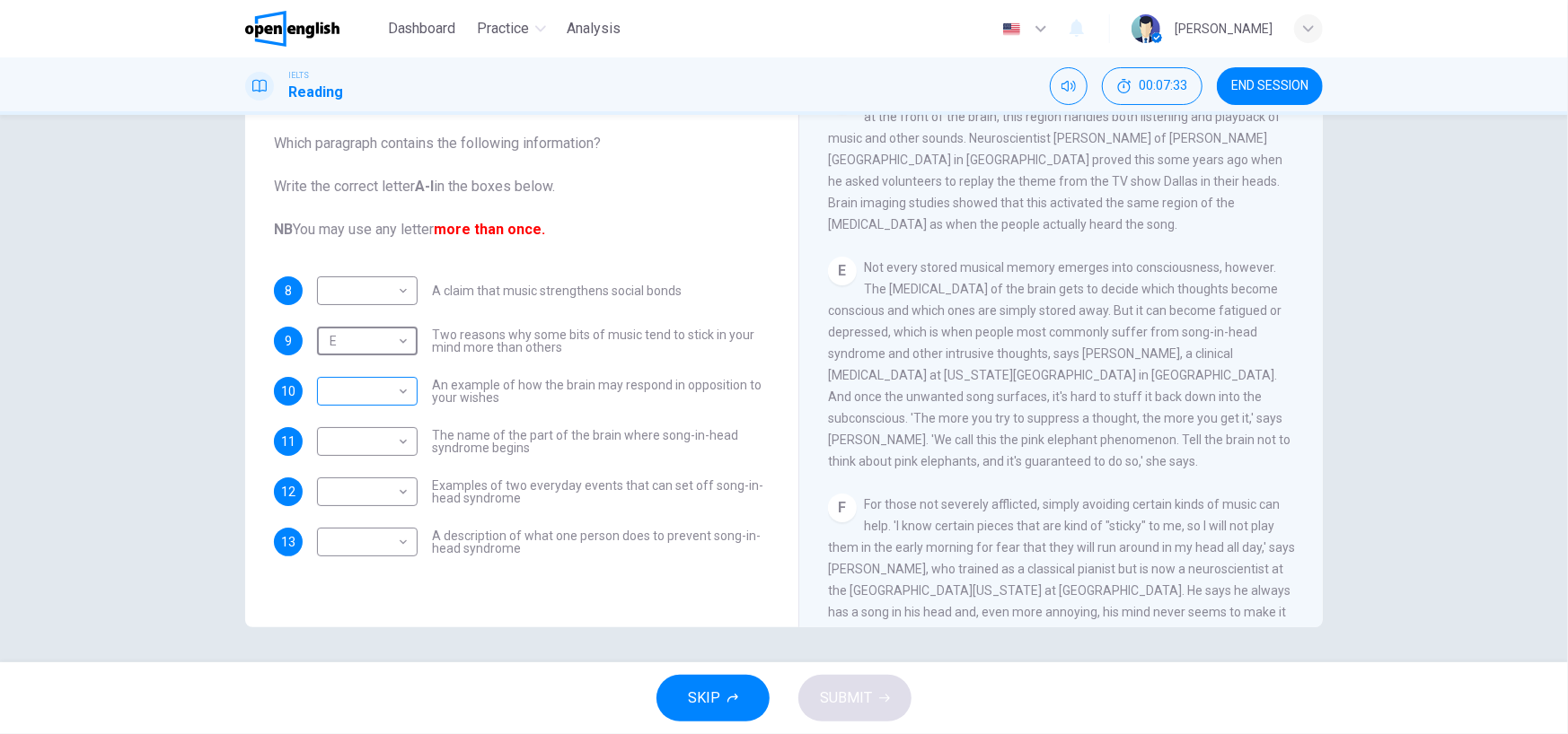
click at [363, 402] on body "This site uses cookies, as explained in our Privacy Policy . If you agree to th…" at bounding box center [784, 367] width 1568 height 734
click at [360, 534] on li "E" at bounding box center [363, 533] width 101 height 28
type input "*"
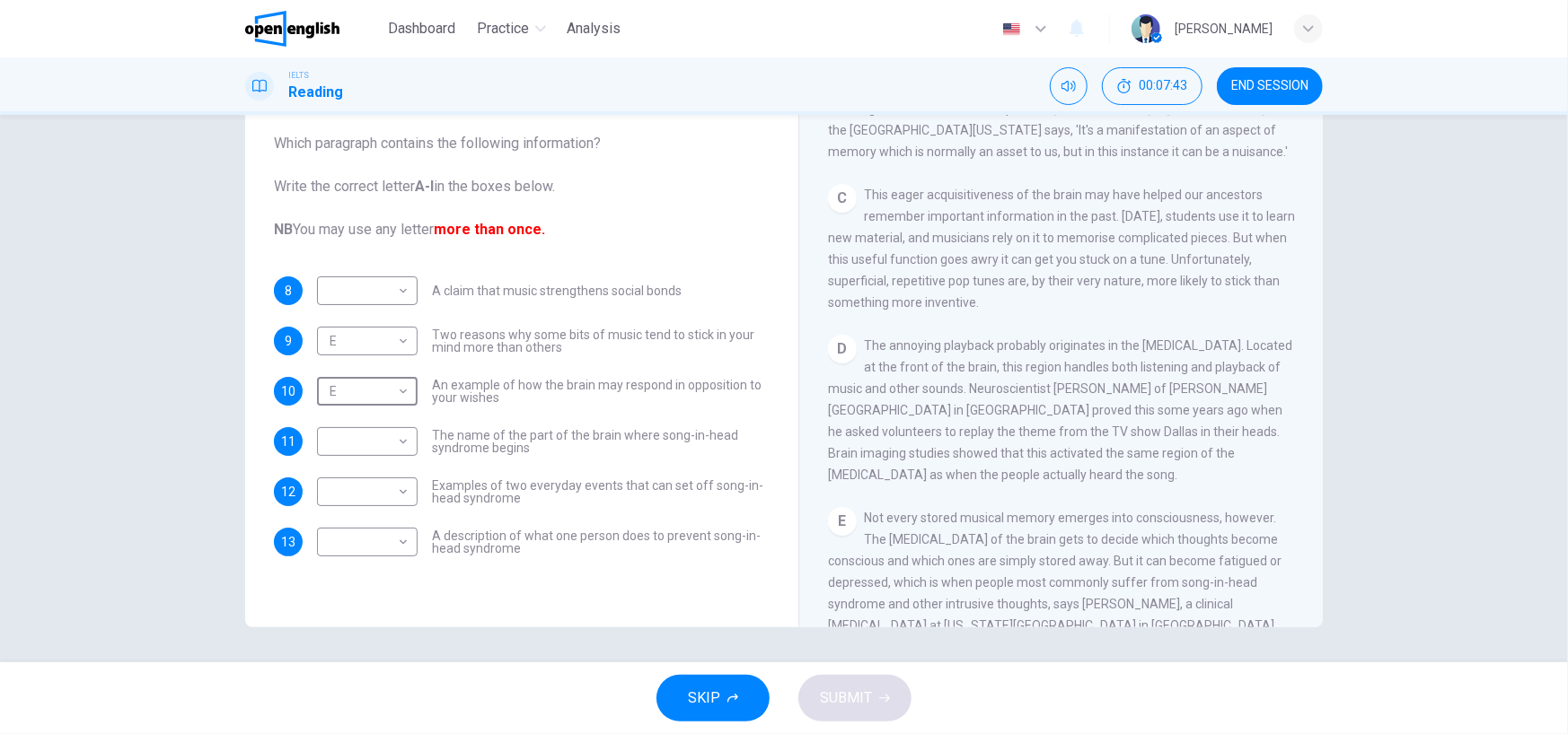
scroll to position [538, 0]
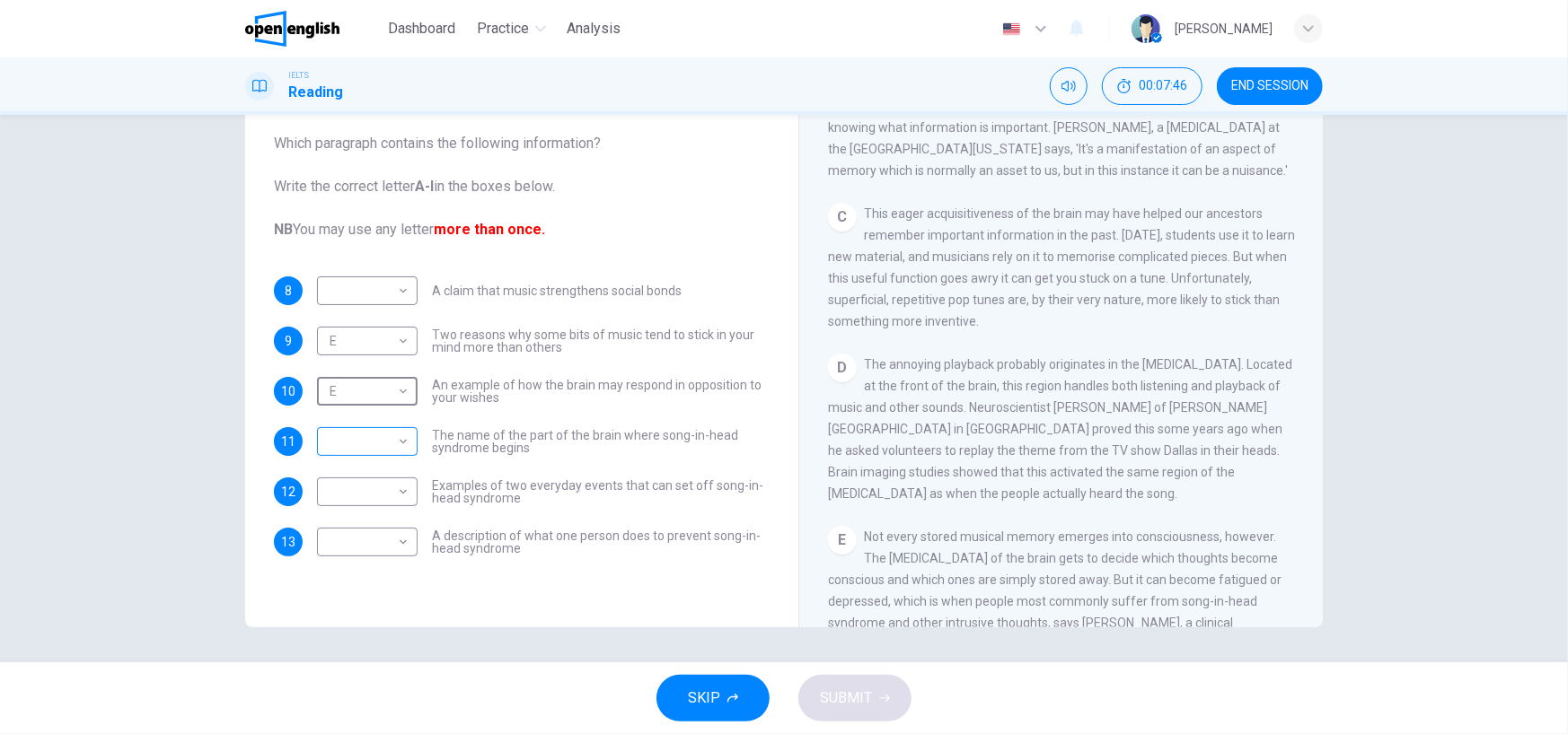
click at [388, 439] on body "This site uses cookies, as explained in our Privacy Policy . If you agree to th…" at bounding box center [784, 367] width 1568 height 734
click at [359, 561] on li "D" at bounding box center [363, 555] width 101 height 28
type input "*"
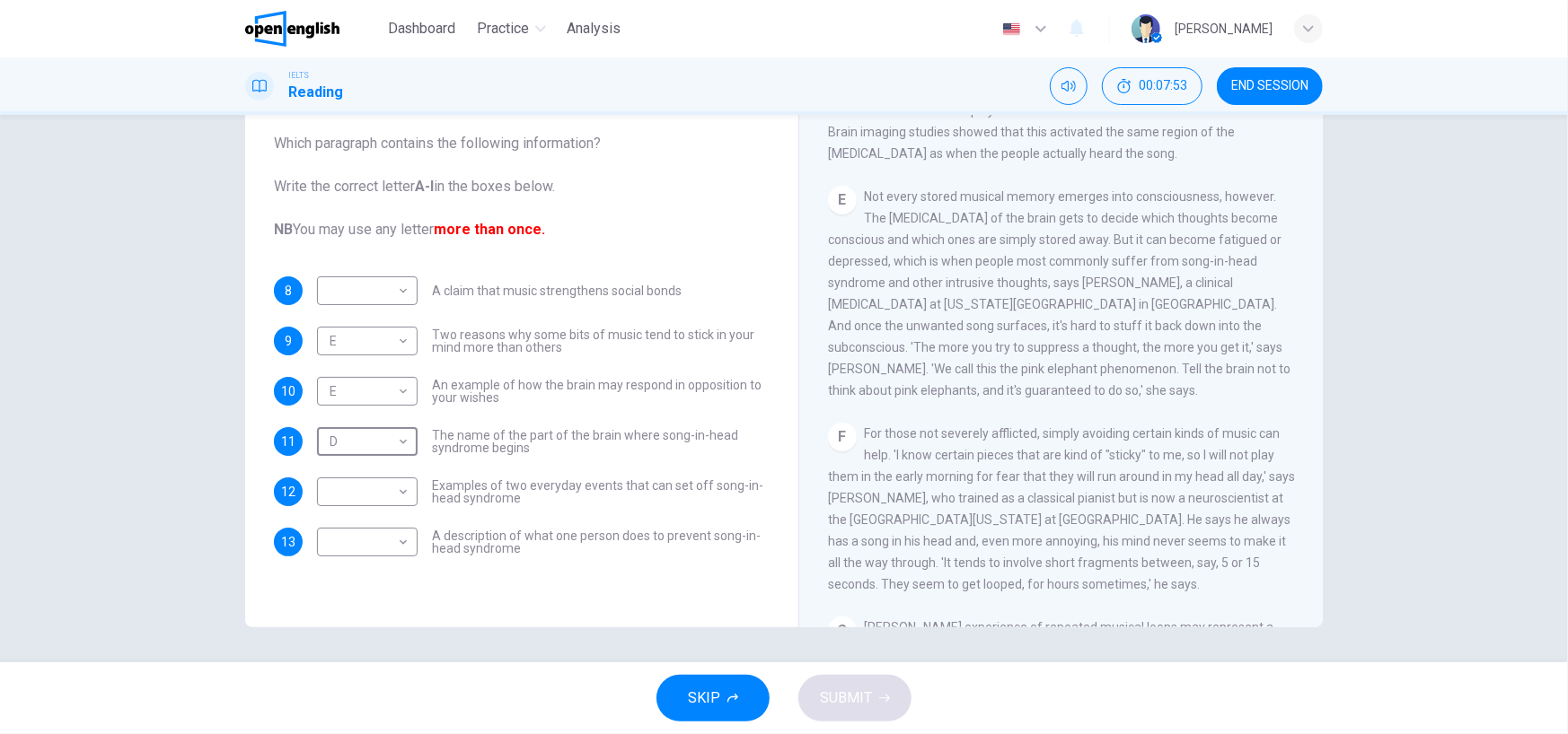
scroll to position [897, 0]
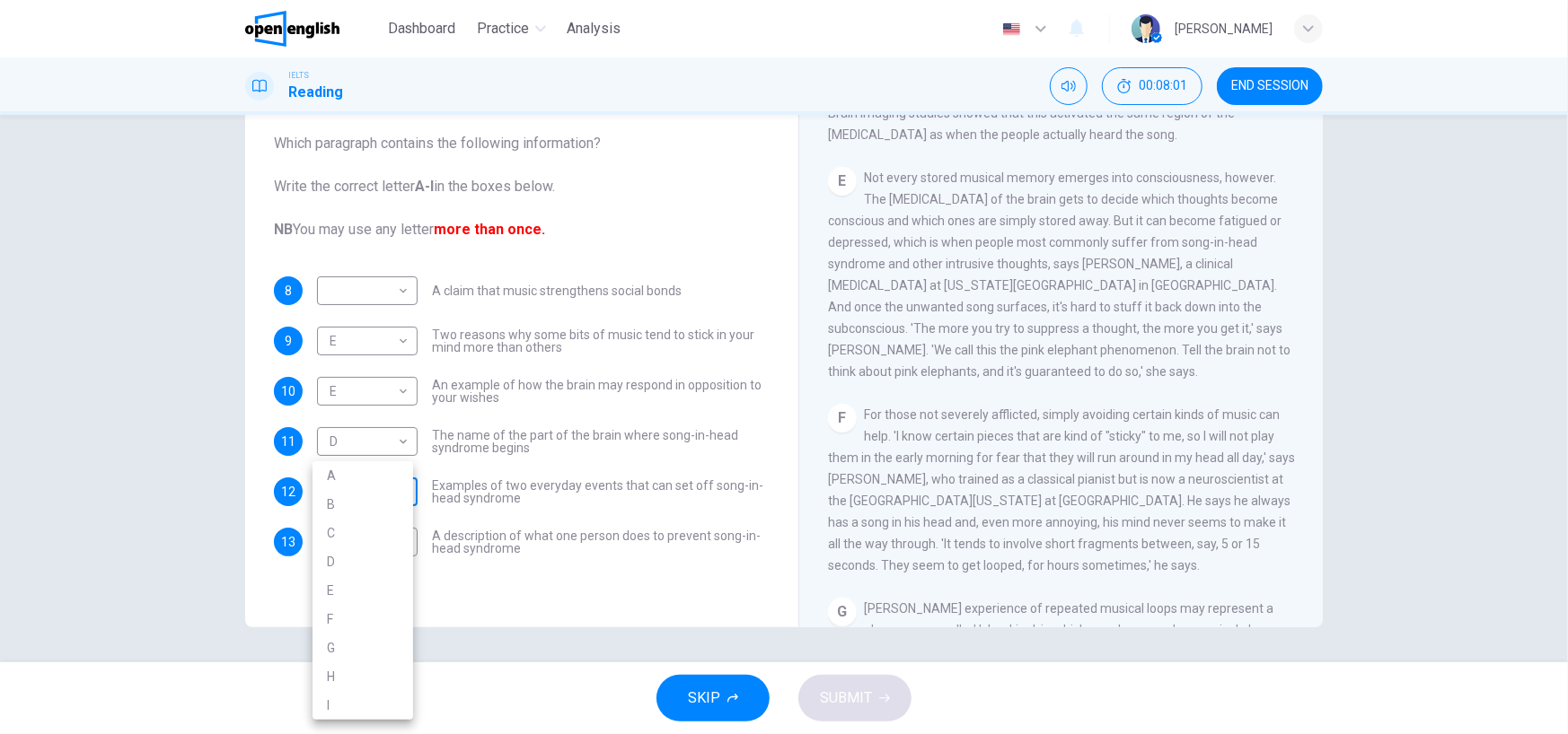
click at [378, 489] on body "This site uses cookies, as explained in our Privacy Policy . If you agree to th…" at bounding box center [784, 367] width 1568 height 734
click at [361, 610] on li "F" at bounding box center [363, 618] width 101 height 28
type input "*"
click at [328, 531] on body "This site uses cookies, as explained in our Privacy Policy . If you agree to th…" at bounding box center [784, 367] width 1568 height 734
click at [354, 612] on li "F" at bounding box center [363, 618] width 101 height 28
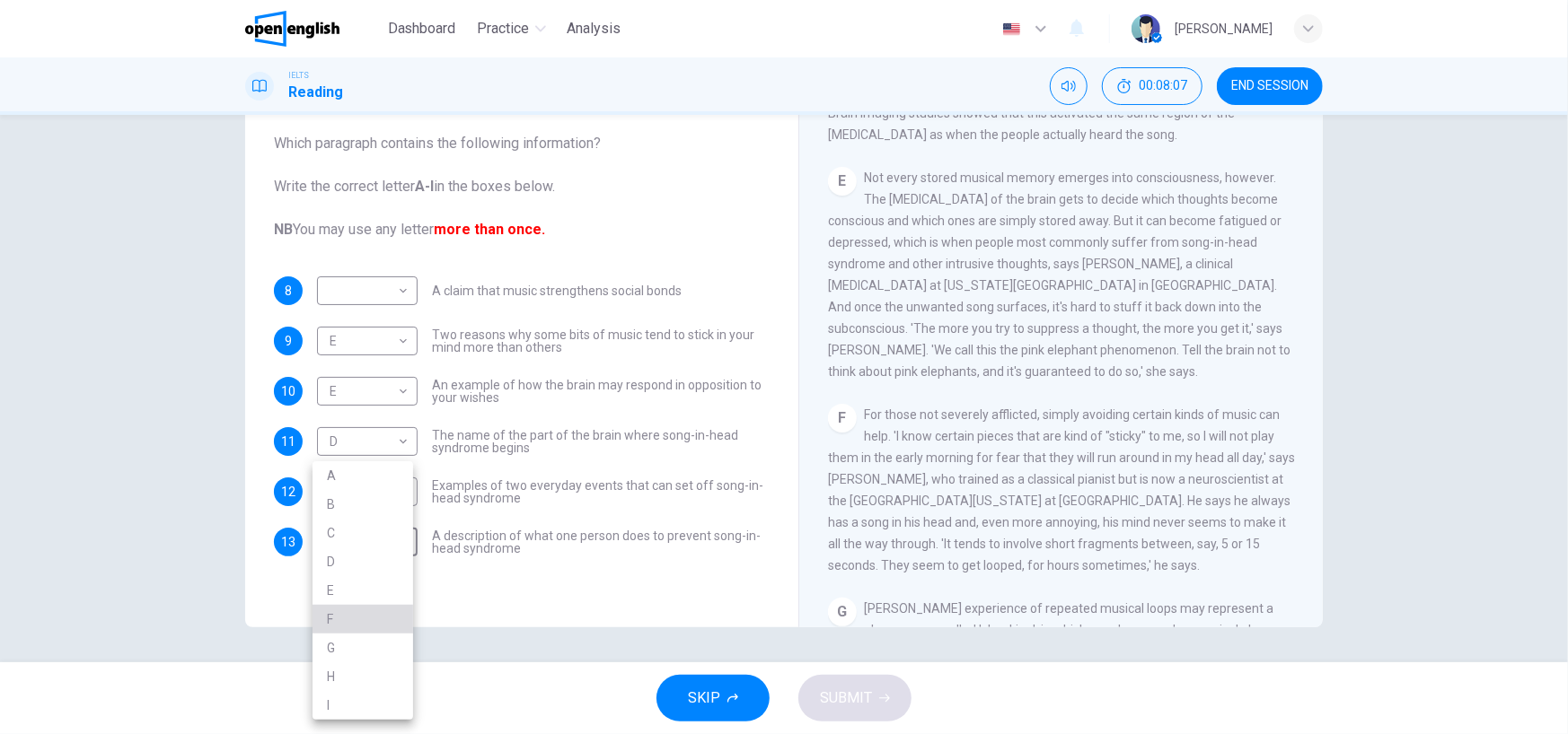
type input "*"
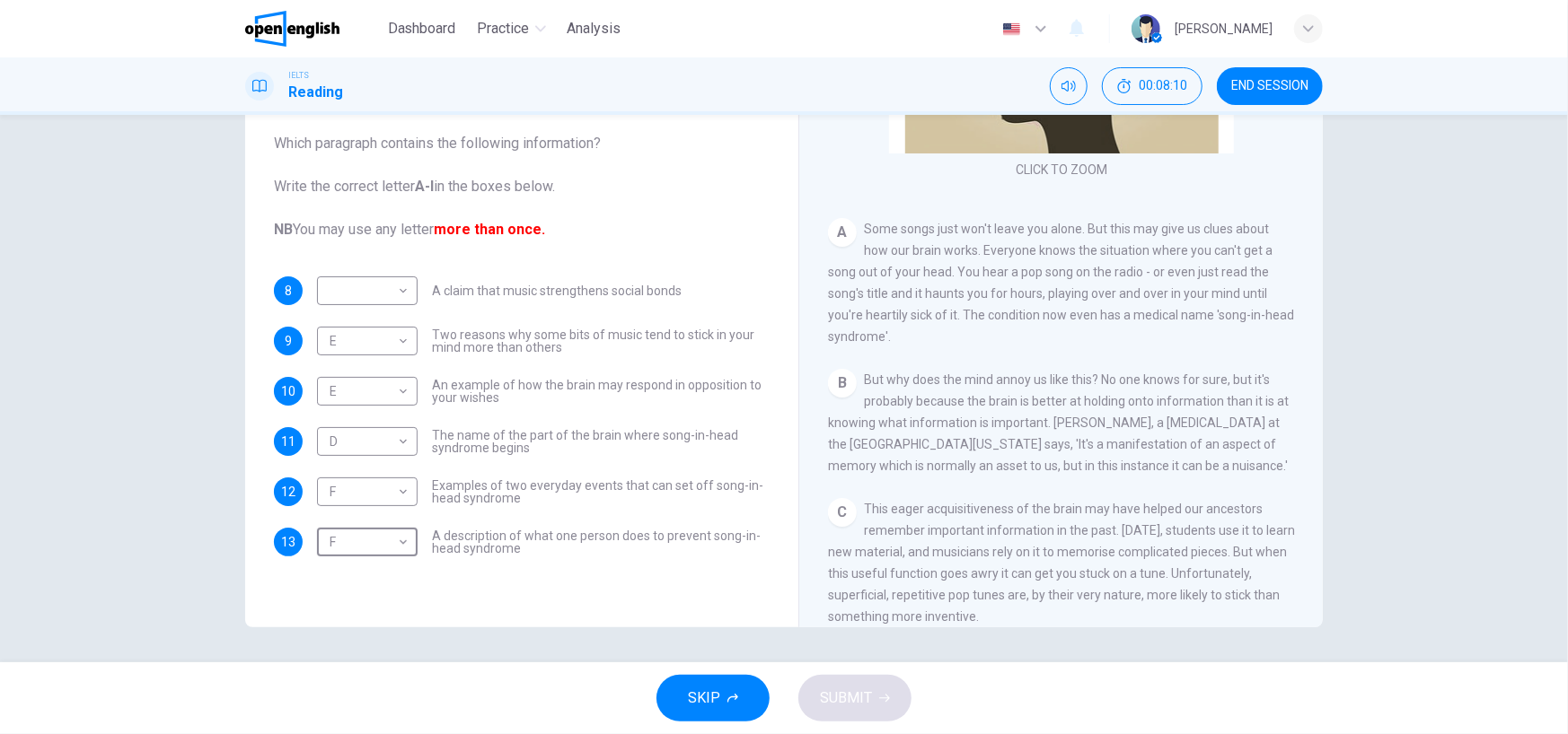
scroll to position [269, 0]
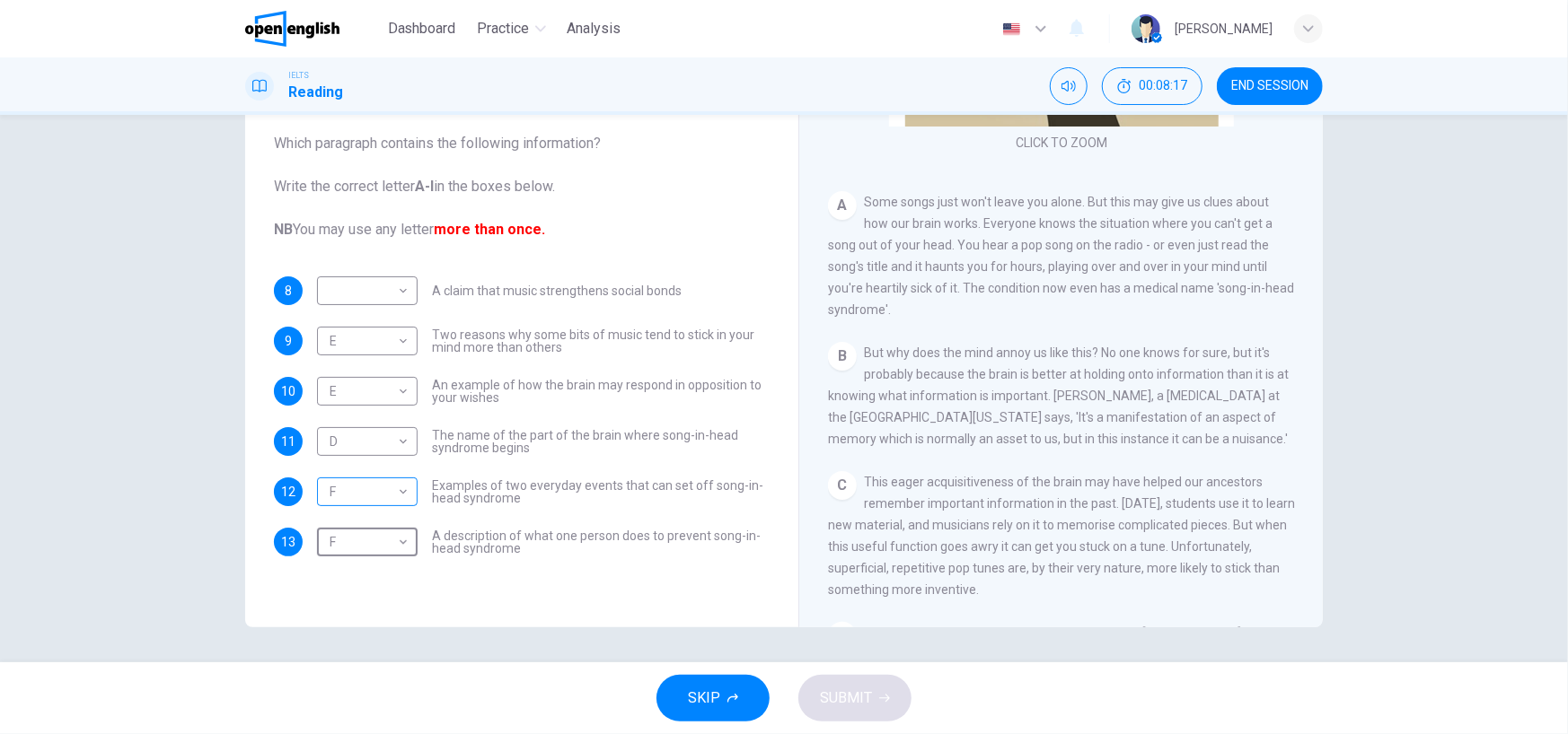
click at [377, 495] on body "This site uses cookies, as explained in our Privacy Policy . If you agree to th…" at bounding box center [784, 367] width 1568 height 734
click at [369, 477] on li "A" at bounding box center [363, 475] width 101 height 28
type input "*"
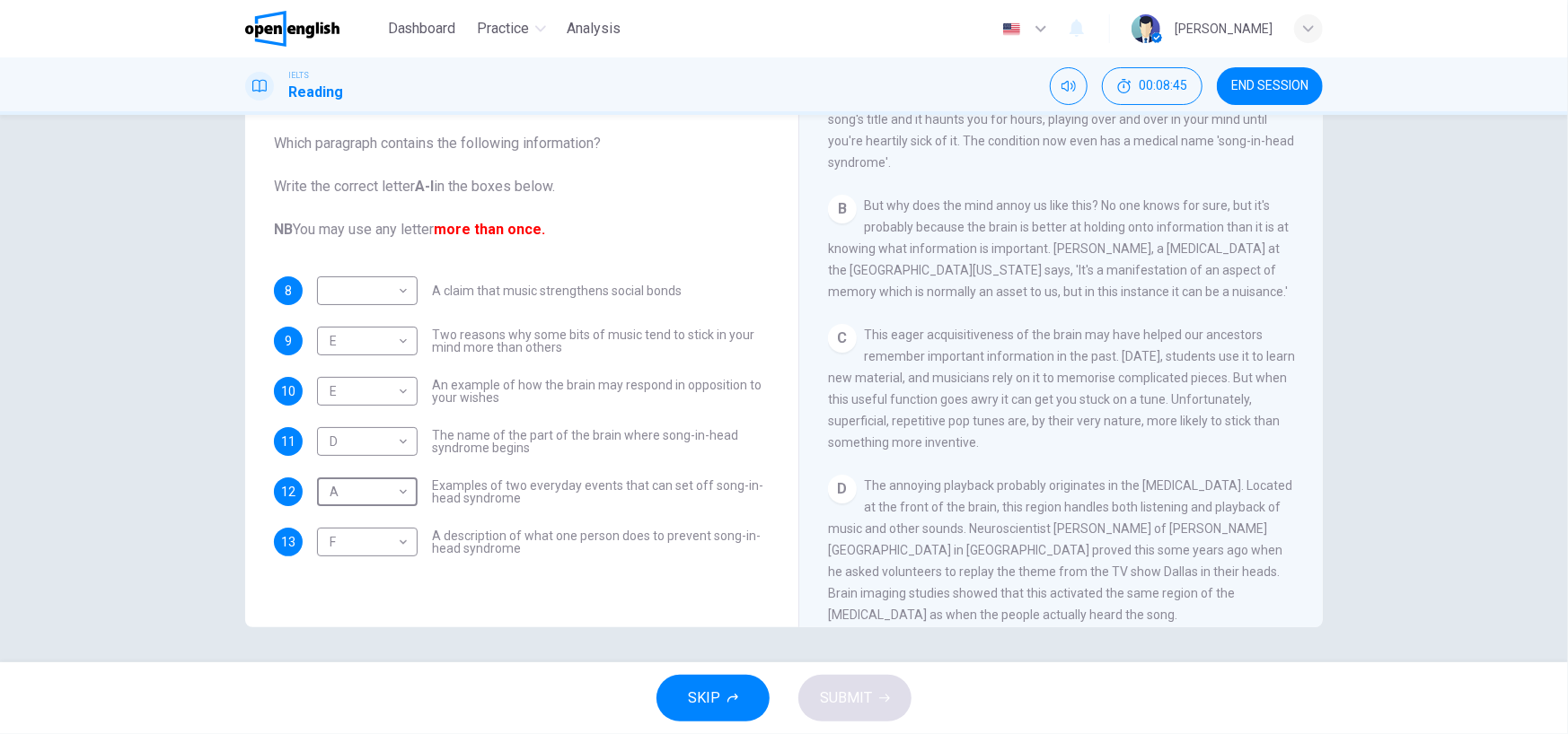
scroll to position [449, 0]
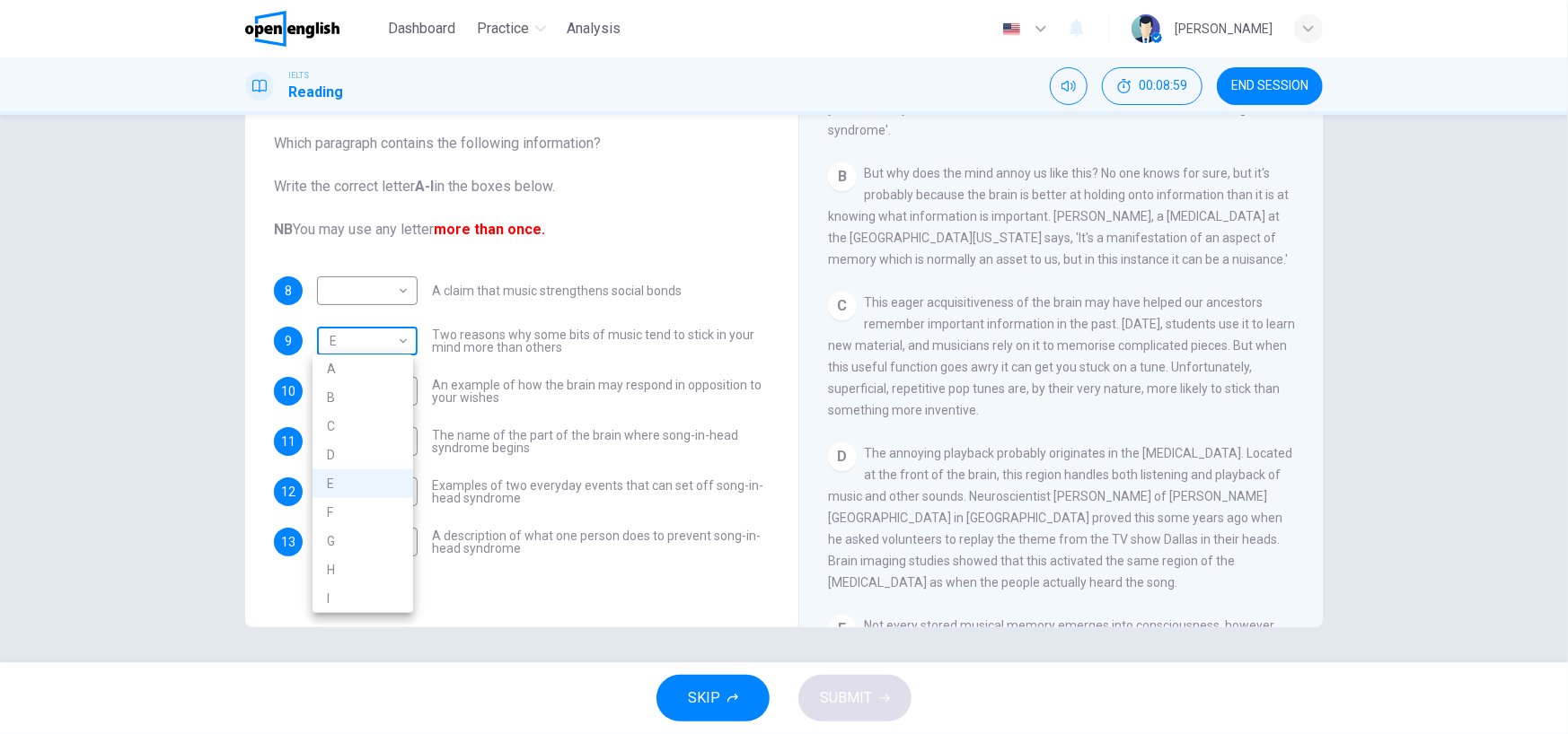
click at [377, 326] on body "This site uses cookies, as explained in our Privacy Policy . If you agree to th…" at bounding box center [784, 367] width 1568 height 734
click at [357, 439] on li "C" at bounding box center [363, 426] width 101 height 28
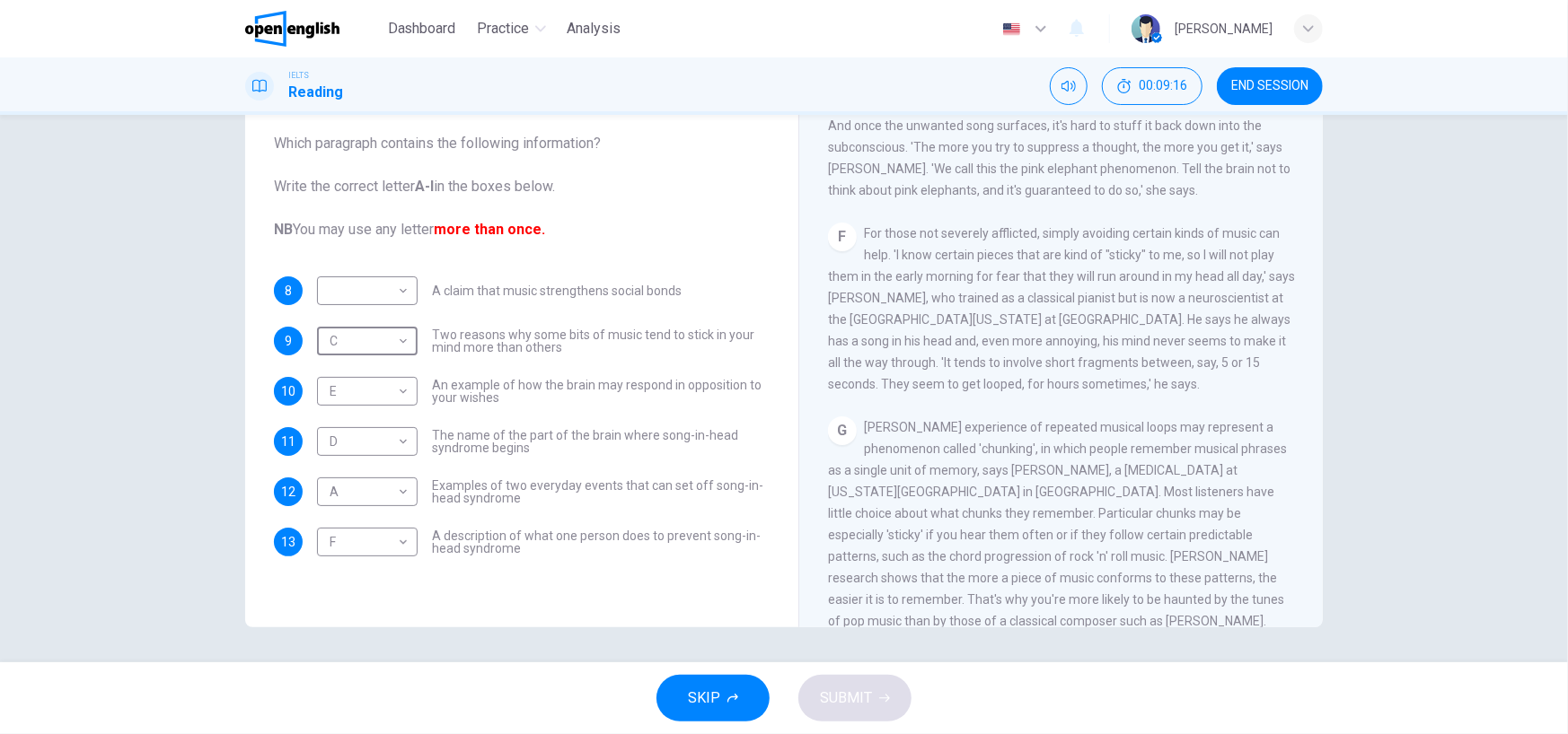
scroll to position [1167, 0]
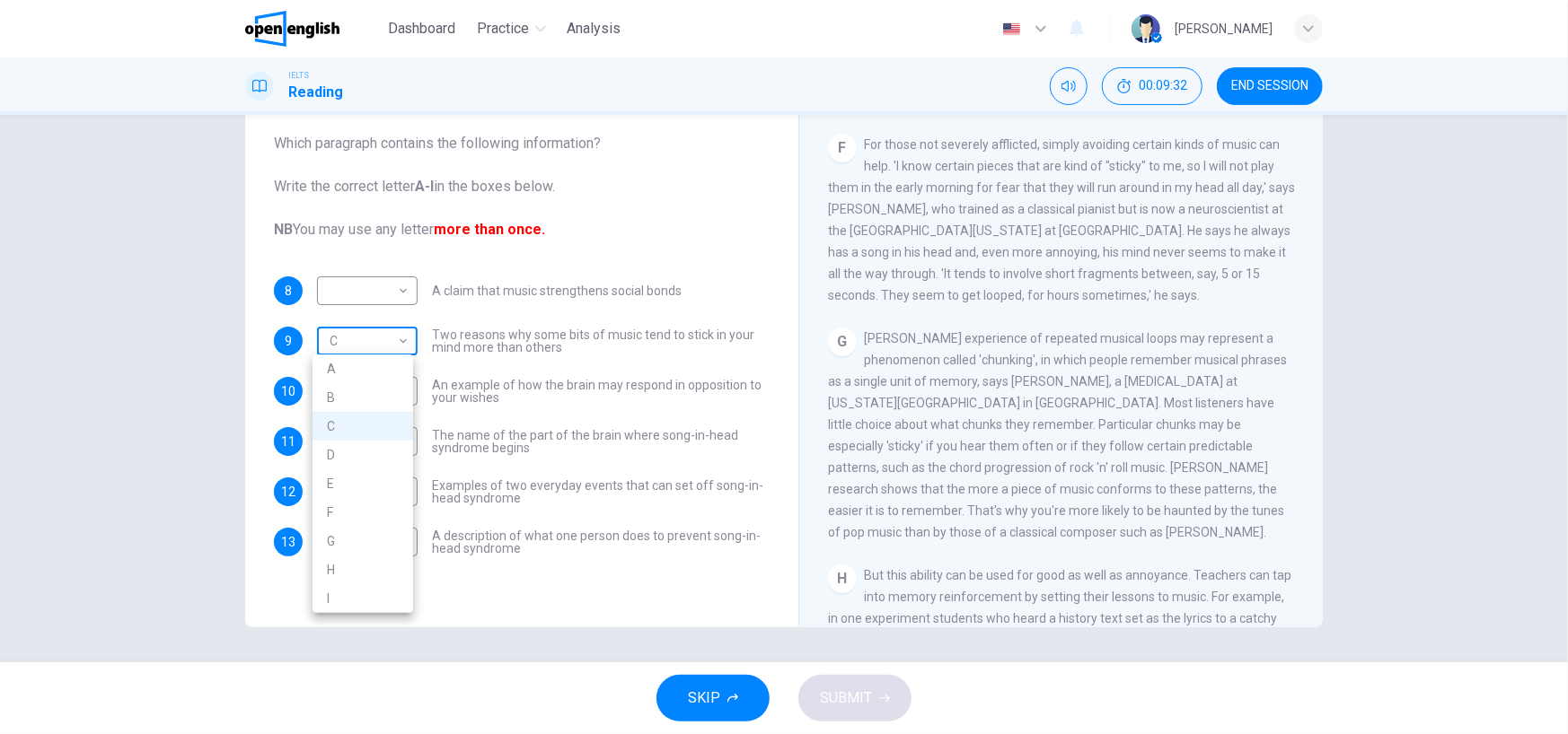
click at [337, 339] on body "This site uses cookies, as explained in our Privacy Policy . If you agree to th…" at bounding box center [784, 367] width 1568 height 734
click at [370, 539] on li "G" at bounding box center [363, 541] width 101 height 28
type input "*"
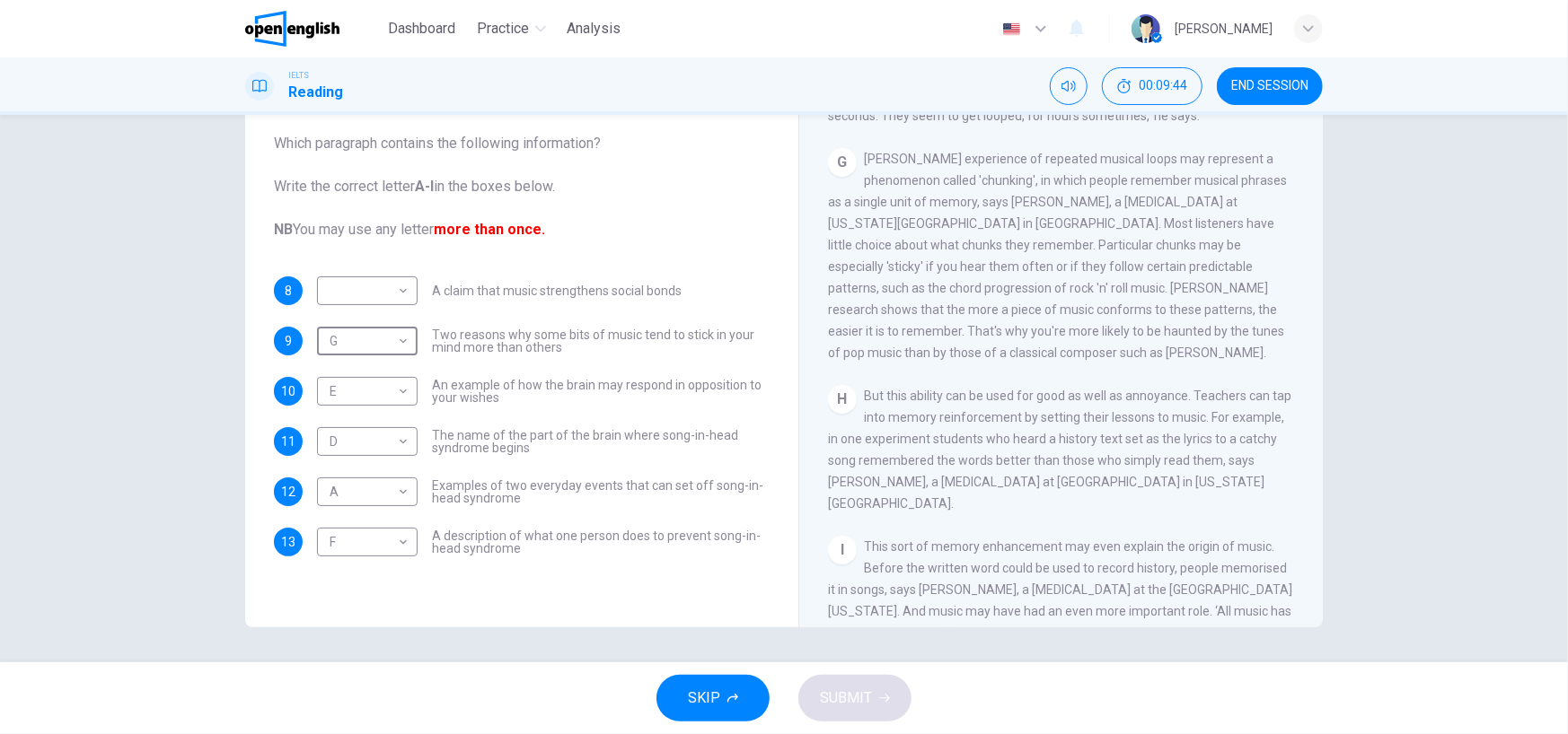
scroll to position [1436, 0]
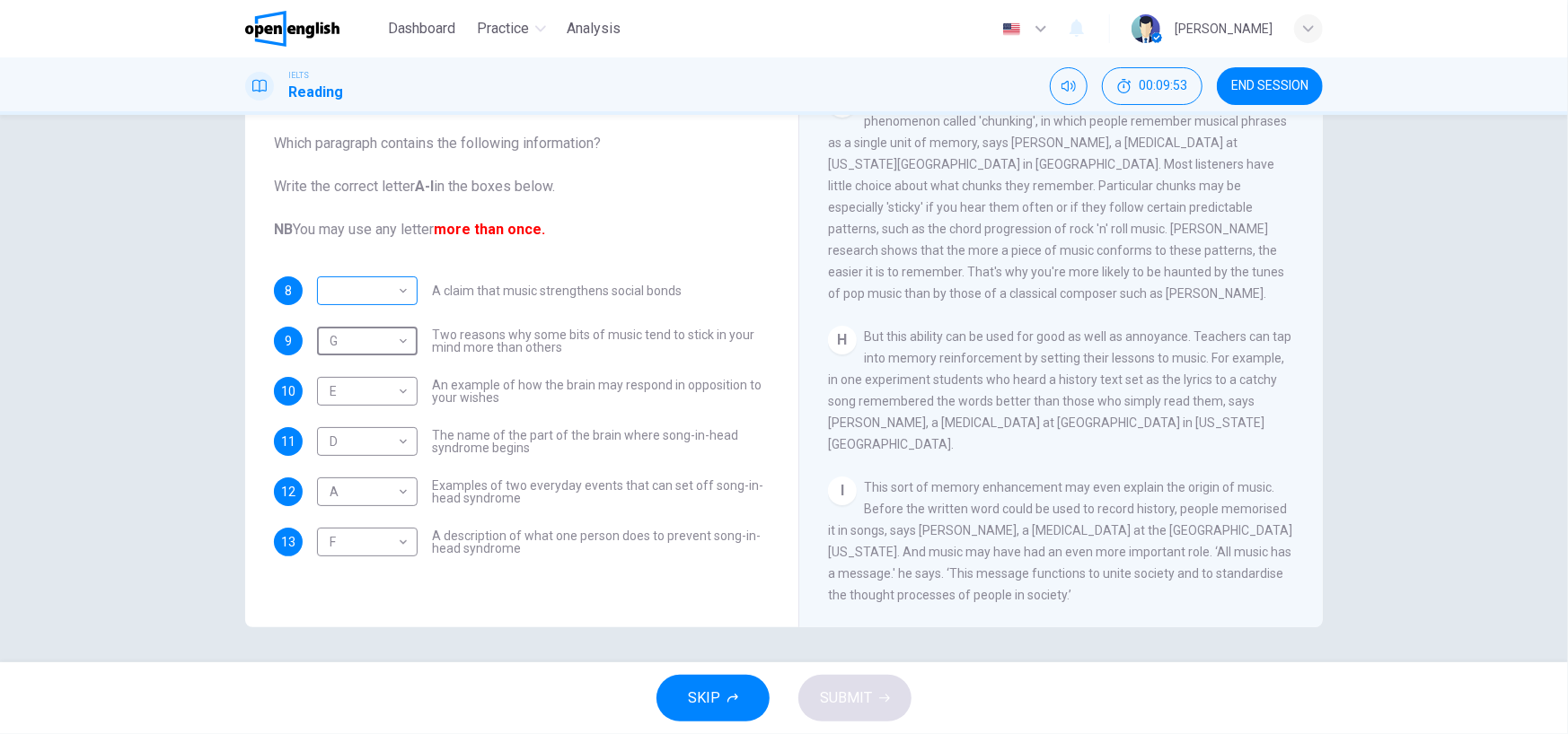
click at [341, 284] on body "This site uses cookies, as explained in our Privacy Policy . If you agree to th…" at bounding box center [784, 367] width 1568 height 734
click at [369, 541] on li "I" at bounding box center [363, 548] width 101 height 28
type input "*"
click at [879, 699] on icon "button" at bounding box center [884, 698] width 11 height 11
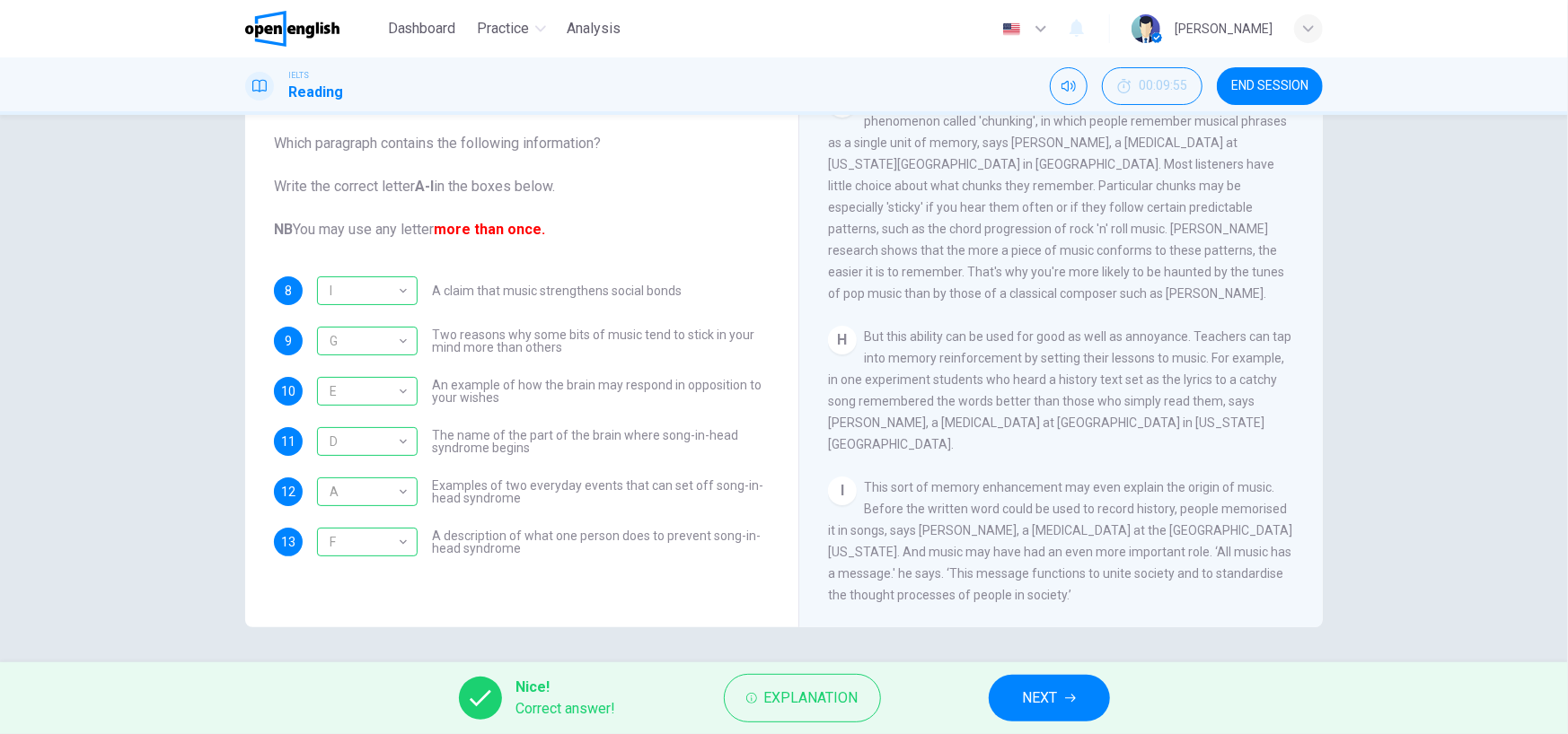
click at [1098, 699] on button "NEXT" at bounding box center [1050, 699] width 122 height 47
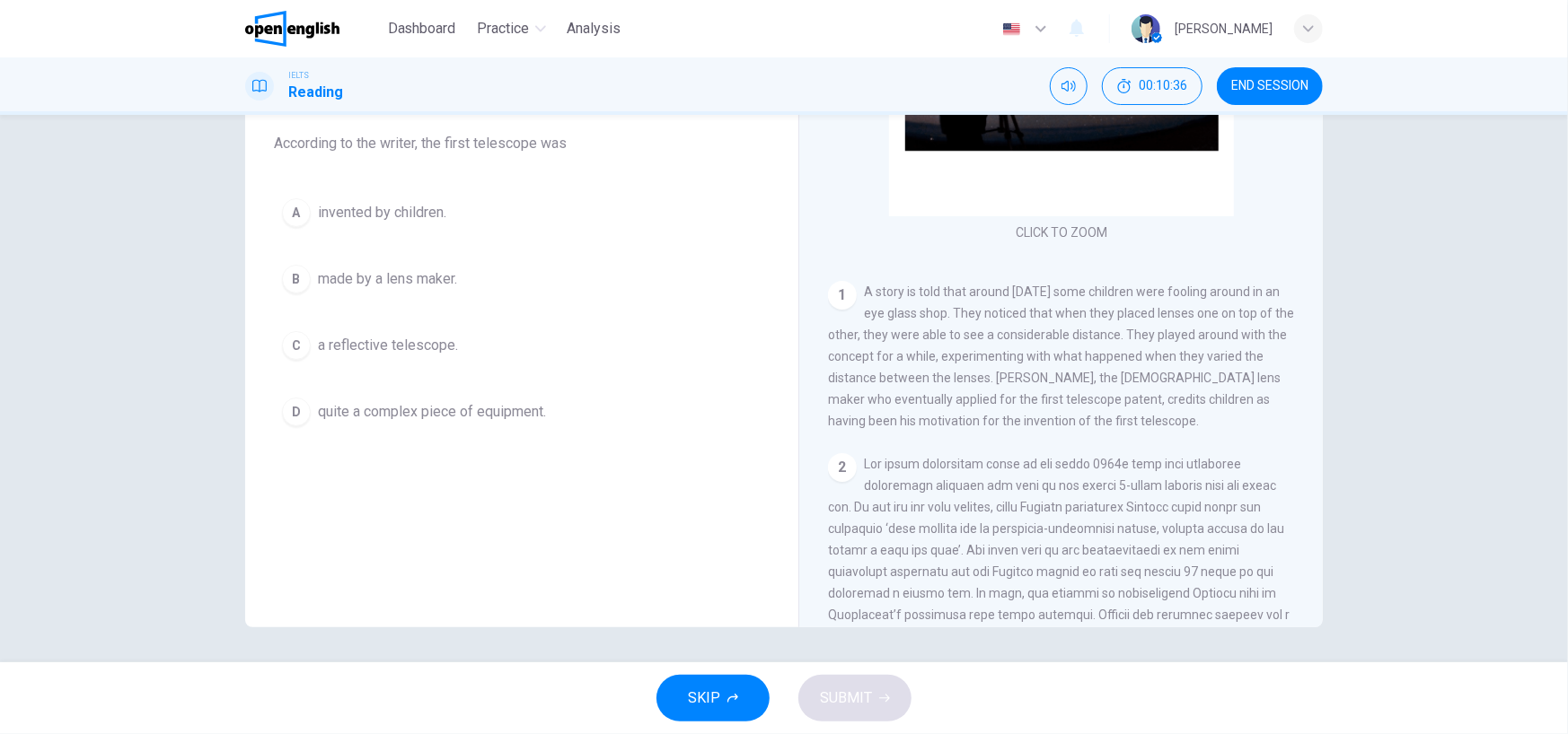
scroll to position [269, 0]
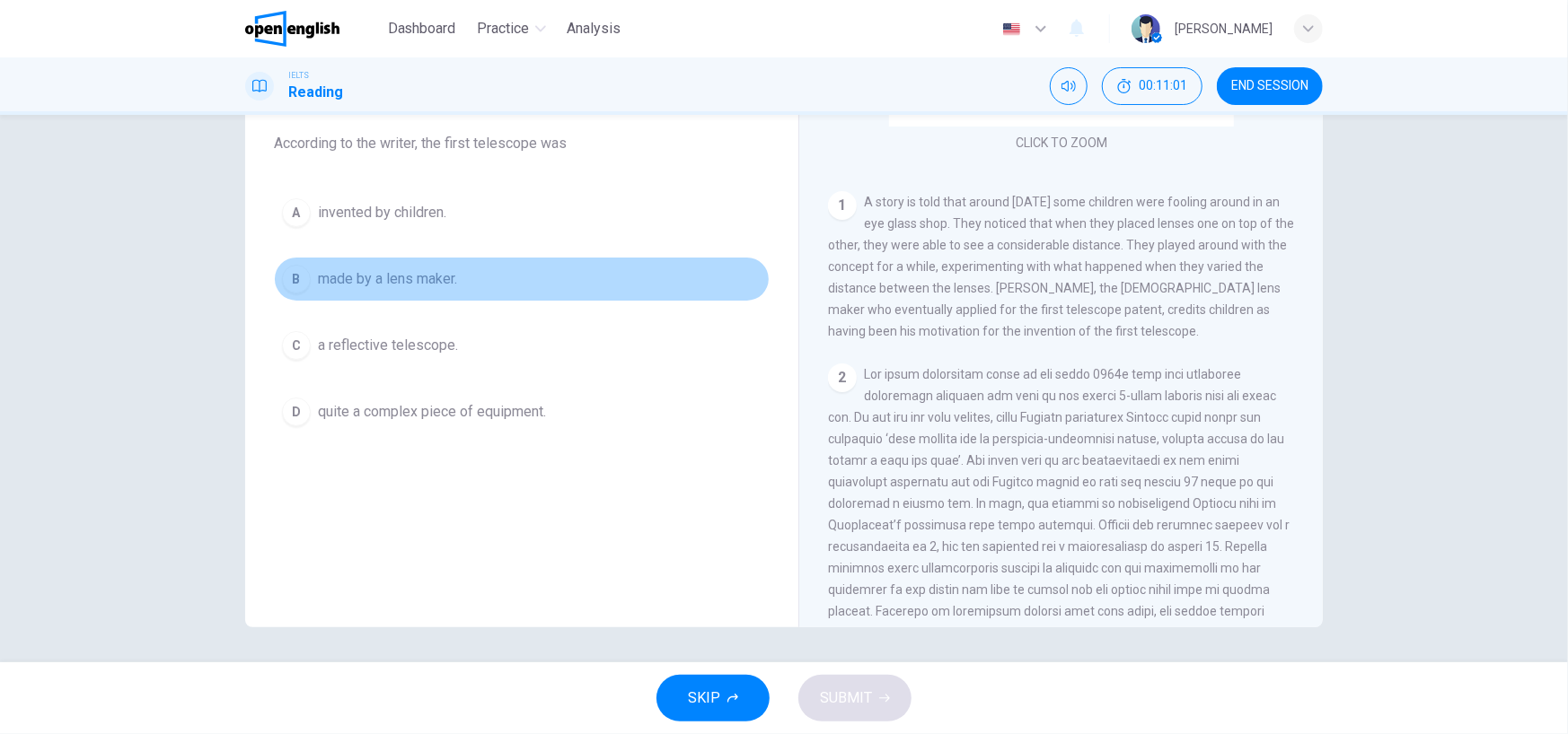
click at [495, 290] on button "B made by a lens maker." at bounding box center [521, 279] width 496 height 45
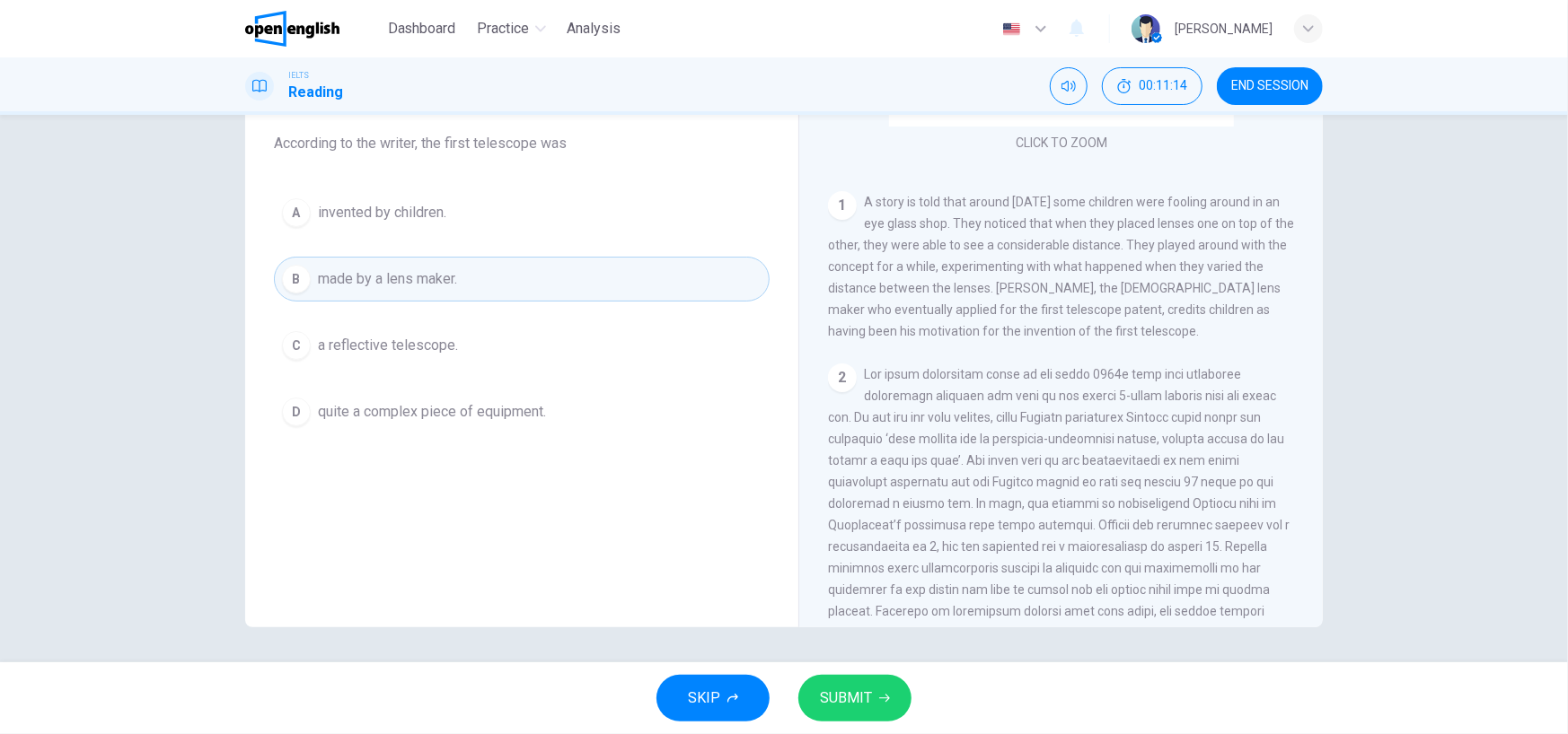
click at [865, 709] on span "SUBMIT" at bounding box center [845, 699] width 52 height 25
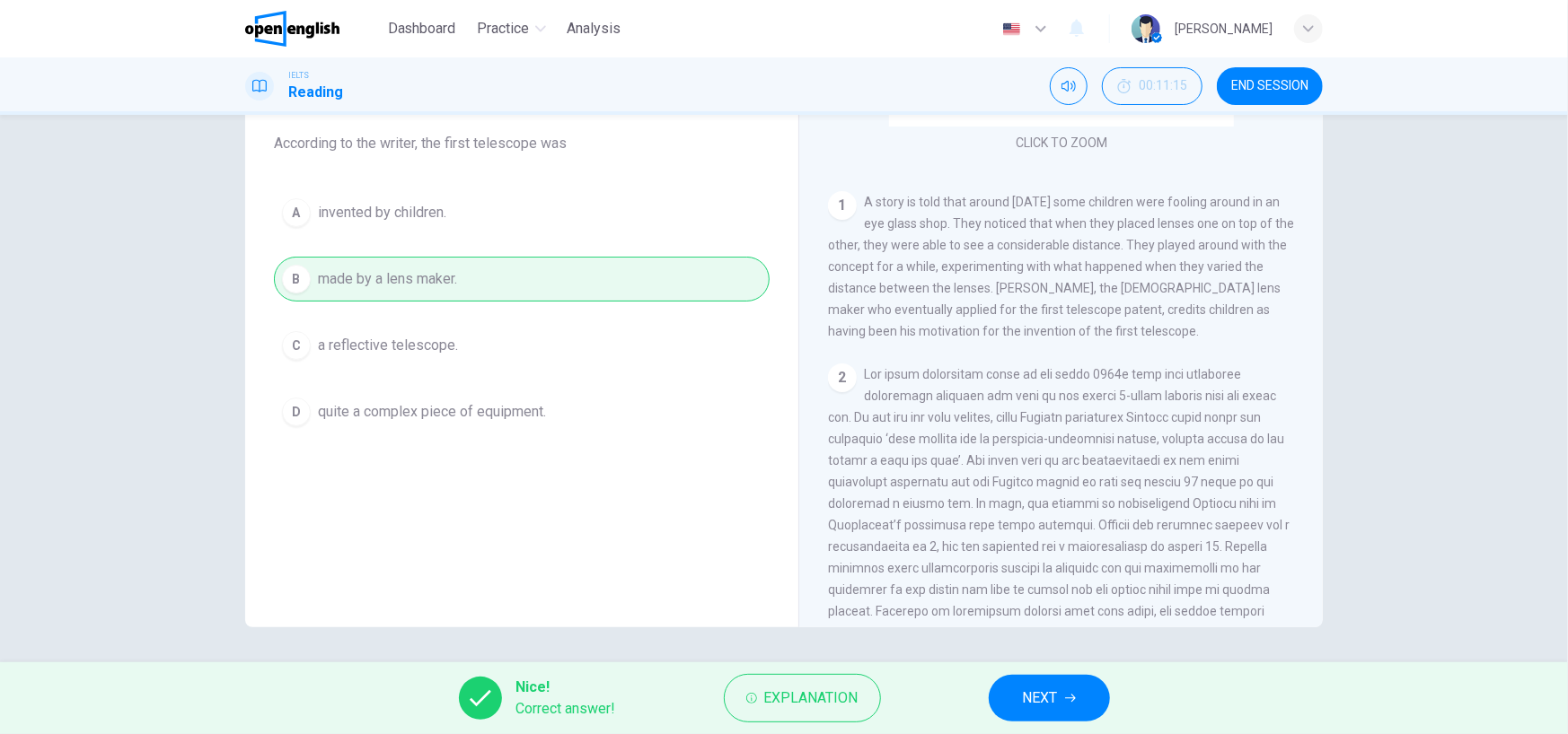
click at [1254, 88] on span "END SESSION" at bounding box center [1269, 86] width 77 height 15
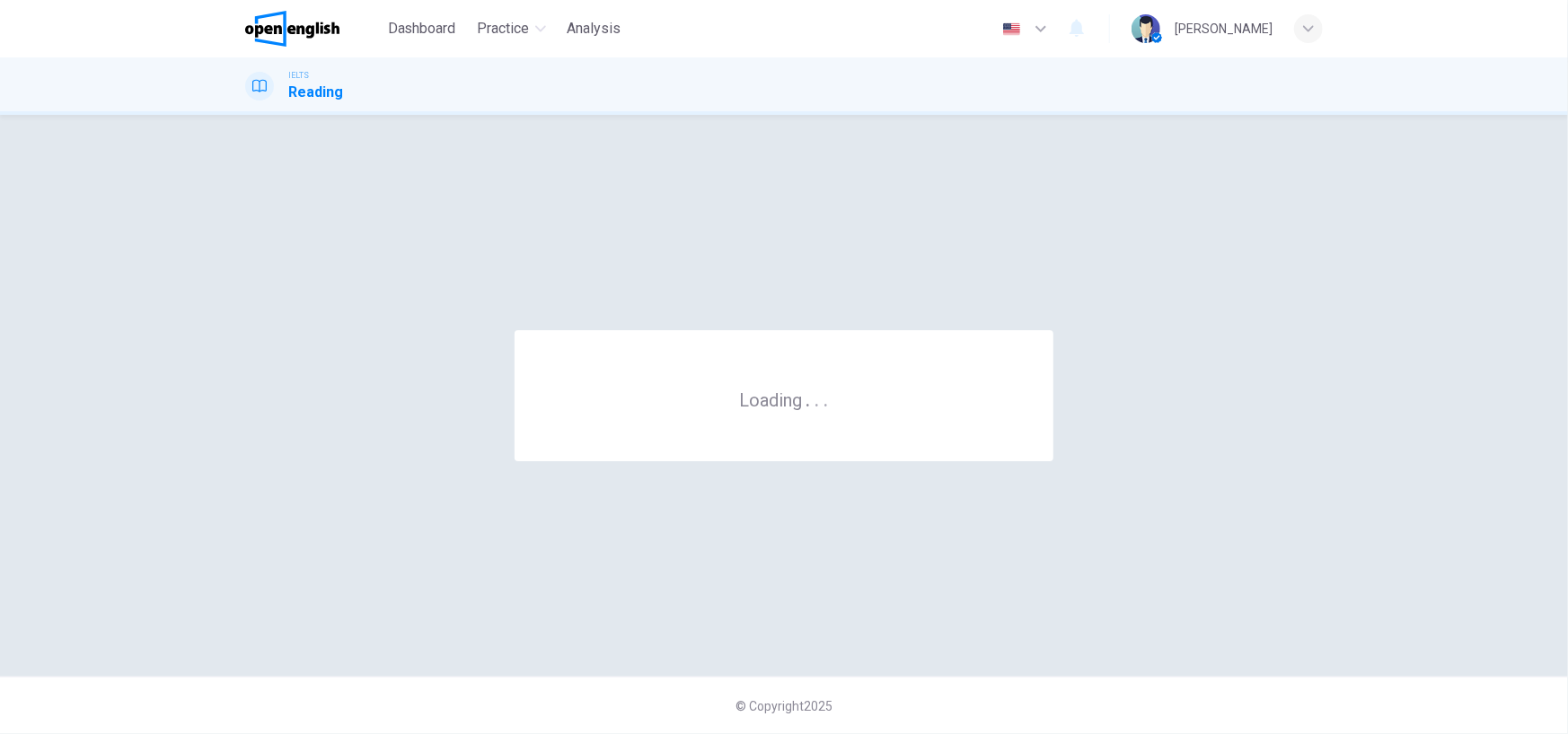
scroll to position [0, 0]
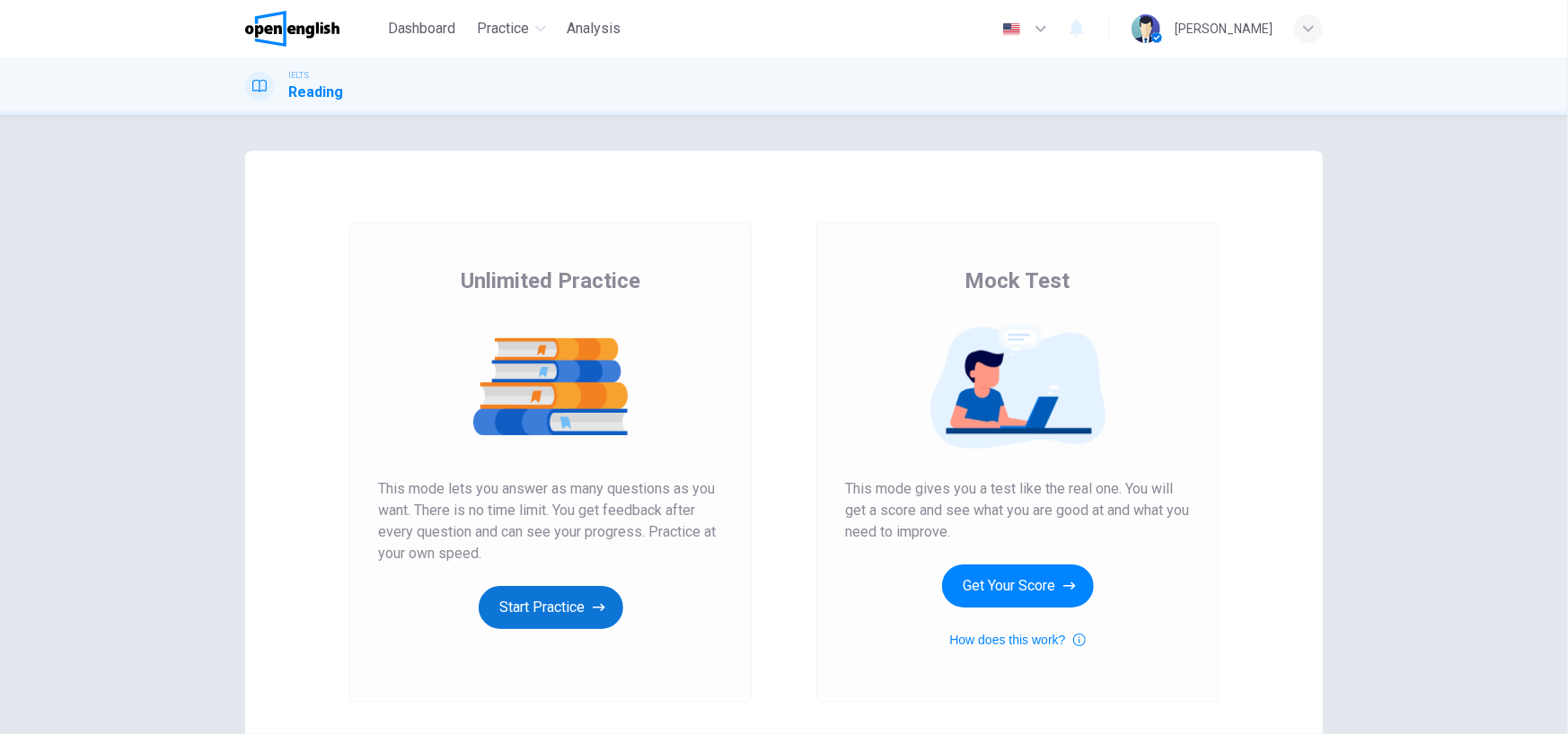
click at [595, 622] on button "Start Practice" at bounding box center [550, 608] width 144 height 43
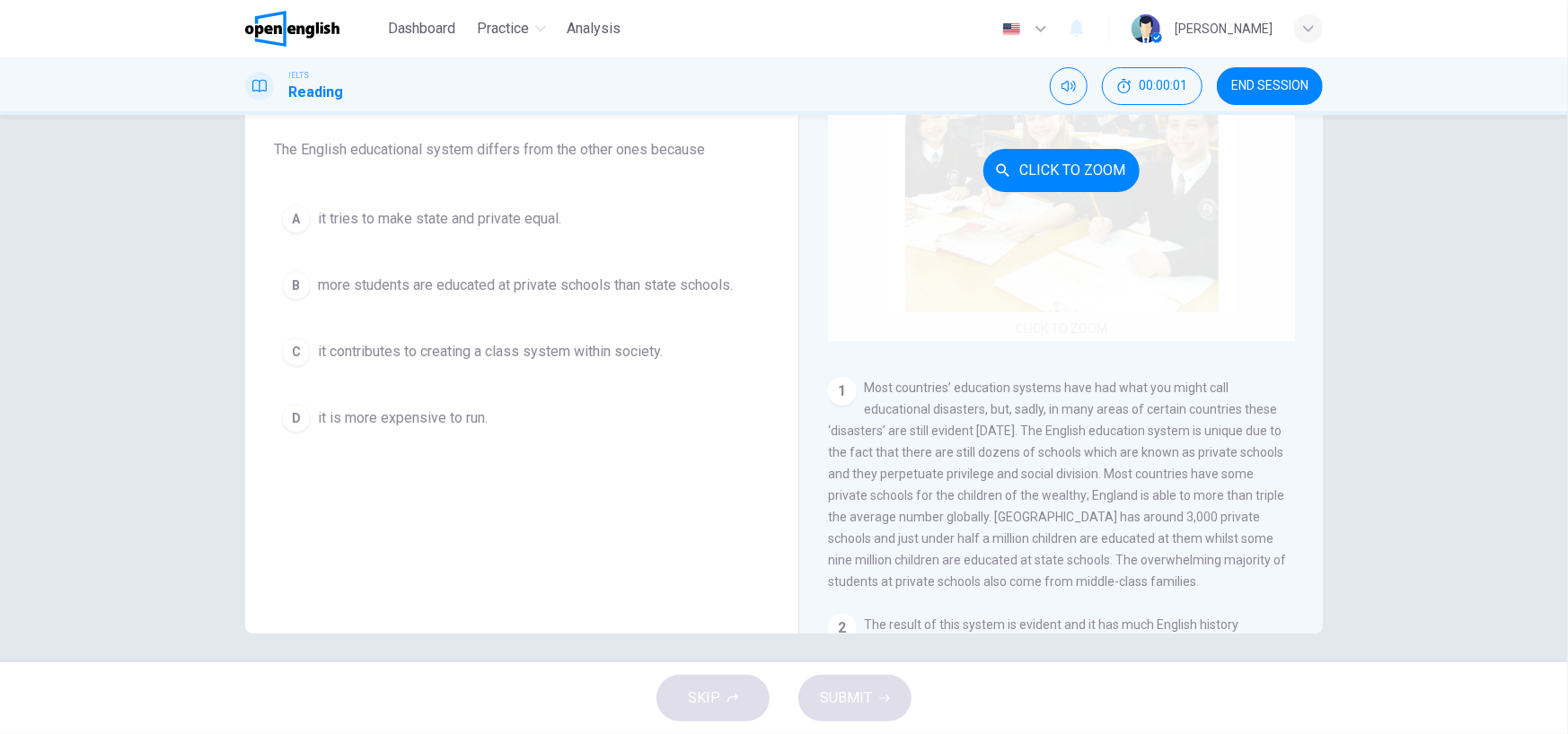
scroll to position [147, 0]
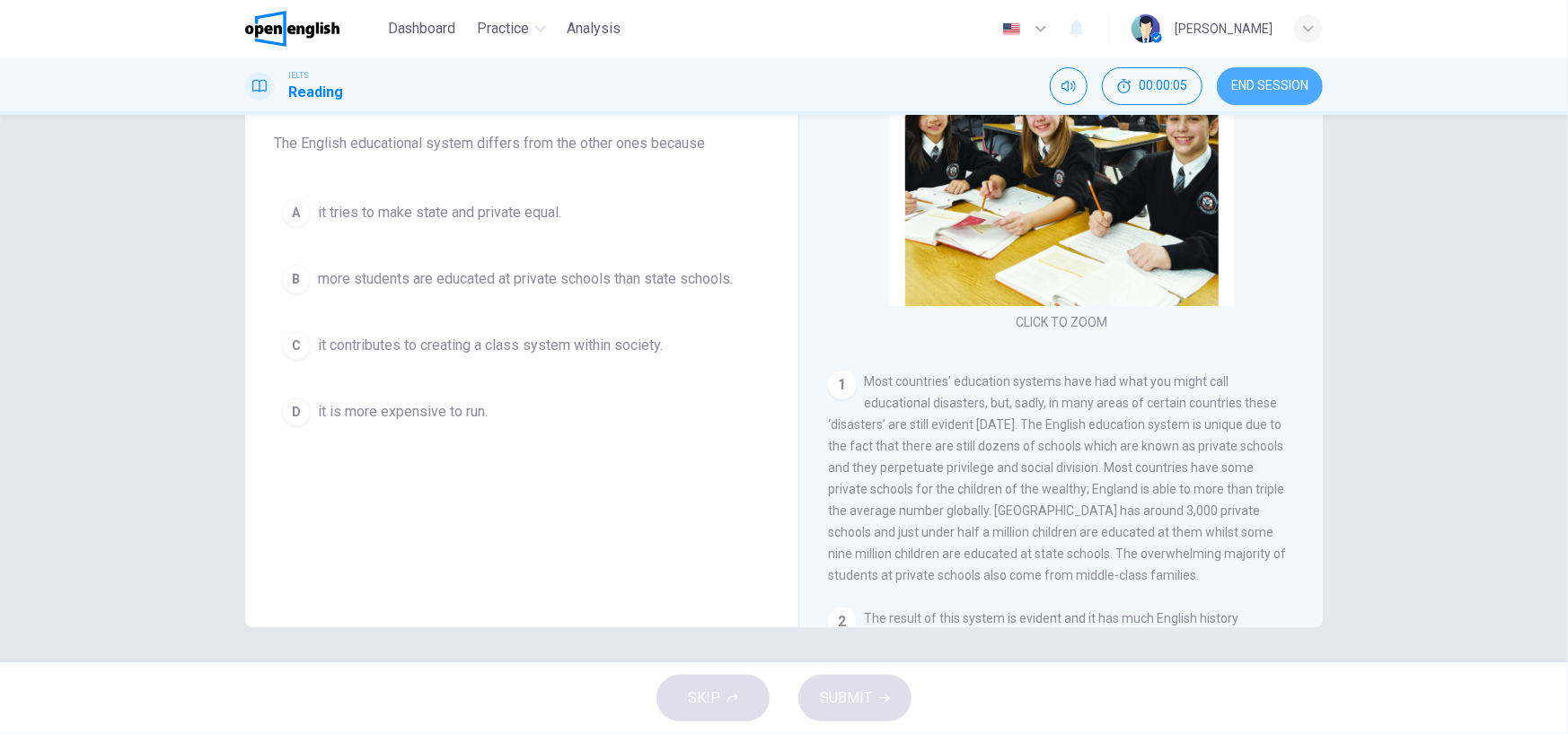
click at [1292, 88] on span "END SESSION" at bounding box center [1269, 86] width 77 height 15
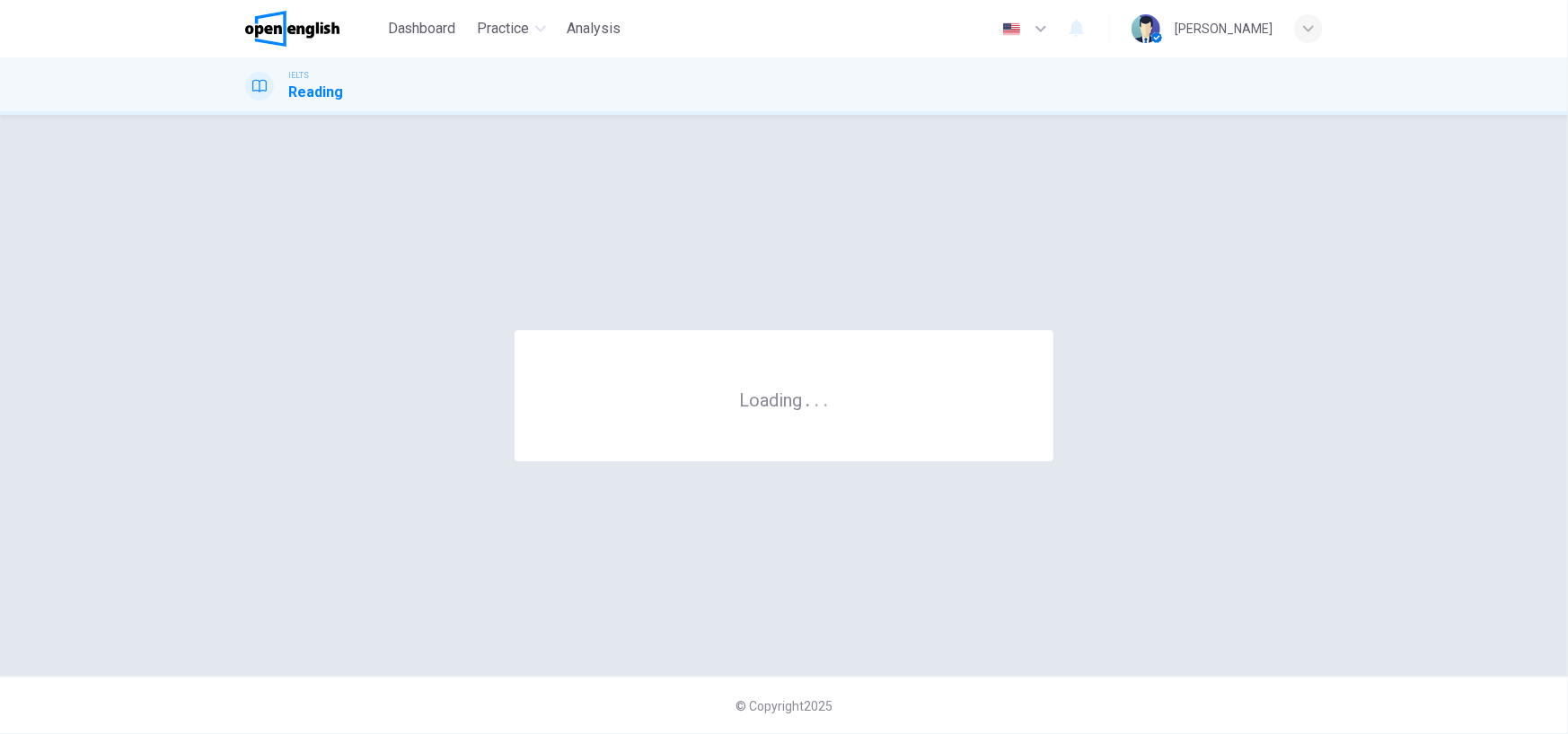
scroll to position [0, 0]
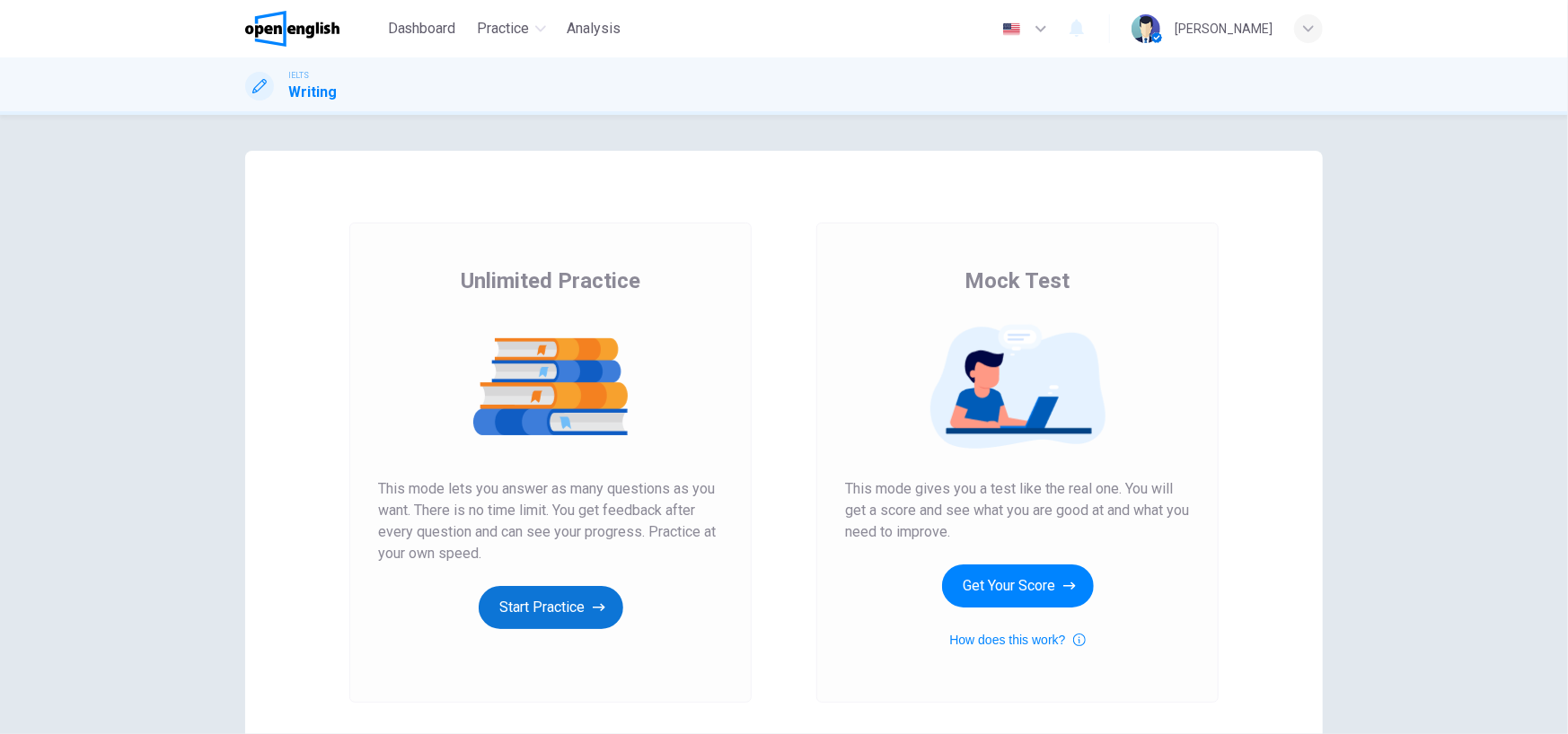
click at [574, 624] on button "Start Practice" at bounding box center [550, 608] width 144 height 43
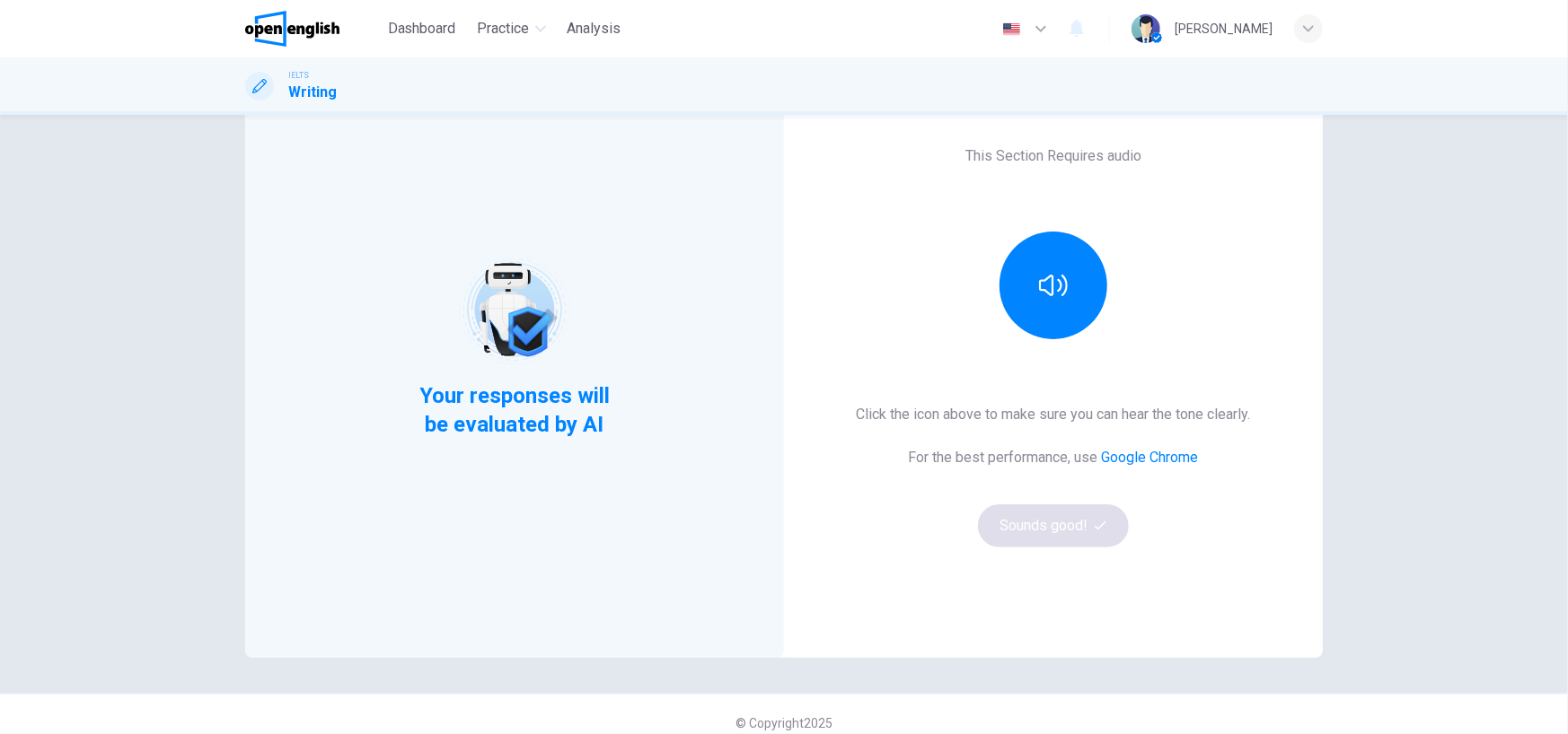
scroll to position [134, 0]
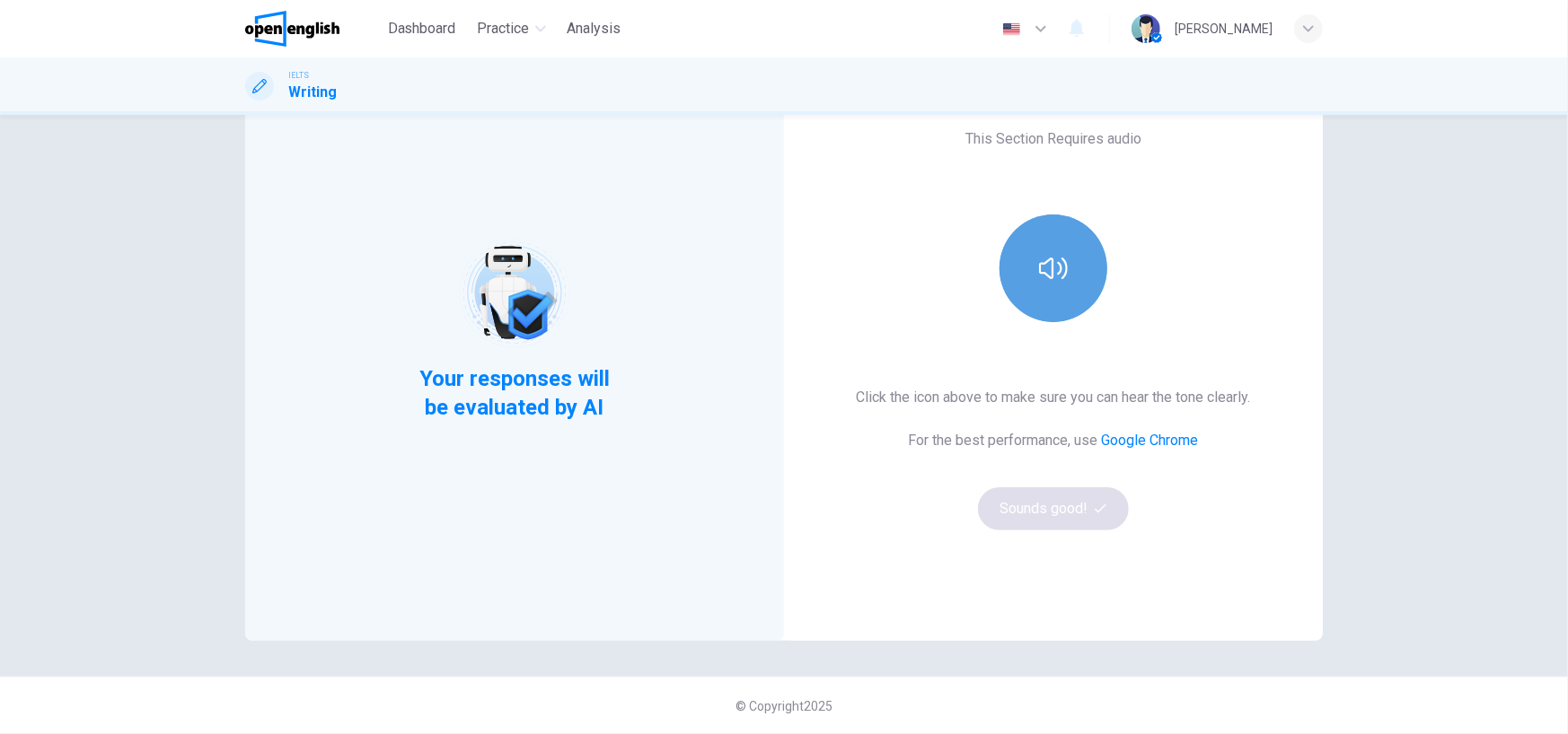
click at [1056, 264] on icon "button" at bounding box center [1053, 268] width 28 height 28
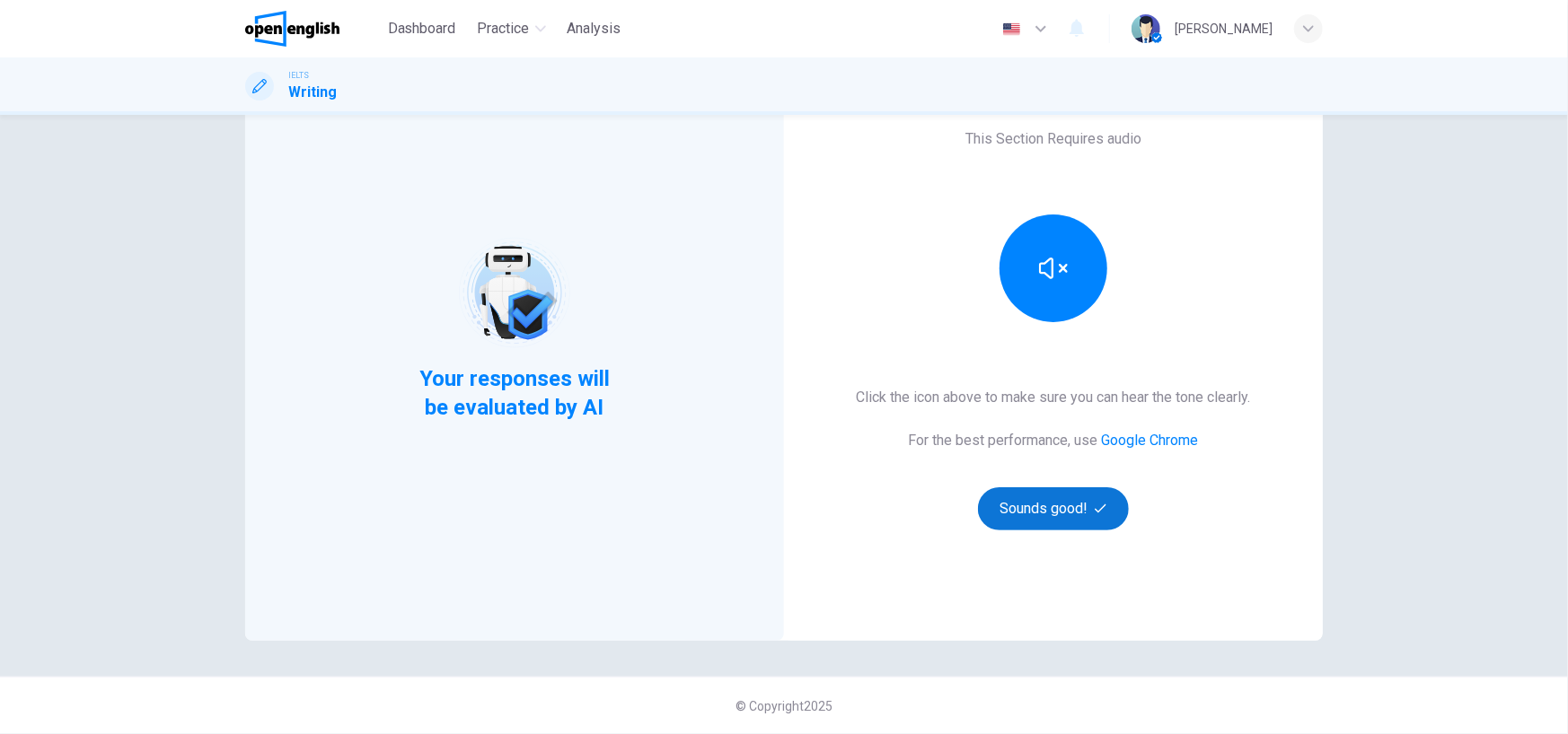
click at [1067, 515] on button "Sounds good!" at bounding box center [1054, 509] width 151 height 43
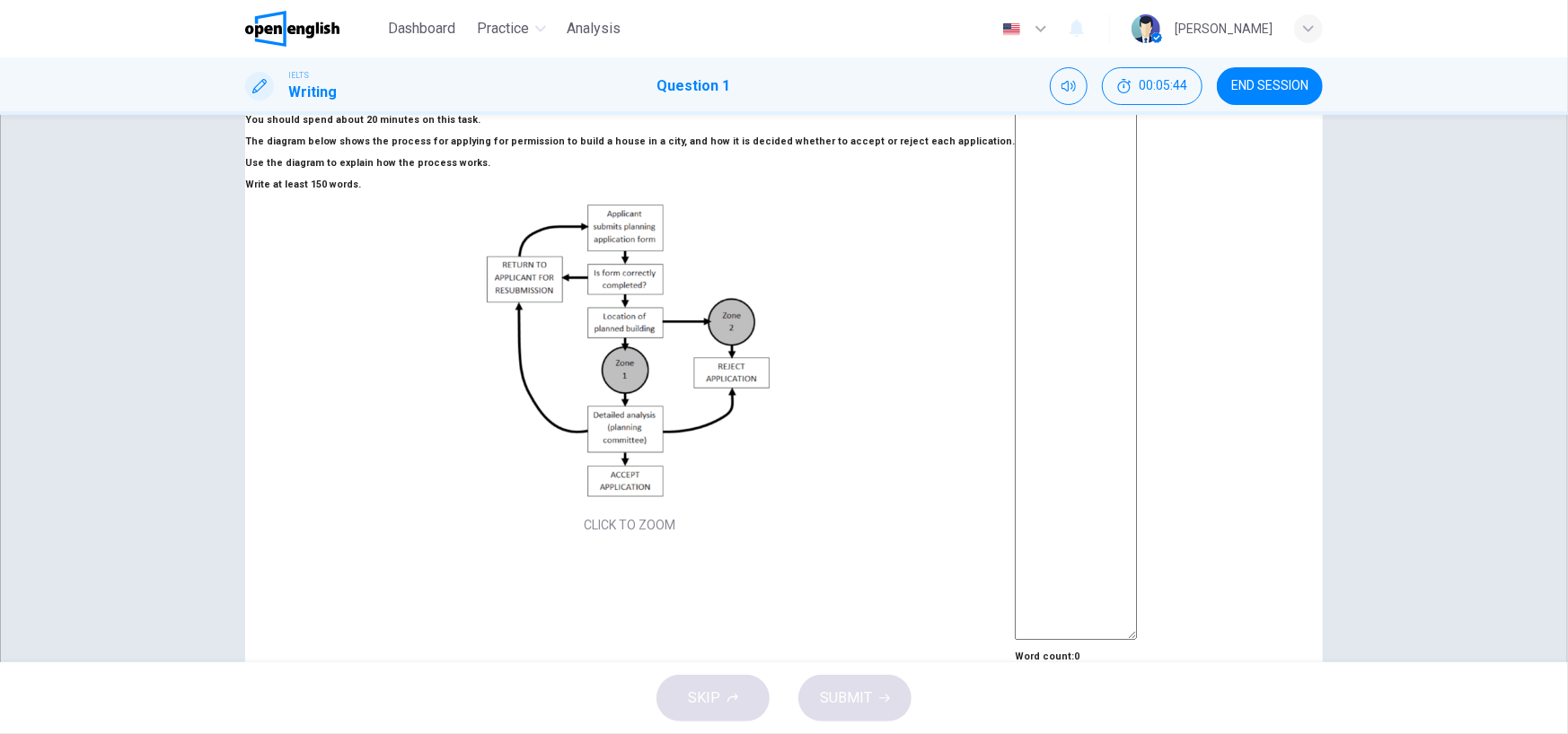
scroll to position [181, 0]
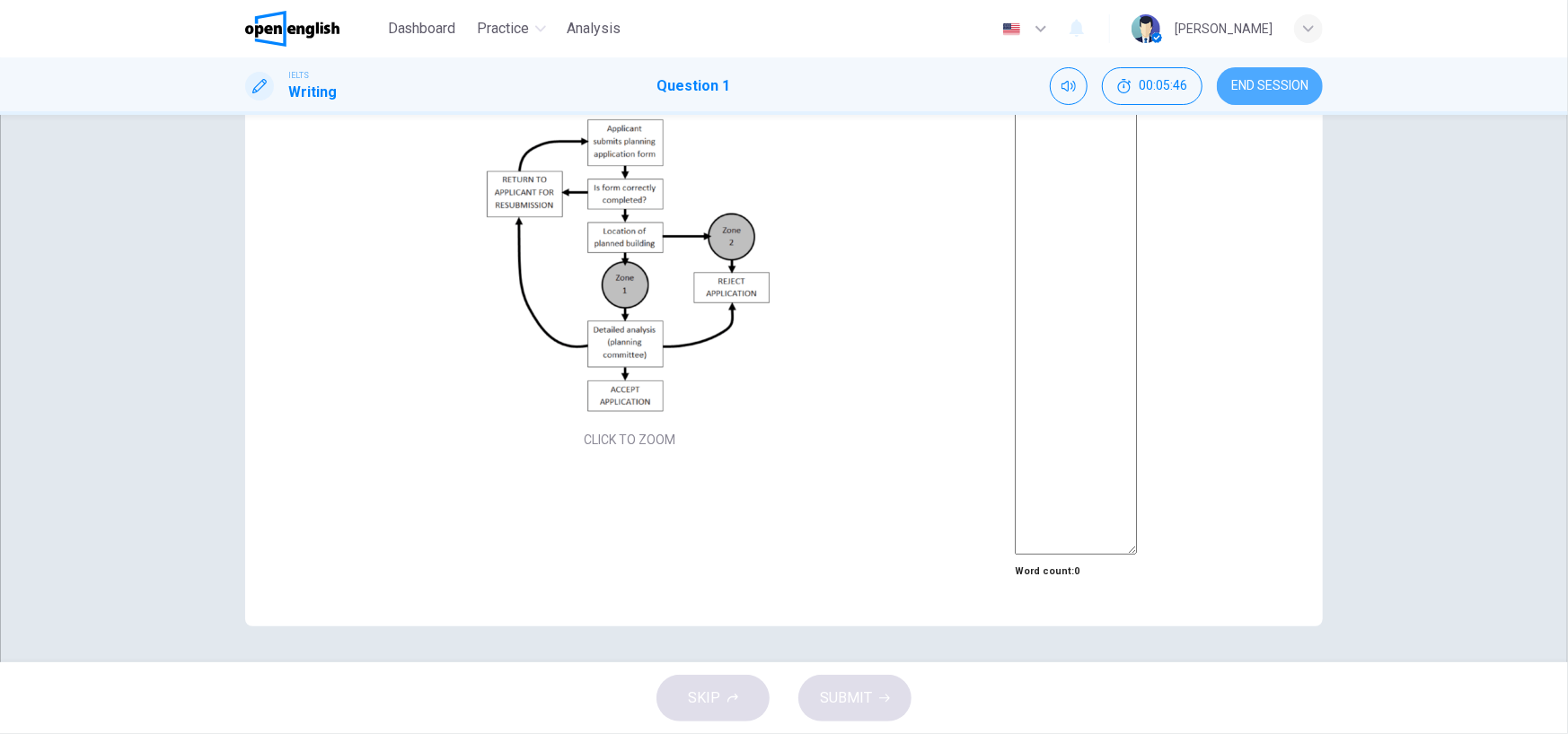
click at [1241, 91] on span "END SESSION" at bounding box center [1269, 86] width 77 height 15
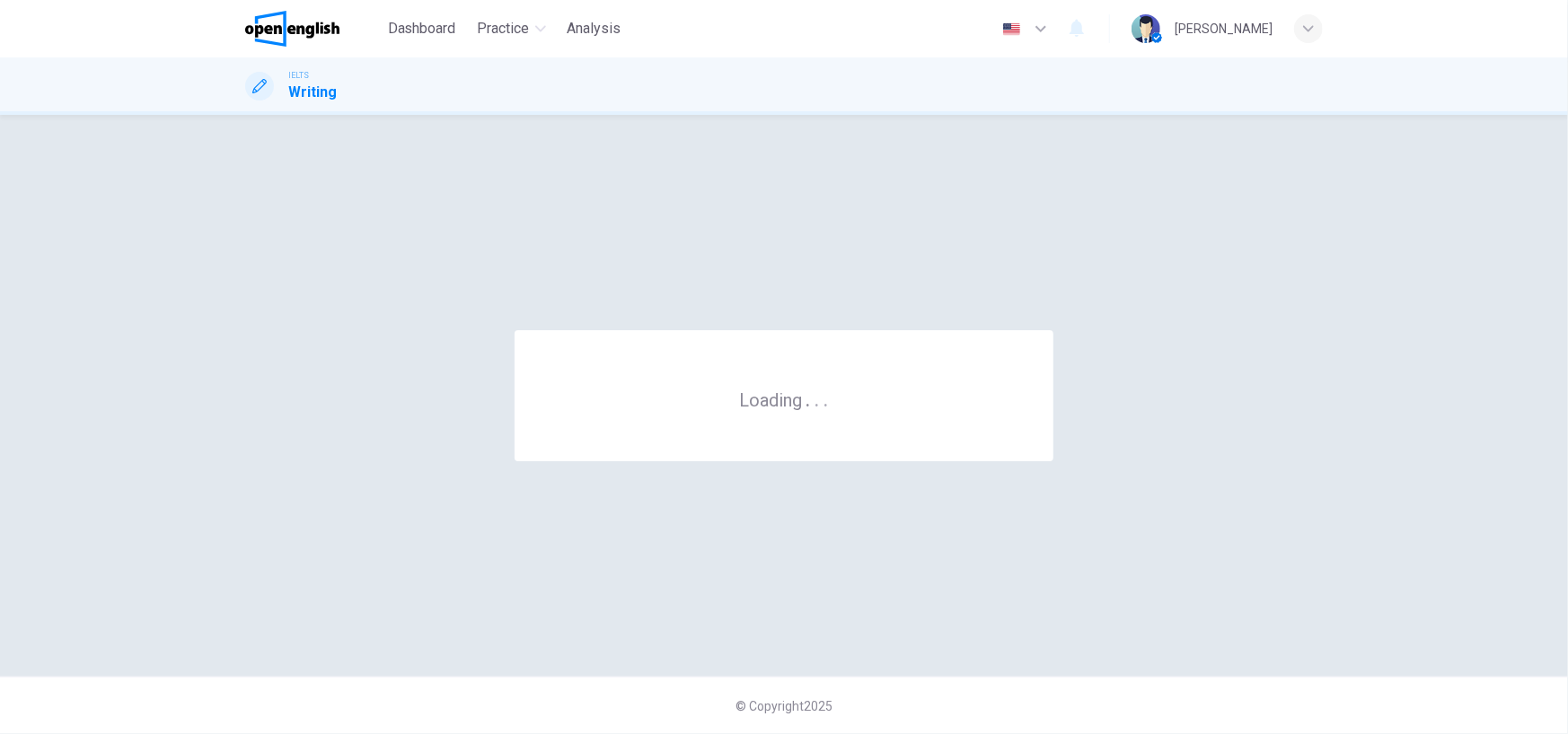
scroll to position [0, 0]
